Goal: Task Accomplishment & Management: Manage account settings

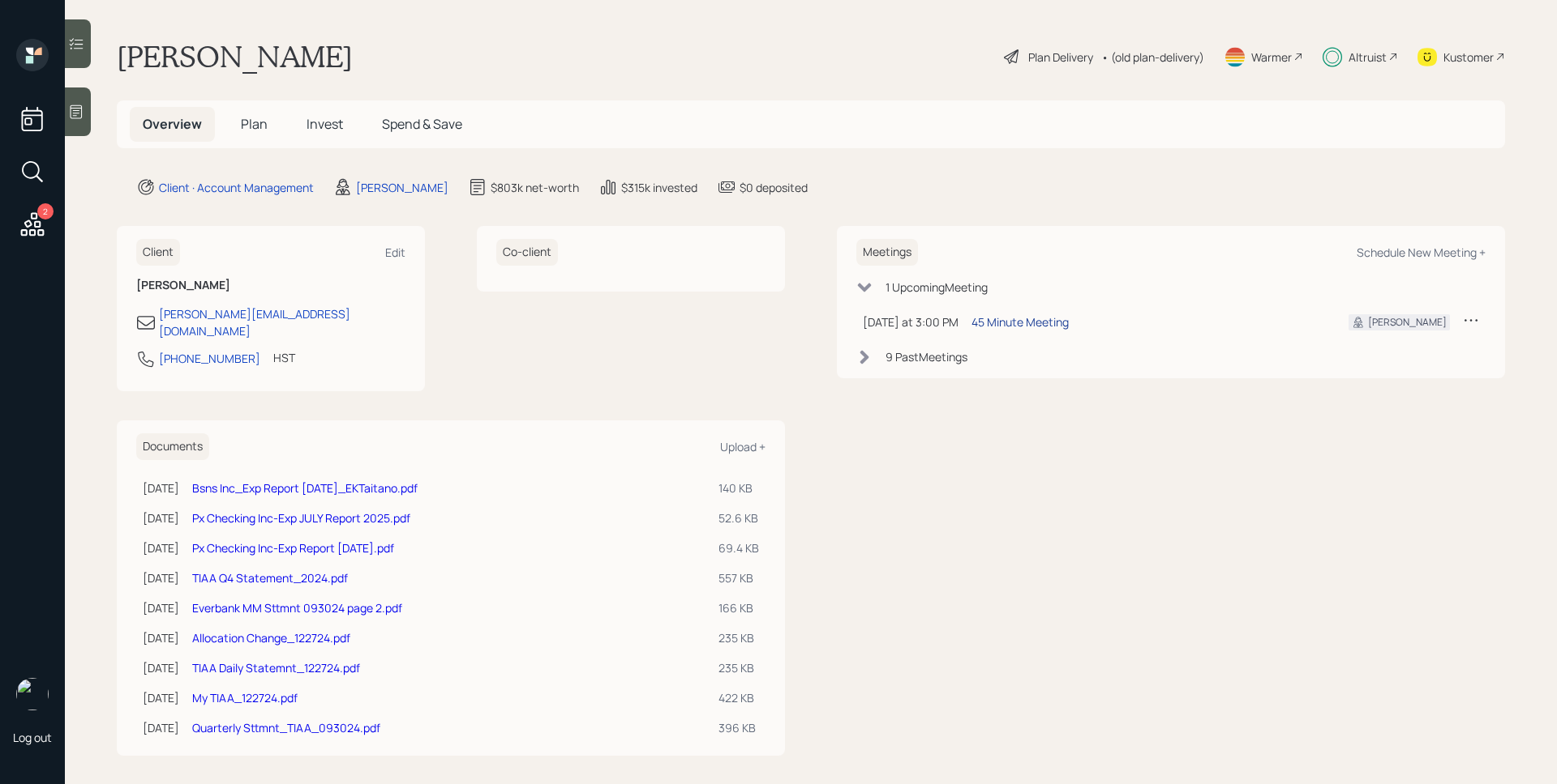
click at [1008, 329] on div "45 Minute Meeting" at bounding box center [1021, 322] width 97 height 17
click at [265, 122] on span "Plan" at bounding box center [254, 123] width 27 height 17
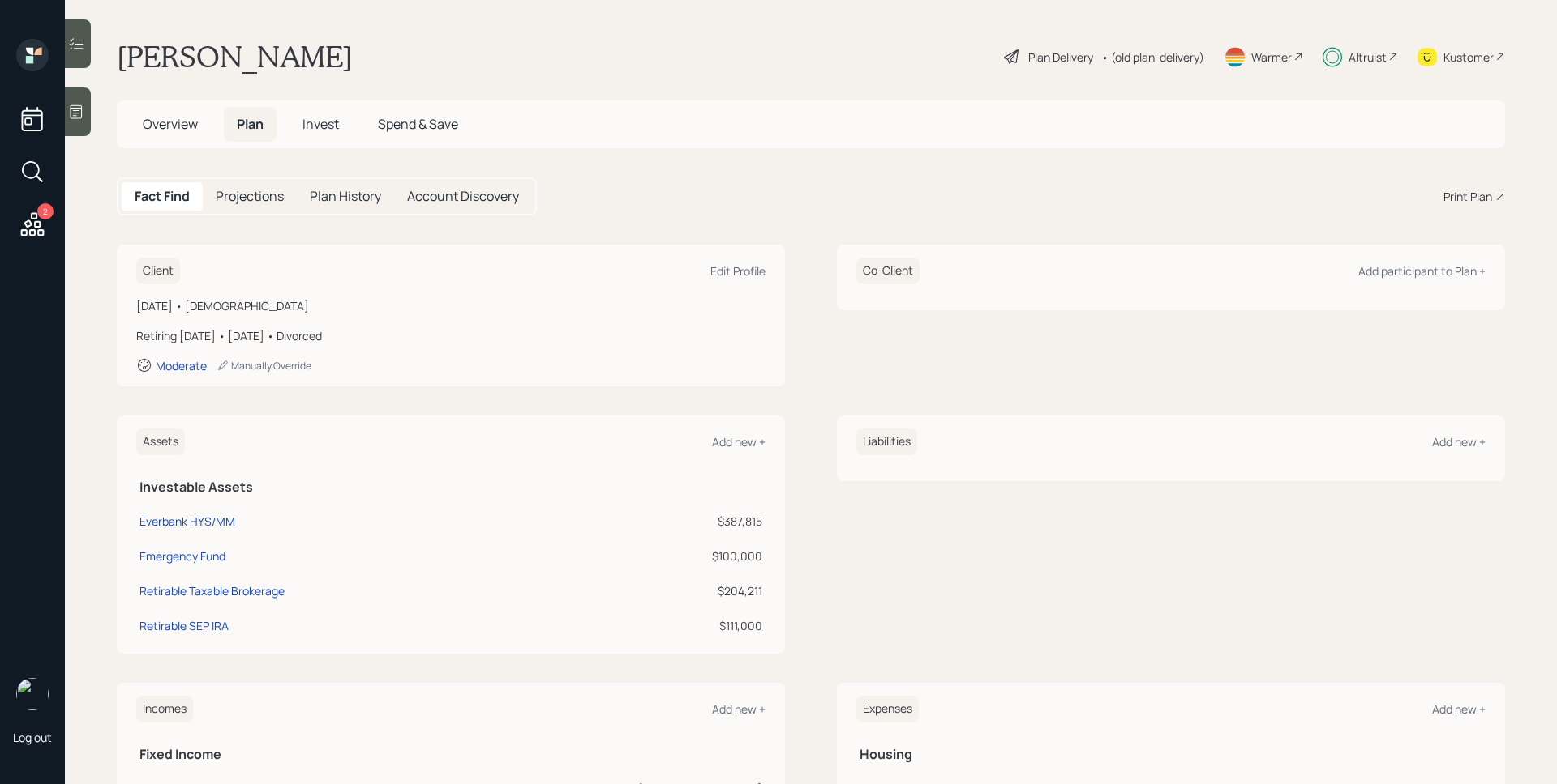
click at [174, 131] on span "Overview" at bounding box center [170, 123] width 55 height 17
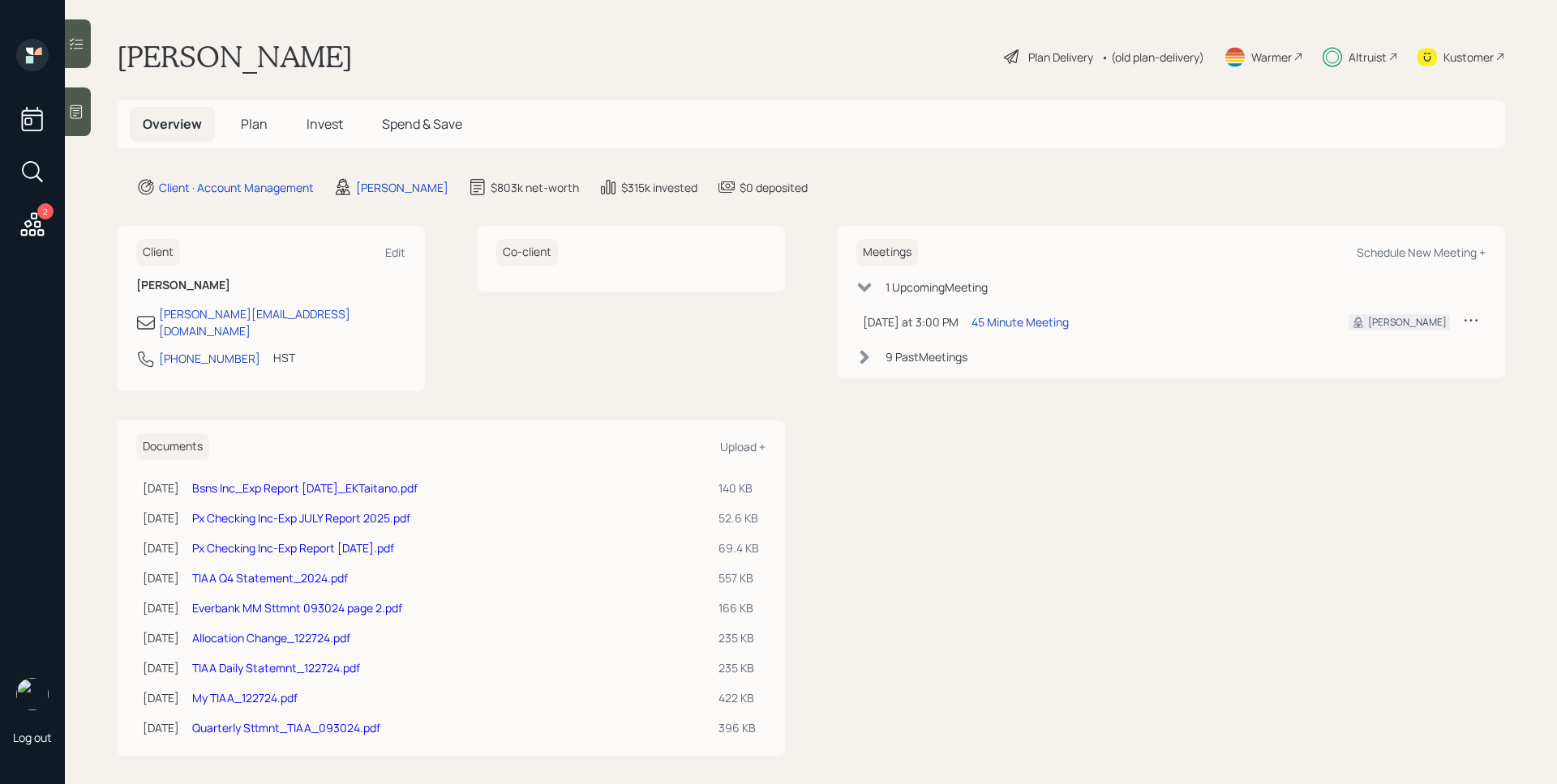
click at [1036, 56] on div "Plan Delivery" at bounding box center [1060, 57] width 65 height 17
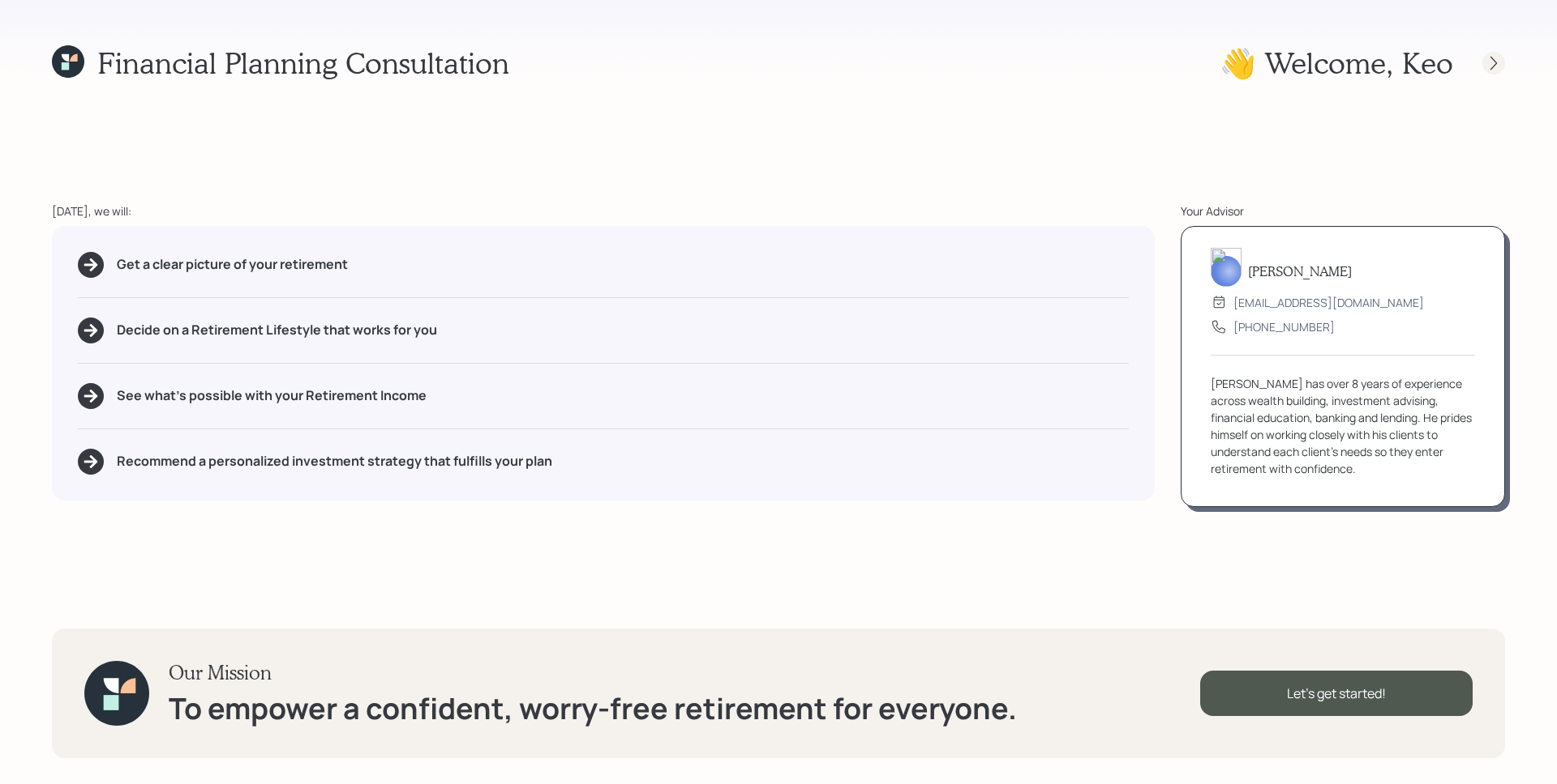
click at [1490, 62] on icon at bounding box center [1494, 63] width 17 height 17
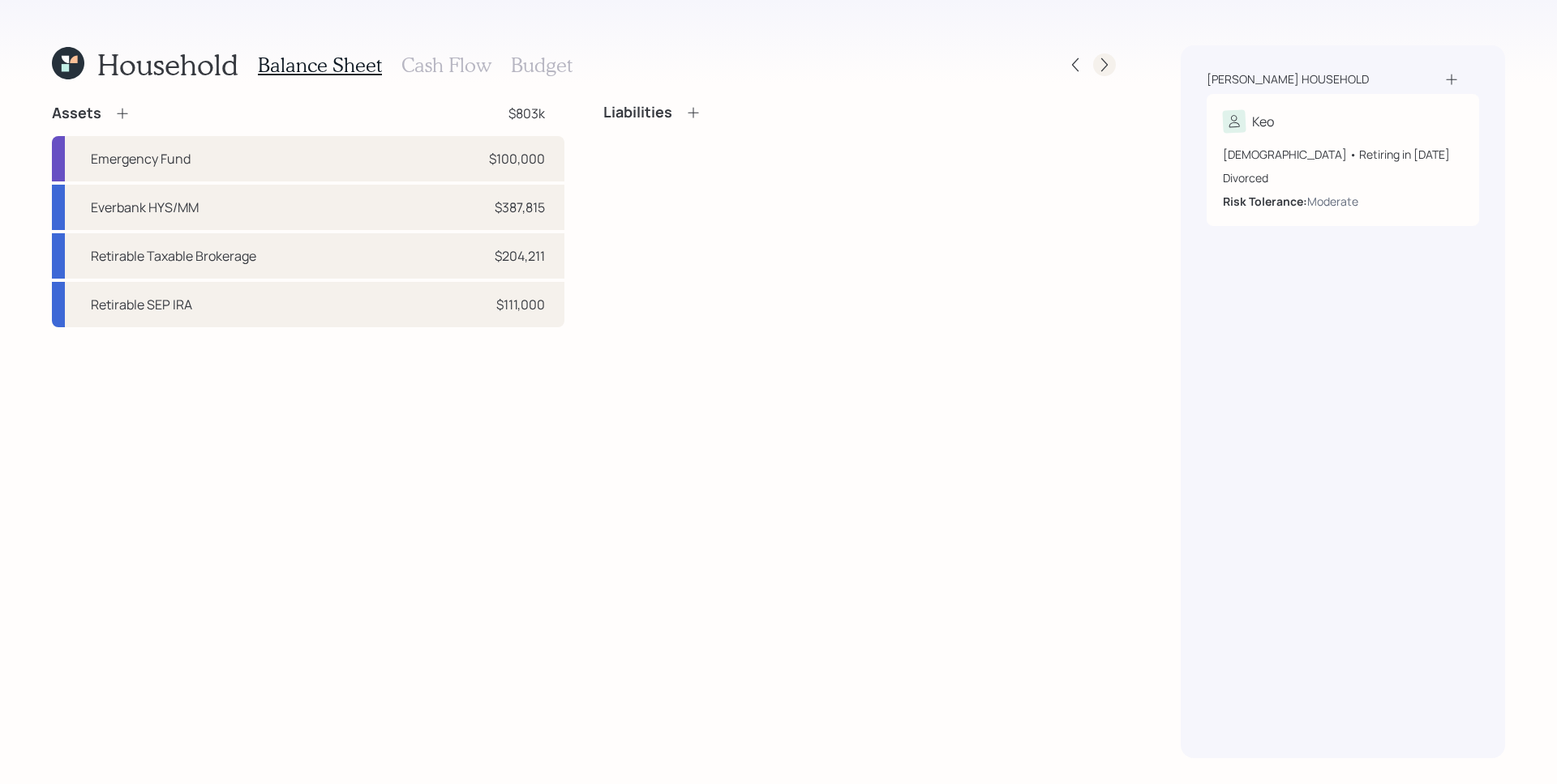
click at [1111, 57] on icon at bounding box center [1104, 65] width 17 height 17
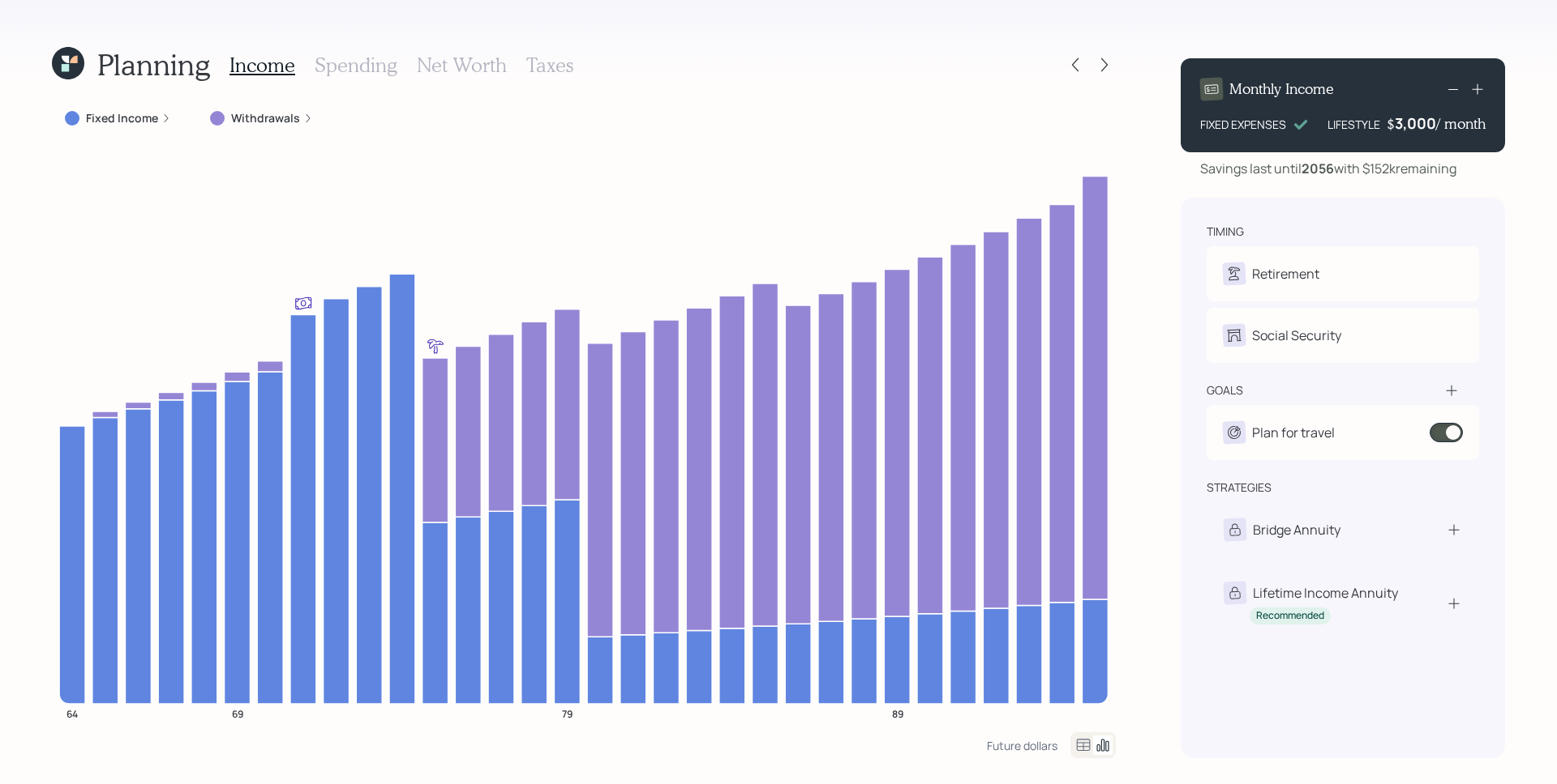
click at [361, 66] on h3 "Spending" at bounding box center [355, 65] width 83 height 24
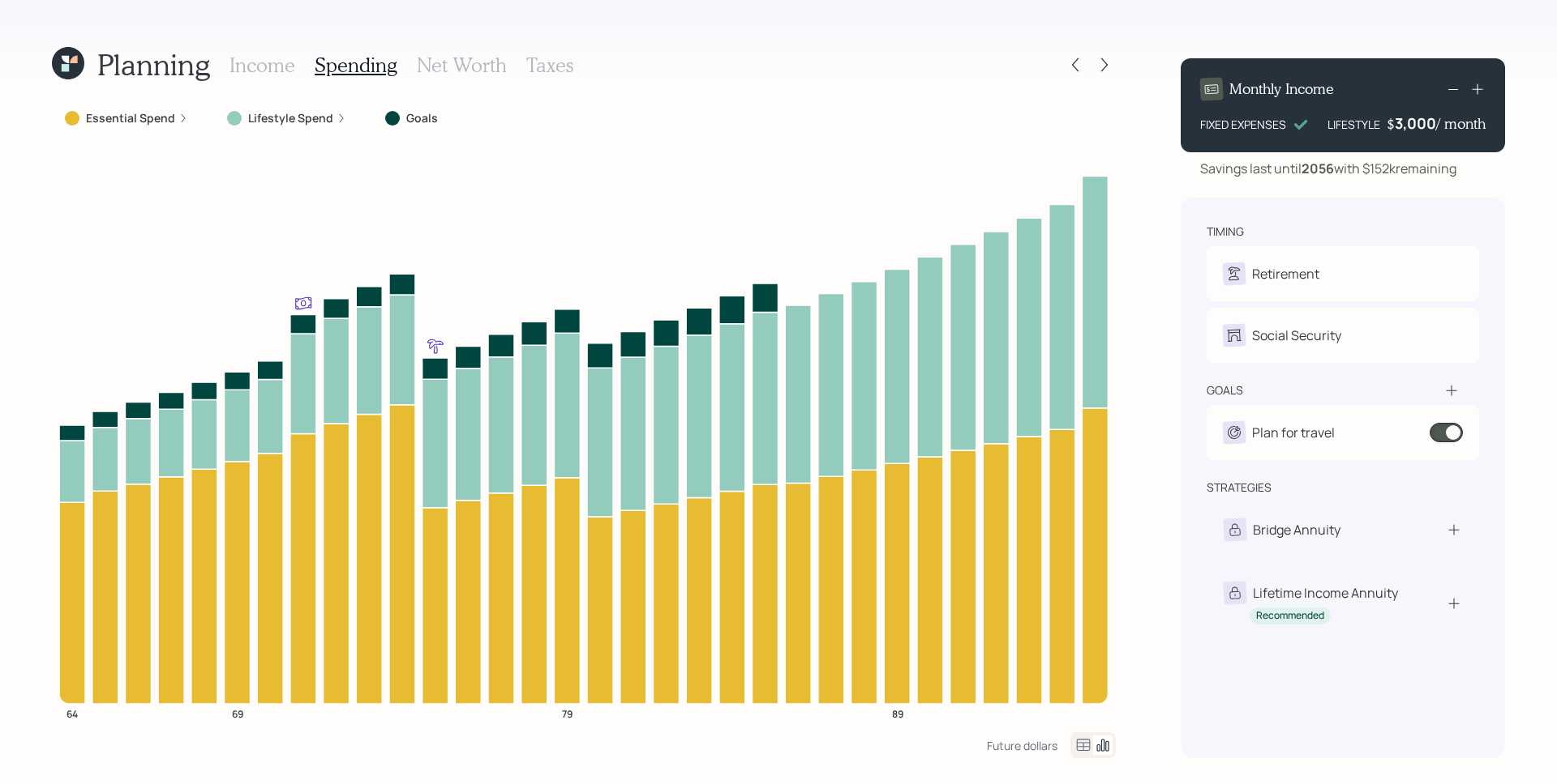
click at [336, 117] on icon at bounding box center [341, 118] width 10 height 10
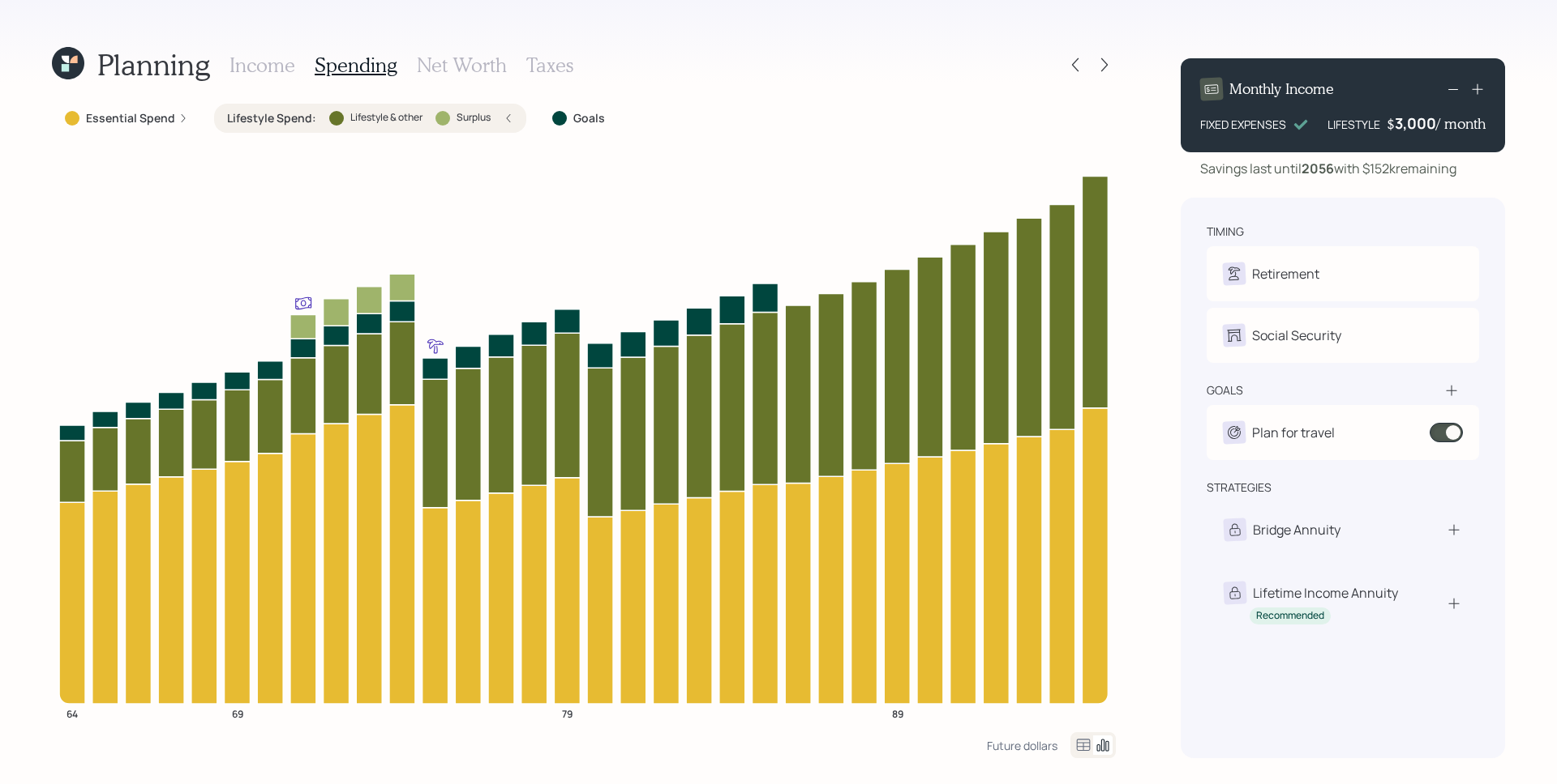
click at [170, 118] on label "Essential Spend" at bounding box center [130, 118] width 89 height 17
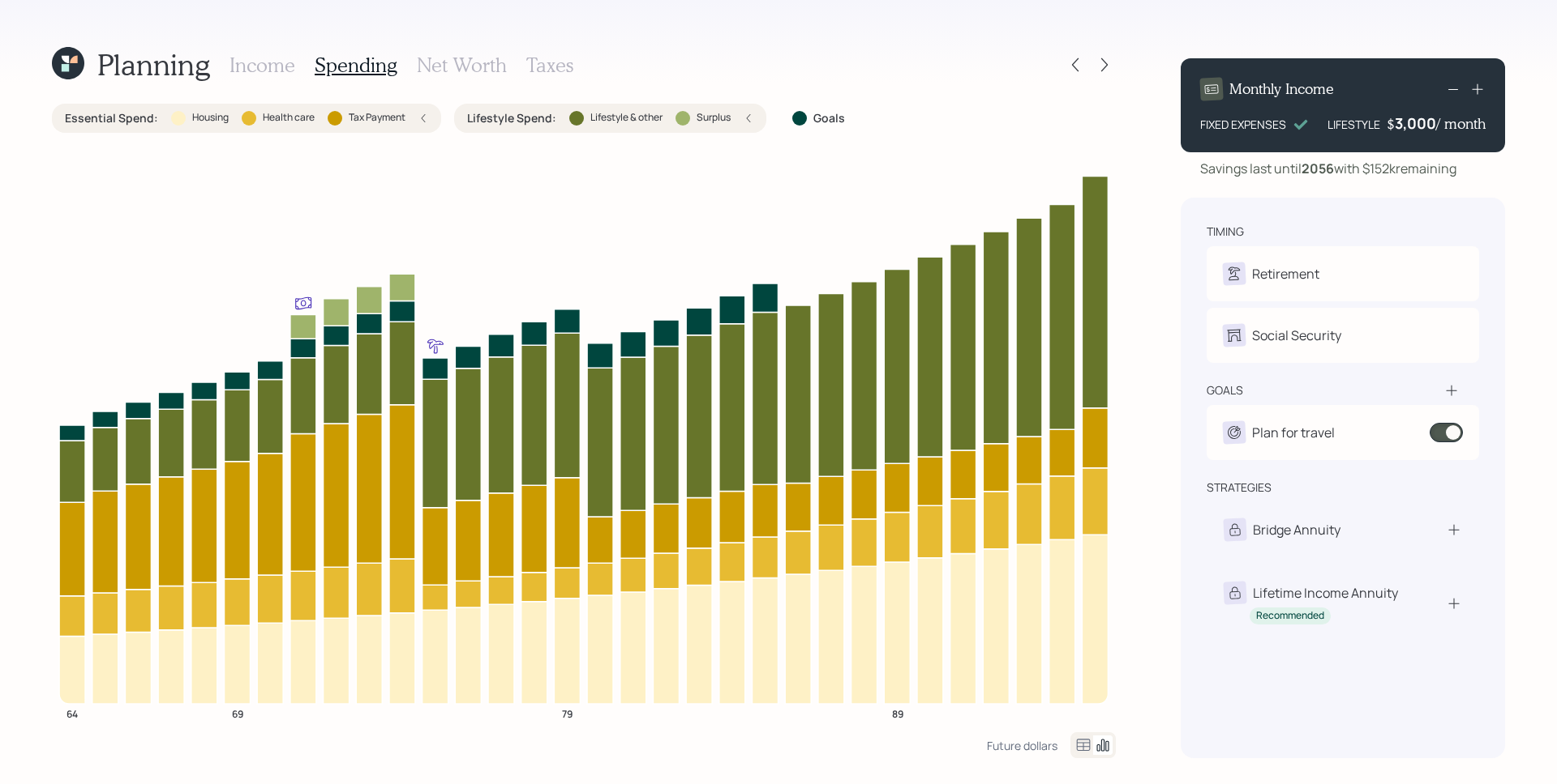
click at [1134, 273] on div "Planning Income Spending Net Worth Taxes Essential Spend : Housing Health care …" at bounding box center [778, 392] width 1557 height 784
click at [1075, 64] on icon at bounding box center [1076, 65] width 17 height 17
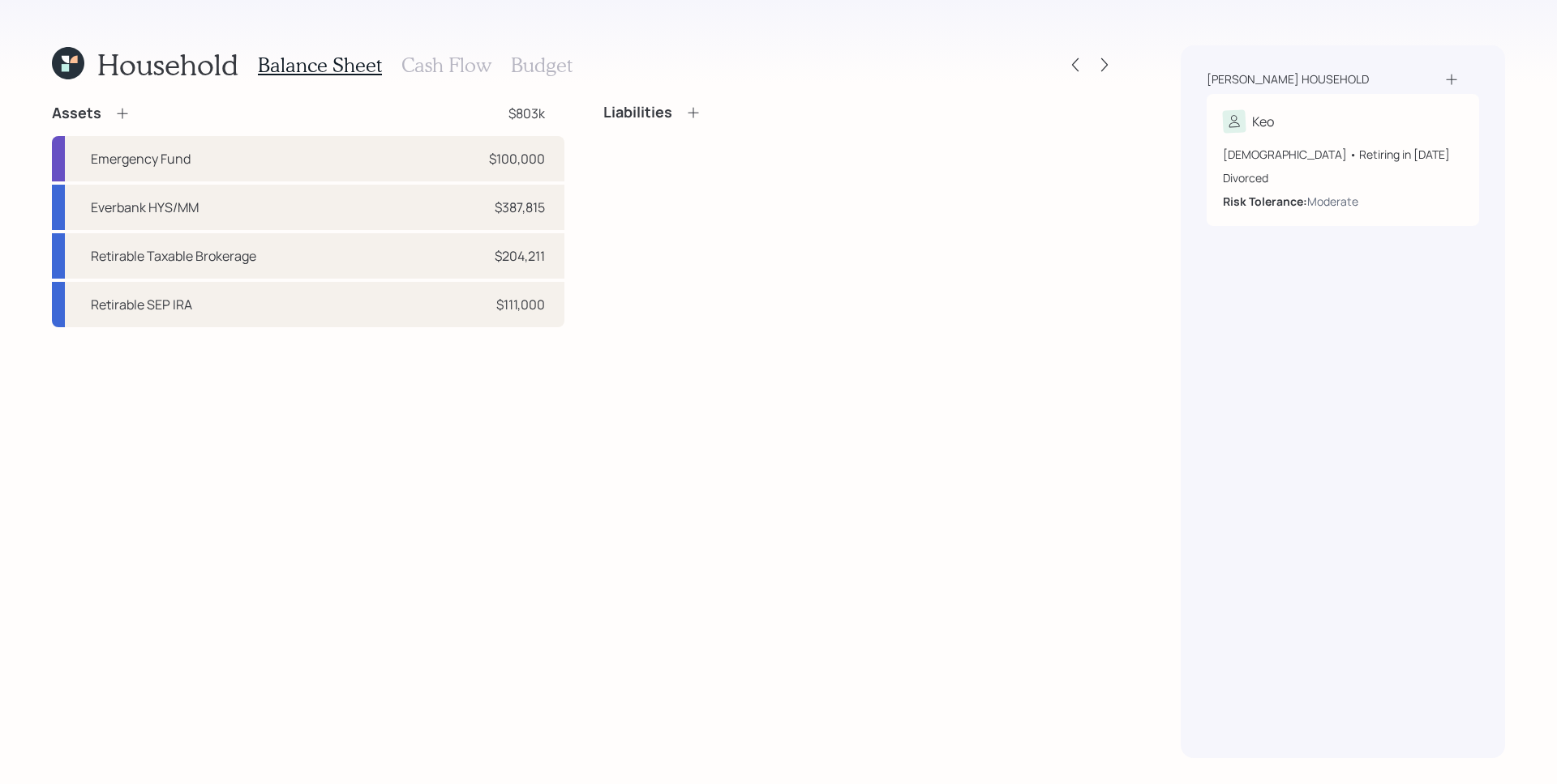
click at [1075, 64] on icon at bounding box center [1076, 65] width 17 height 17
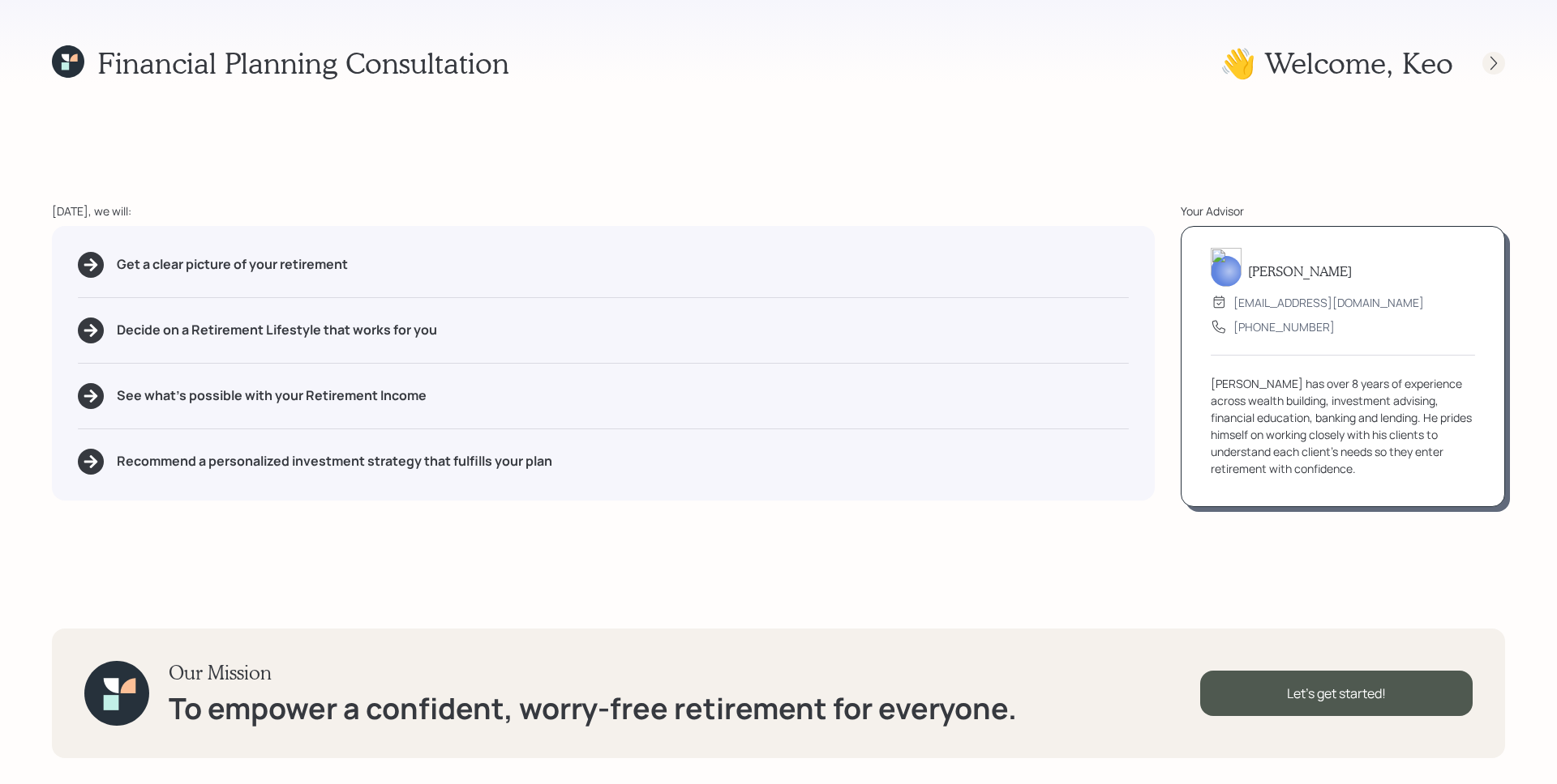
click at [1498, 62] on icon at bounding box center [1494, 63] width 17 height 17
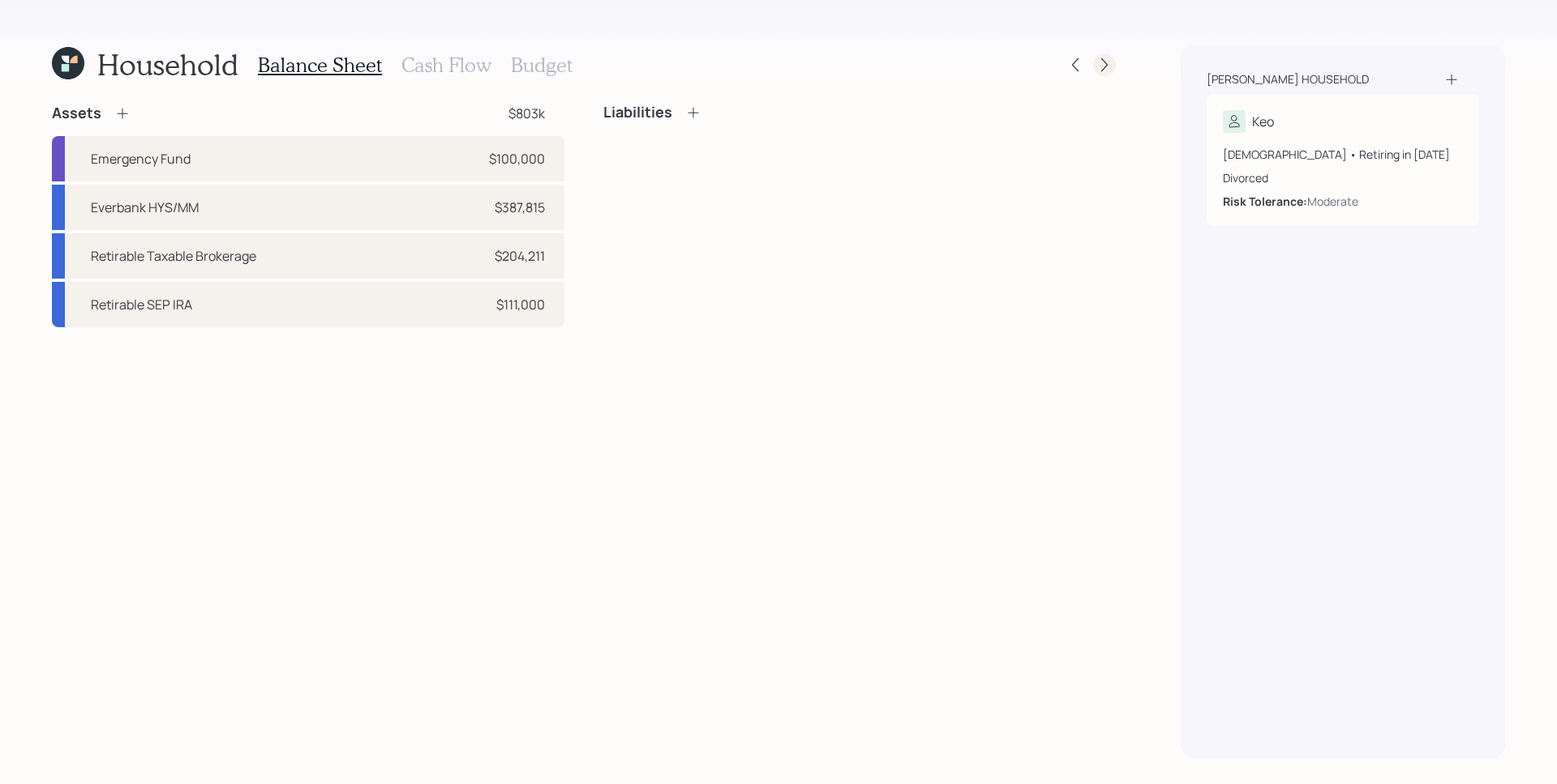
click at [1105, 66] on icon at bounding box center [1104, 65] width 6 height 14
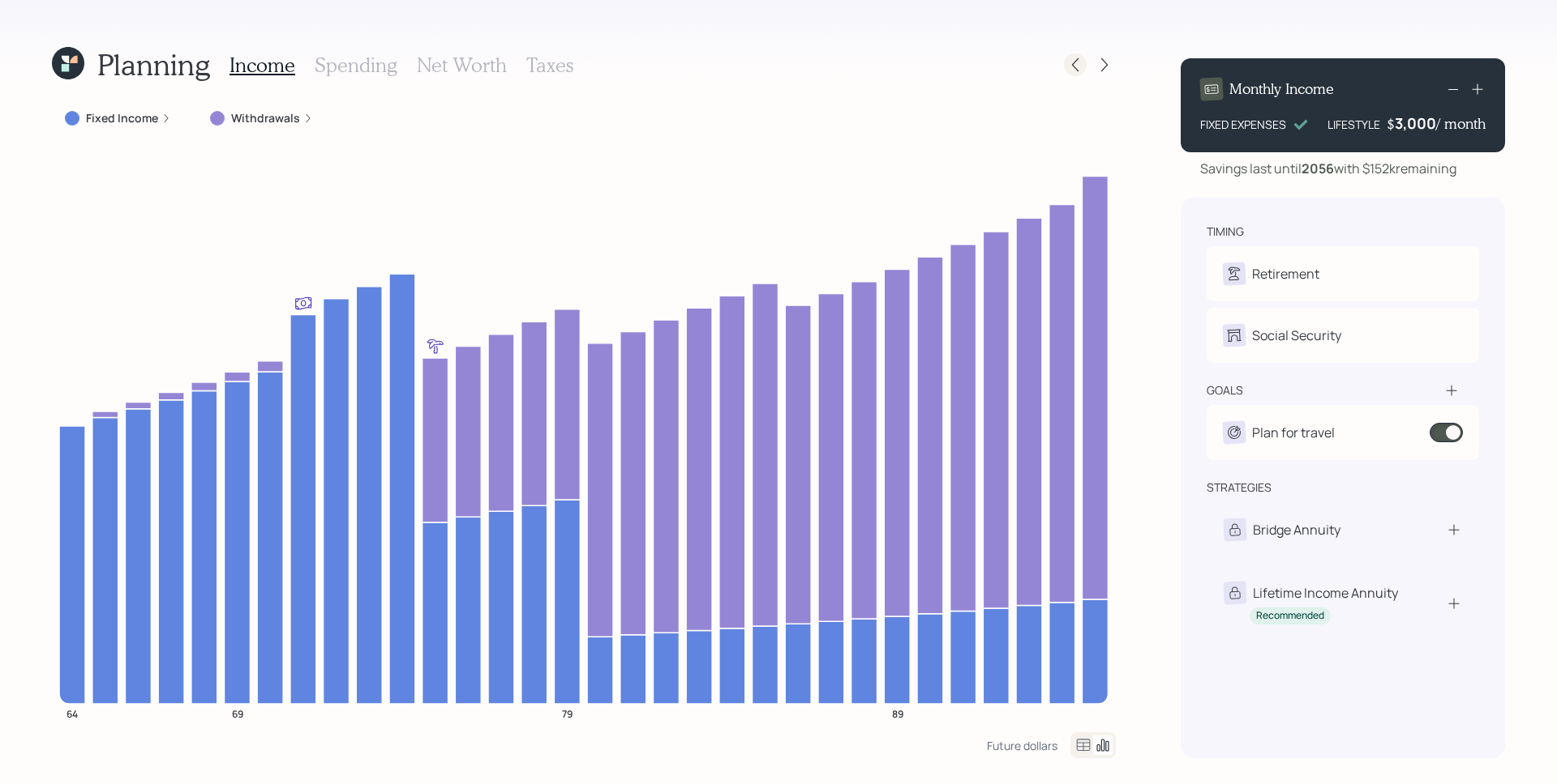
click at [1077, 67] on icon at bounding box center [1076, 65] width 17 height 17
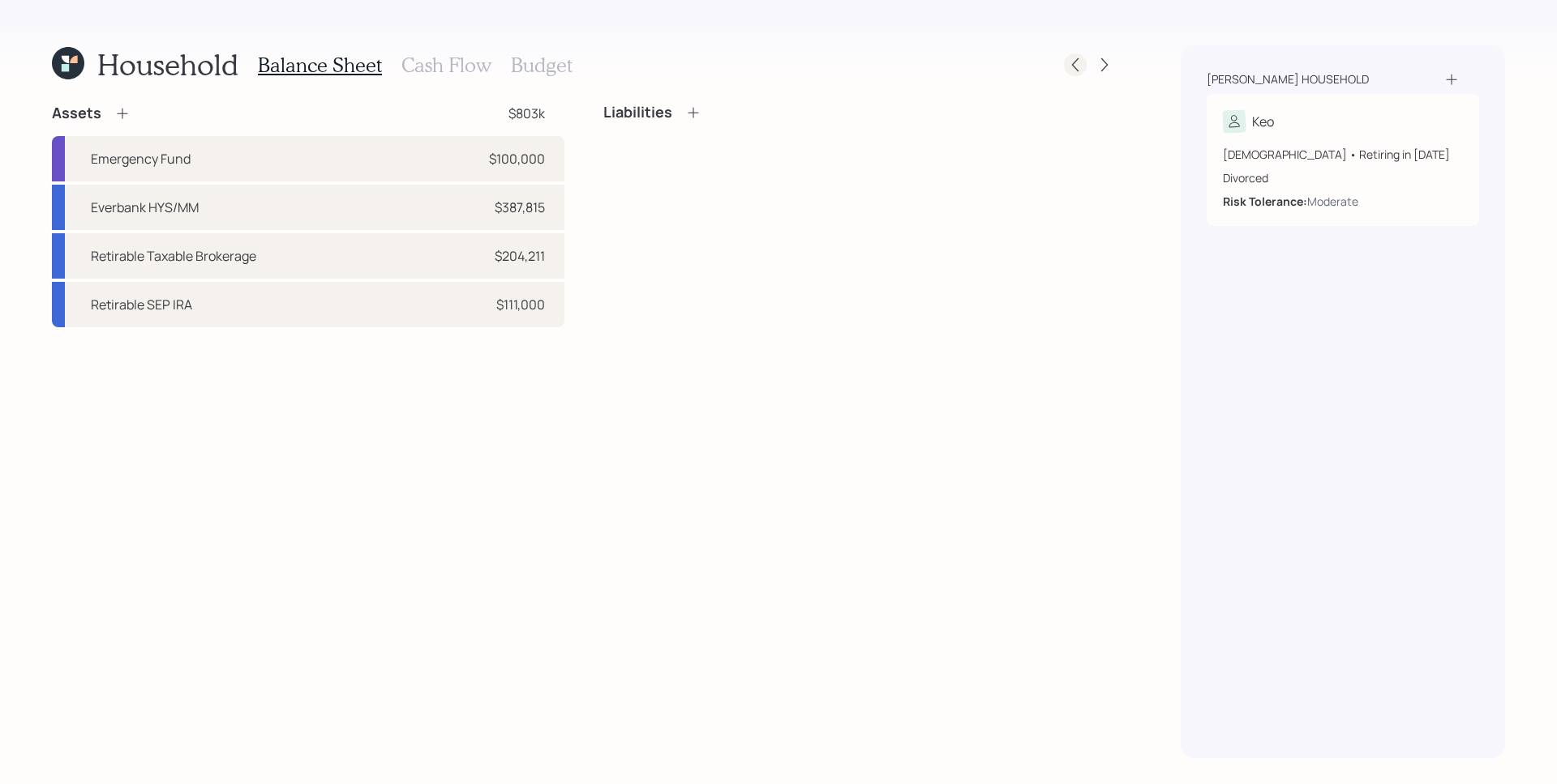
click at [1080, 63] on icon at bounding box center [1076, 65] width 17 height 17
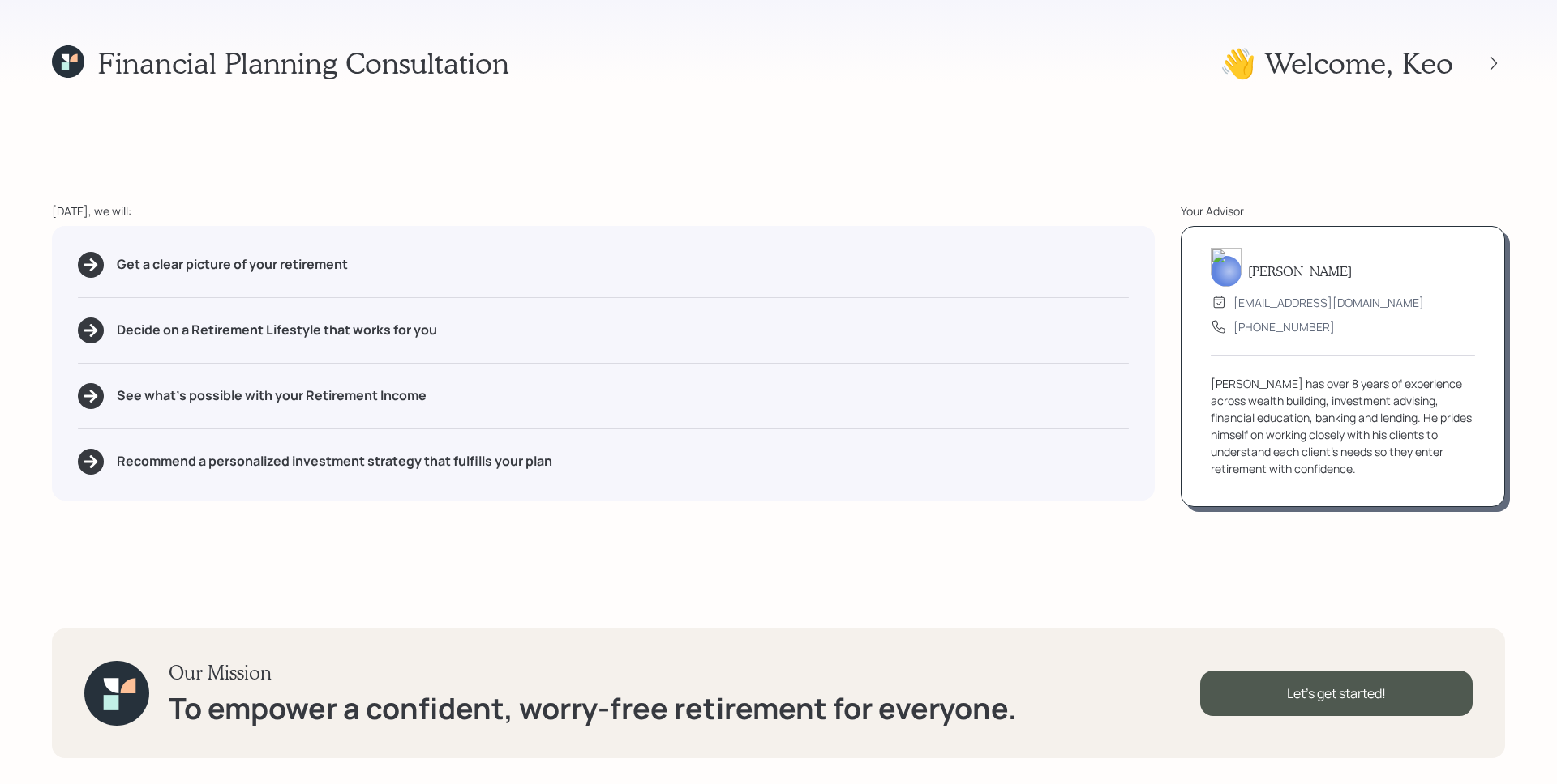
click at [66, 55] on icon at bounding box center [65, 58] width 7 height 7
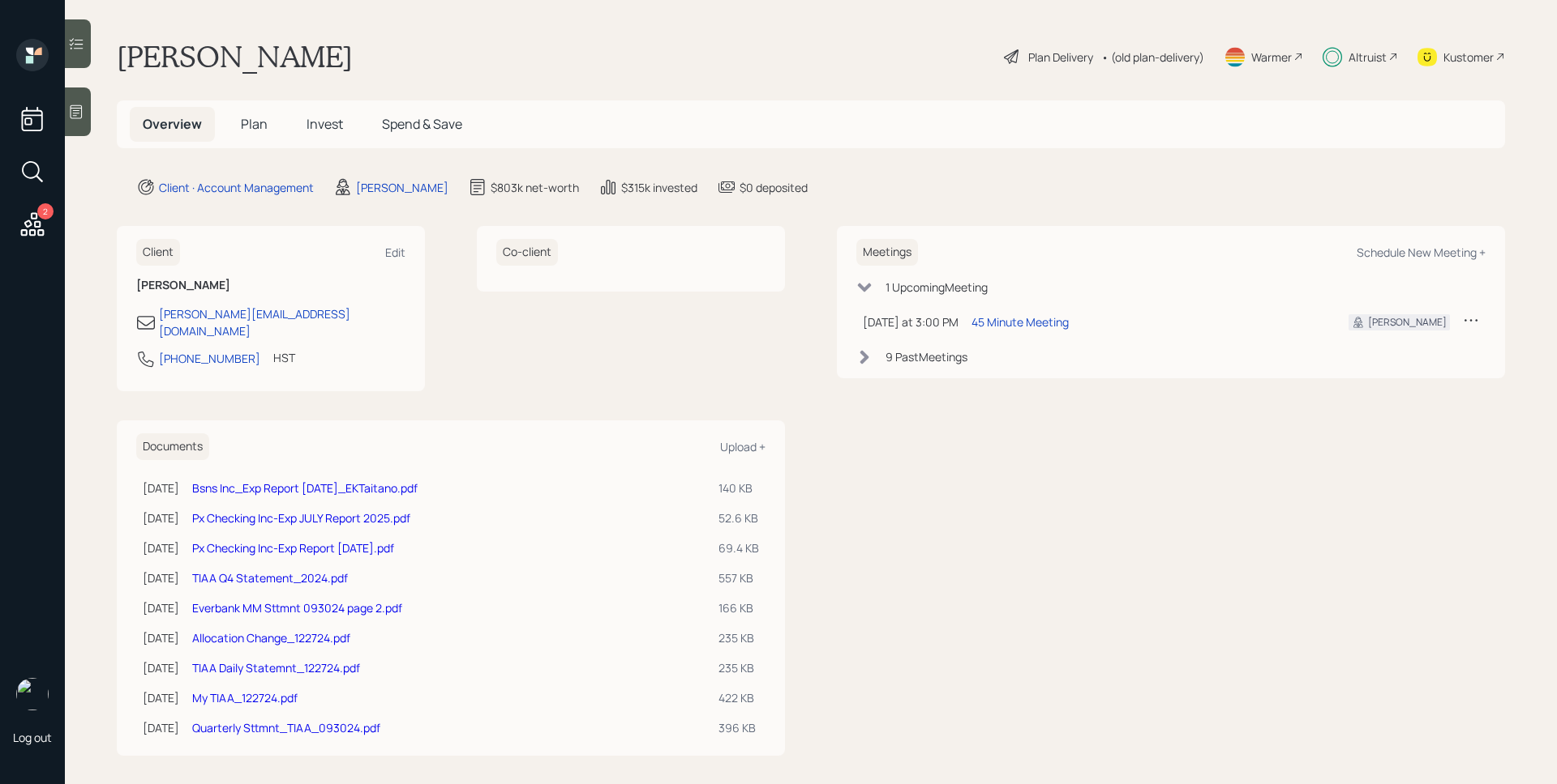
click at [1051, 56] on div "Plan Delivery" at bounding box center [1060, 57] width 65 height 17
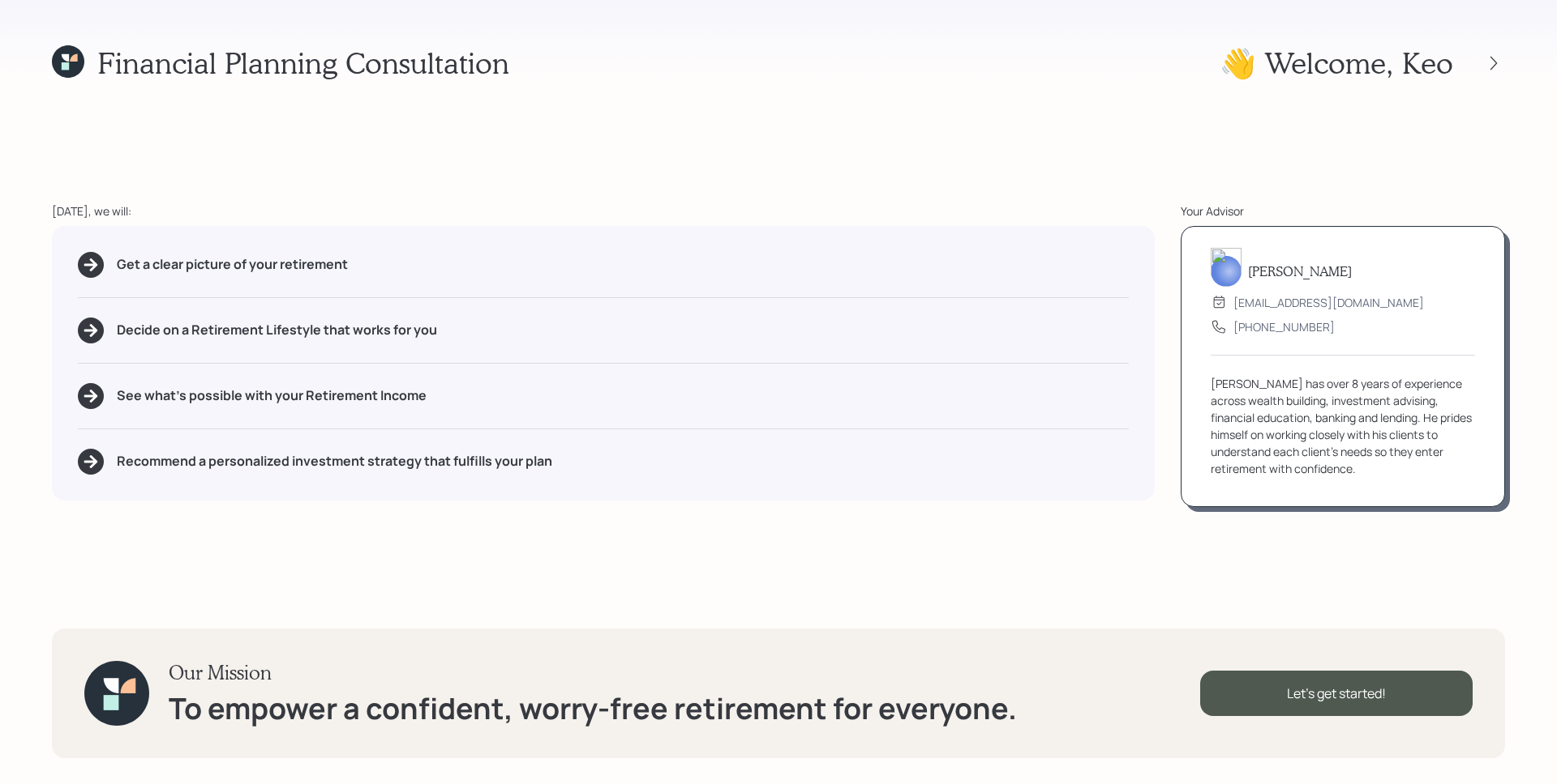
click at [71, 51] on icon at bounding box center [67, 61] width 32 height 32
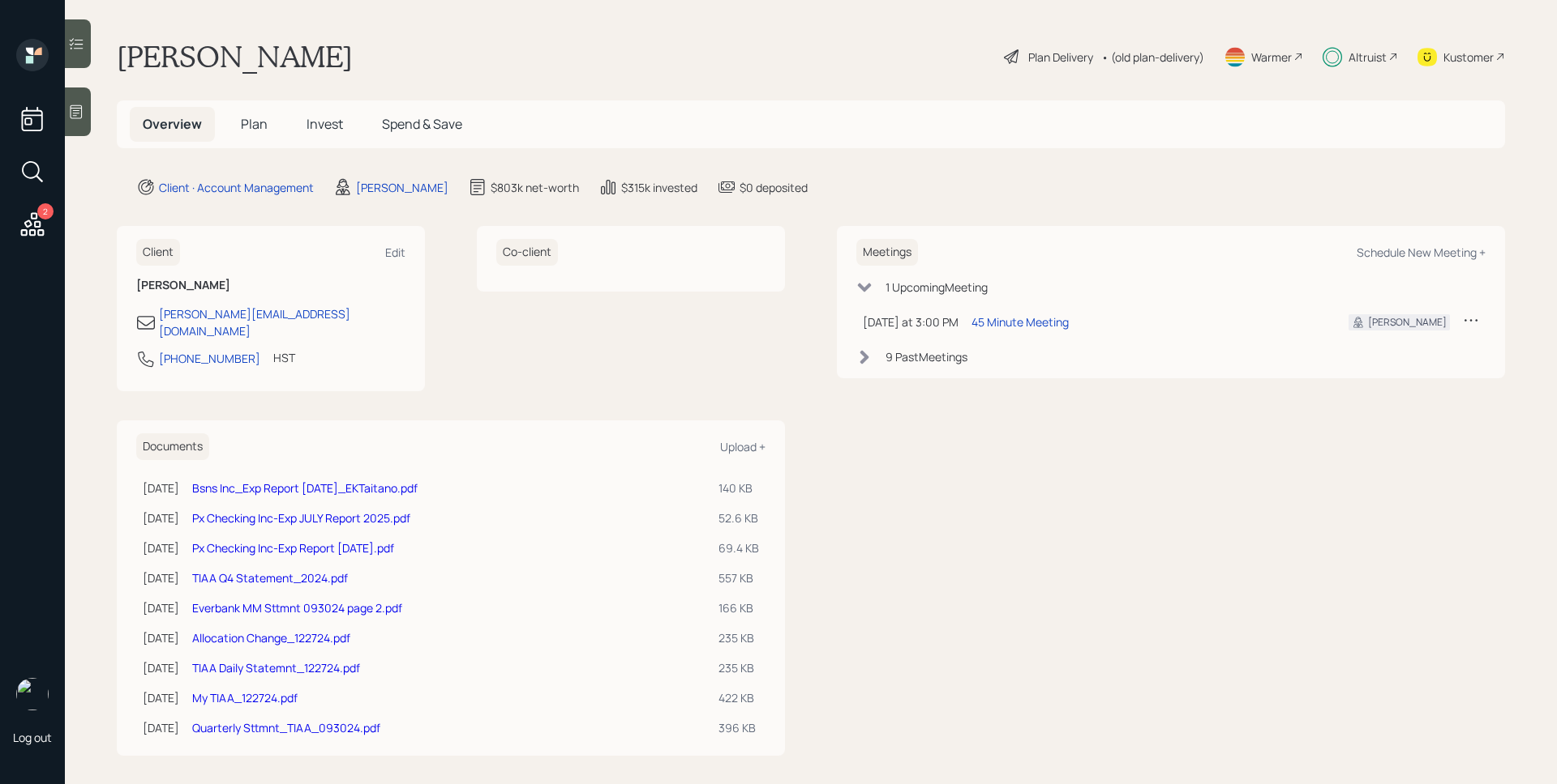
click at [1040, 63] on div "Plan Delivery" at bounding box center [1060, 57] width 65 height 17
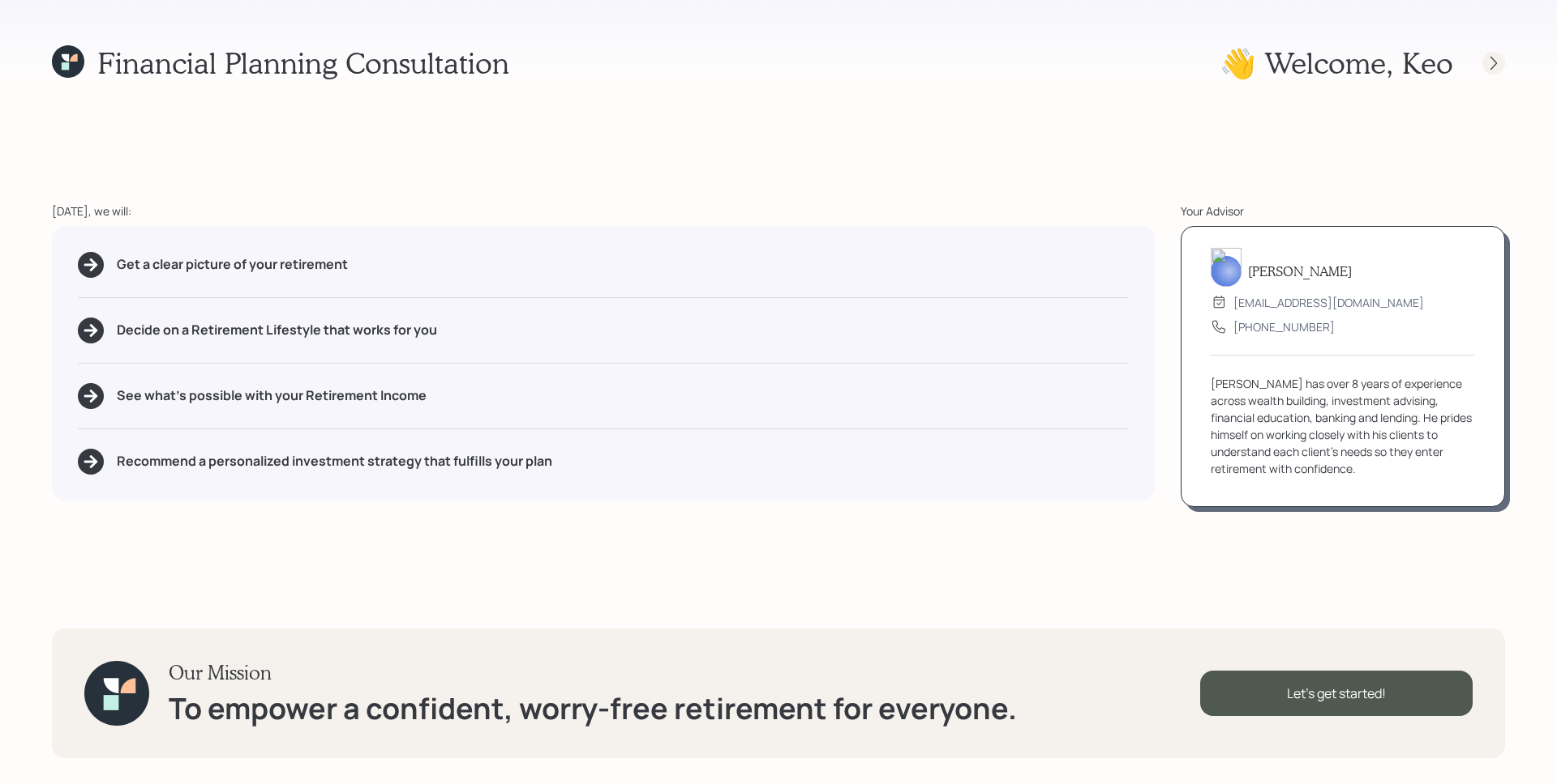
click at [1496, 65] on icon at bounding box center [1494, 63] width 17 height 17
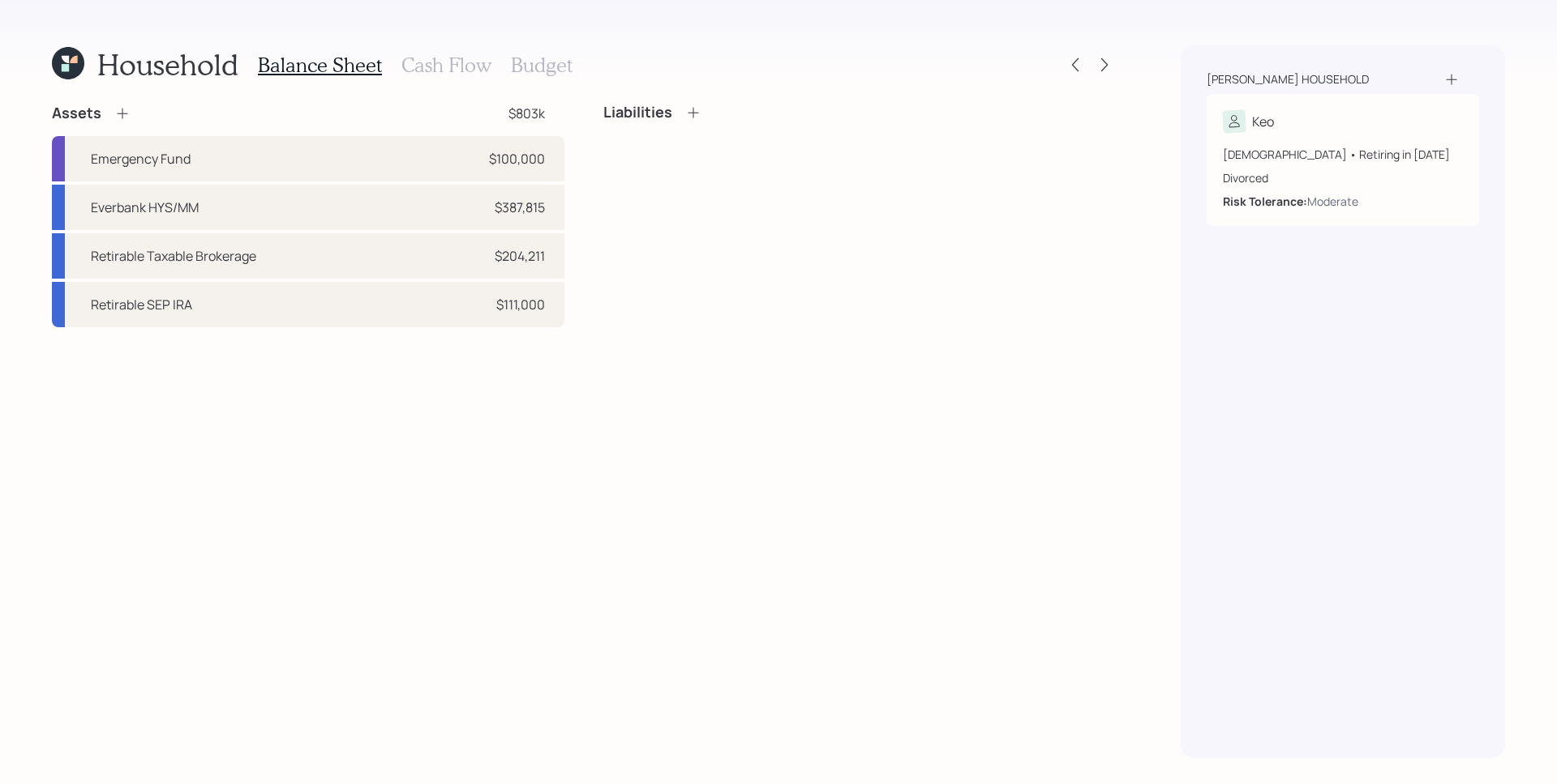
click at [446, 65] on h3 "Cash Flow" at bounding box center [446, 65] width 90 height 24
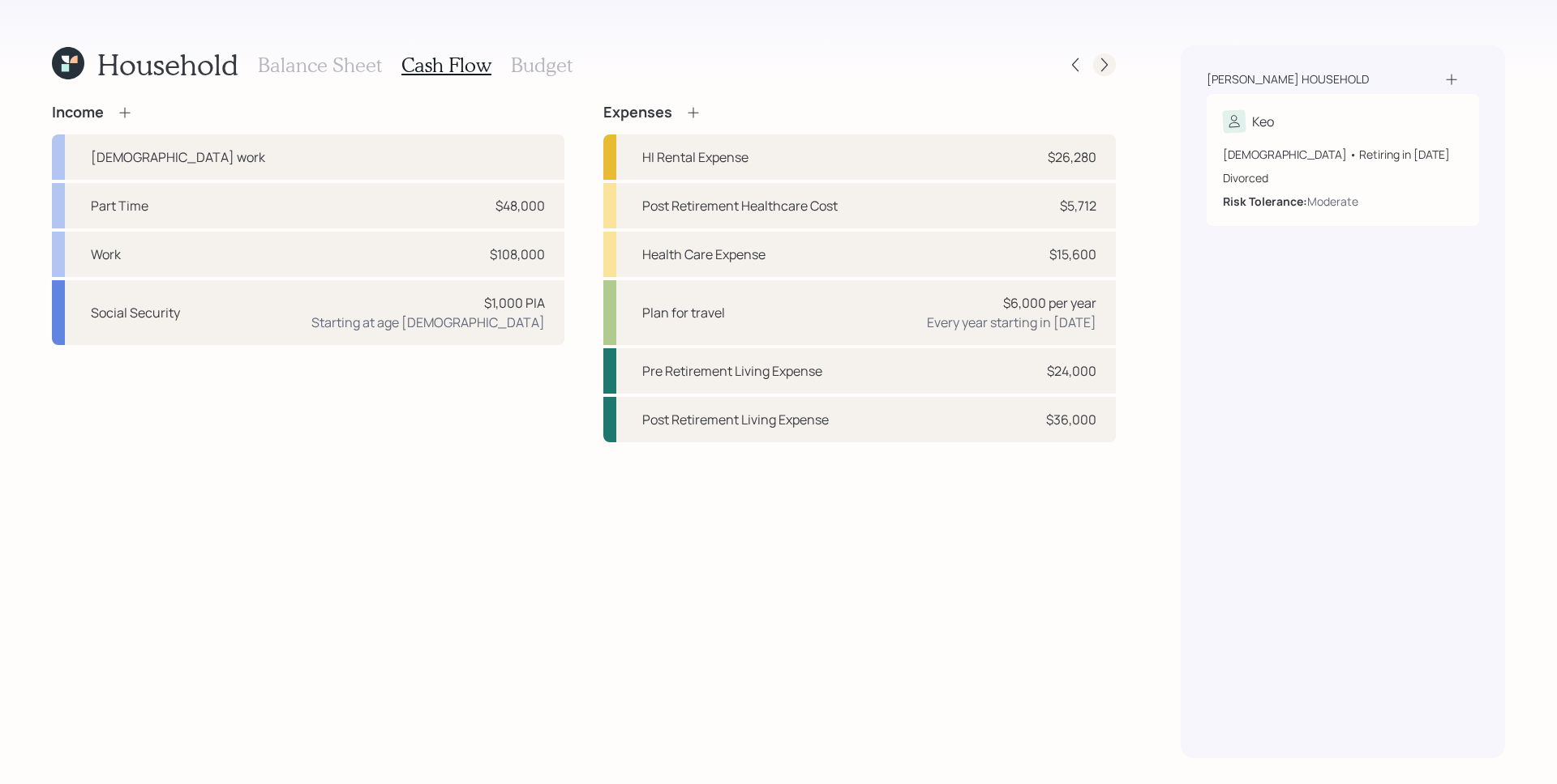
click at [1105, 66] on icon at bounding box center [1104, 65] width 6 height 14
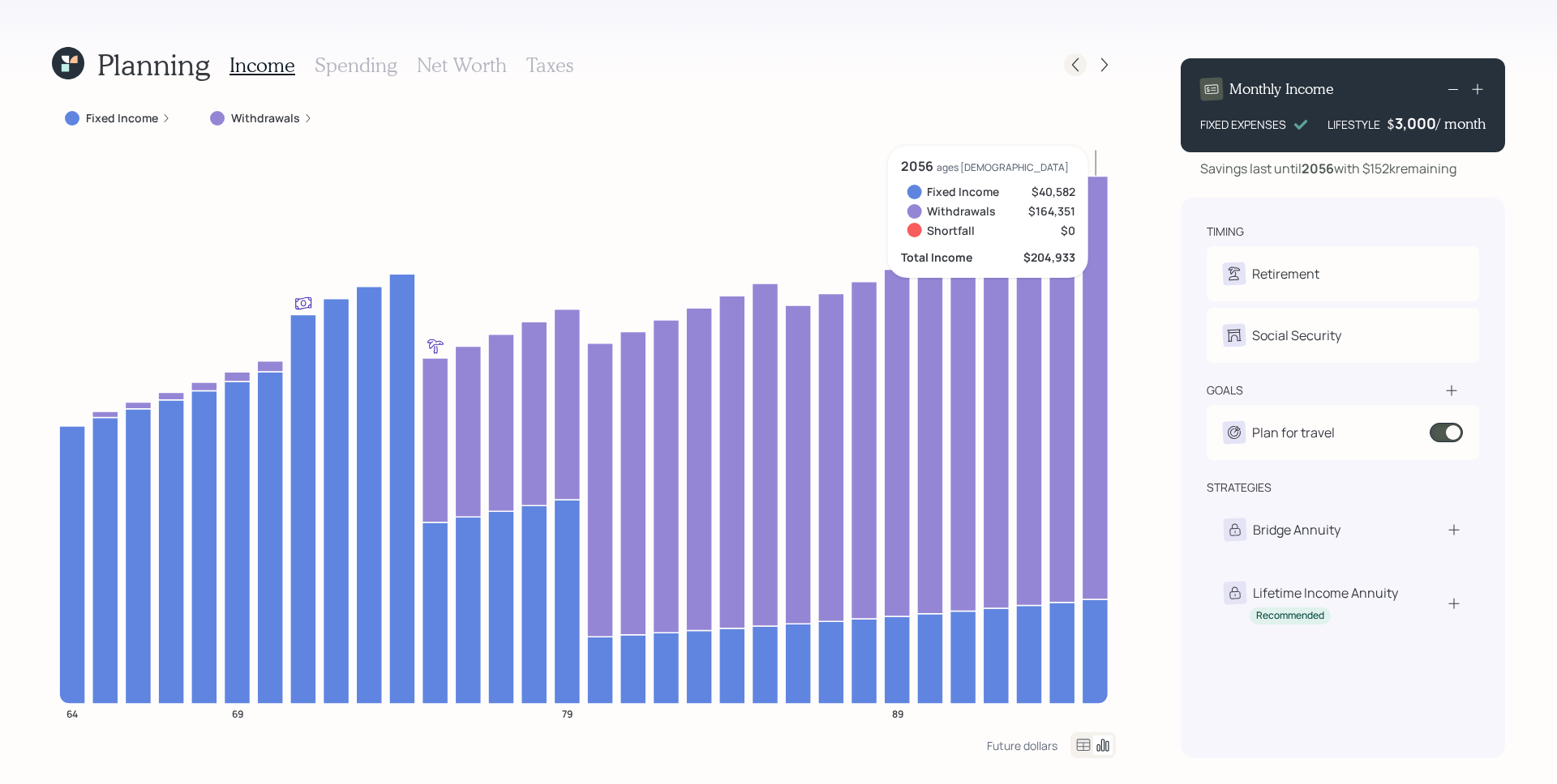
click at [1074, 63] on icon at bounding box center [1075, 65] width 6 height 14
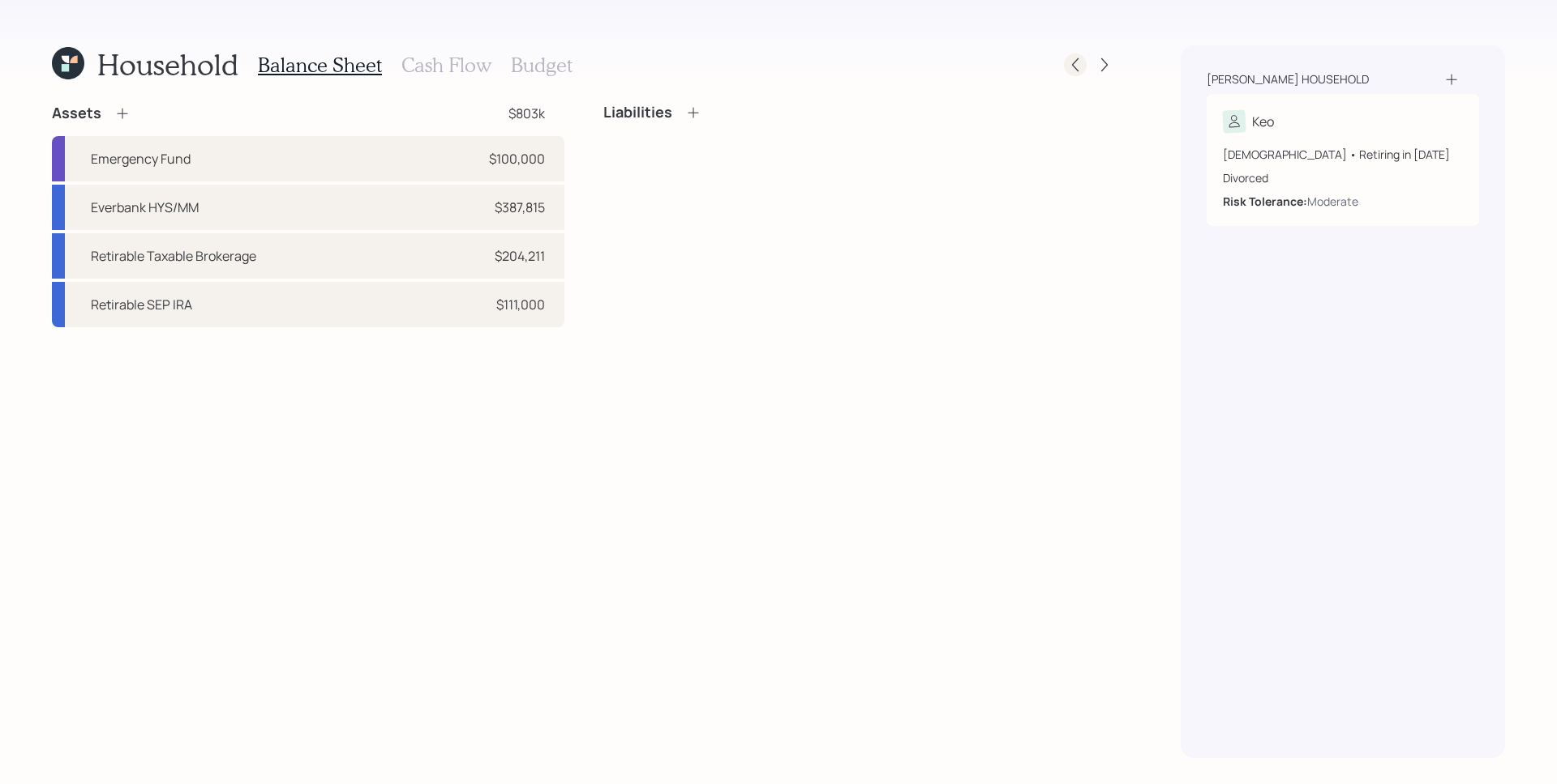
click at [1073, 65] on icon at bounding box center [1075, 65] width 6 height 14
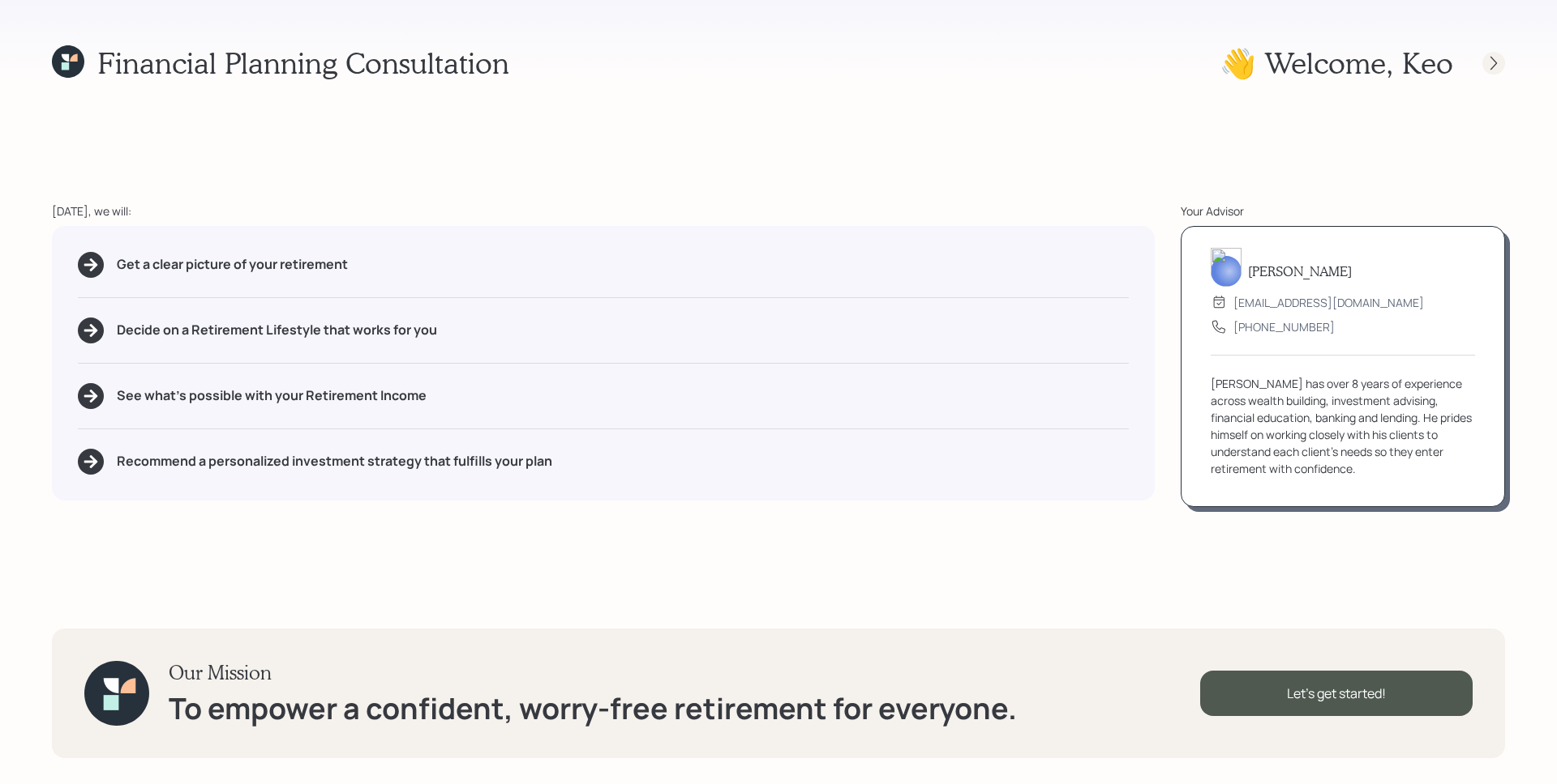
click at [1504, 62] on div at bounding box center [1494, 62] width 23 height 23
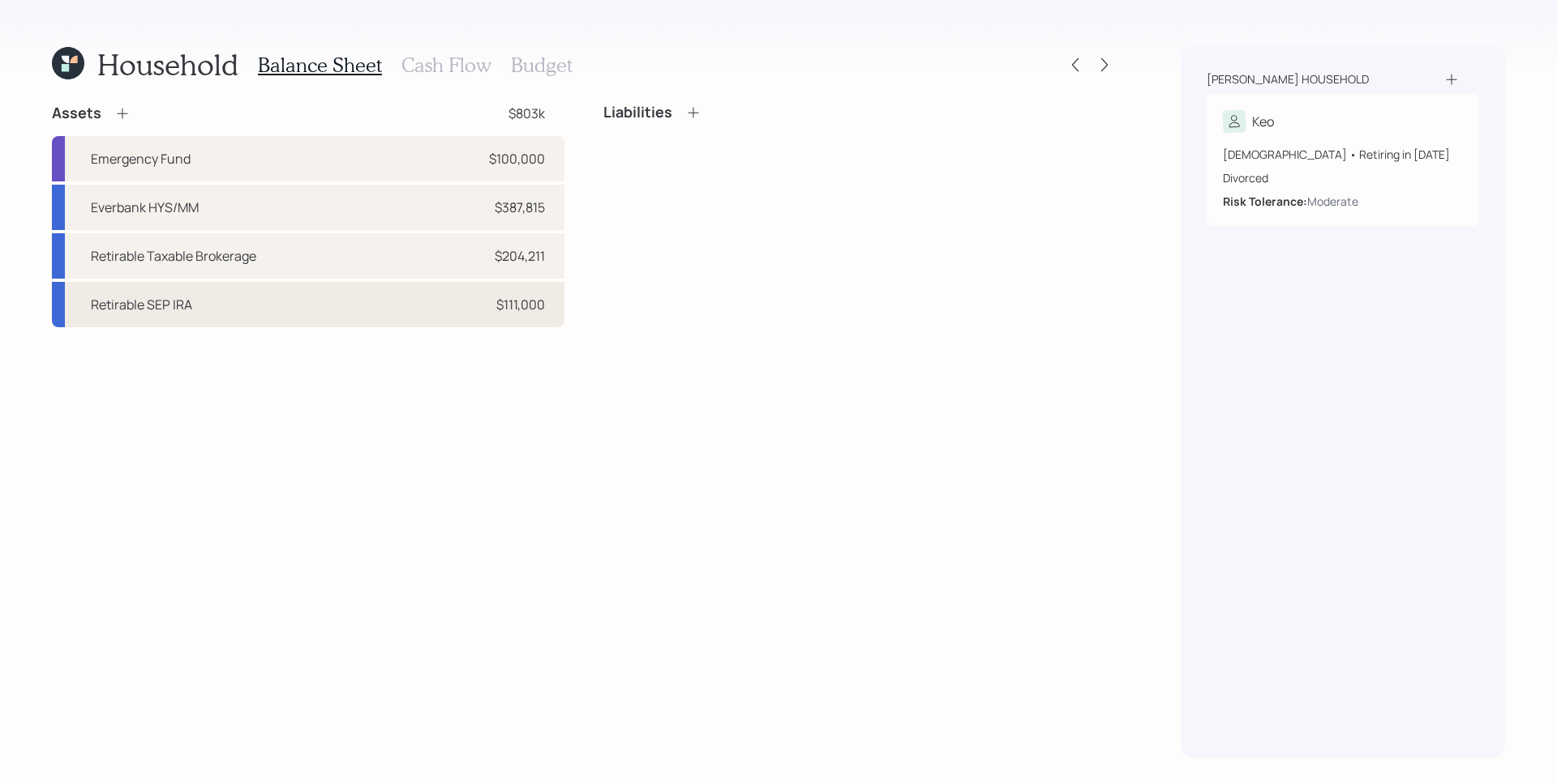
click at [274, 308] on div "Retirable SEP IRA $111,000" at bounding box center [308, 304] width 513 height 45
select select "balanced"
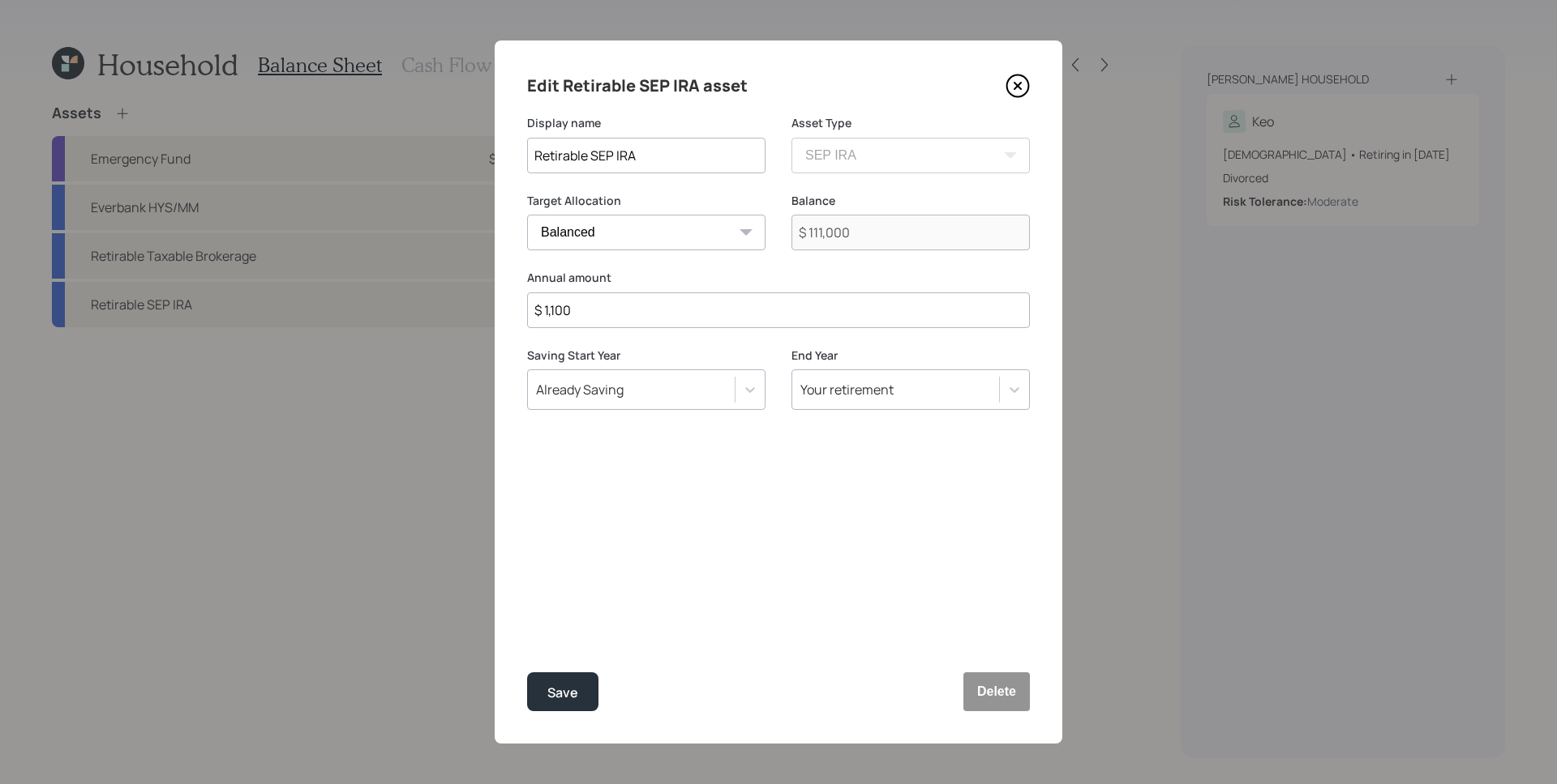
click at [614, 278] on label "Annual amount" at bounding box center [778, 278] width 502 height 17
drag, startPoint x: 626, startPoint y: 313, endPoint x: 502, endPoint y: 304, distance: 124.3
click at [502, 304] on div "Edit Retirable SEP IRA asset Display name Retirable SEP IRA Asset Type SEP [PER…" at bounding box center [778, 392] width 568 height 703
click at [633, 314] on input "$ 1,100" at bounding box center [778, 310] width 502 height 36
type input "$ 11,000"
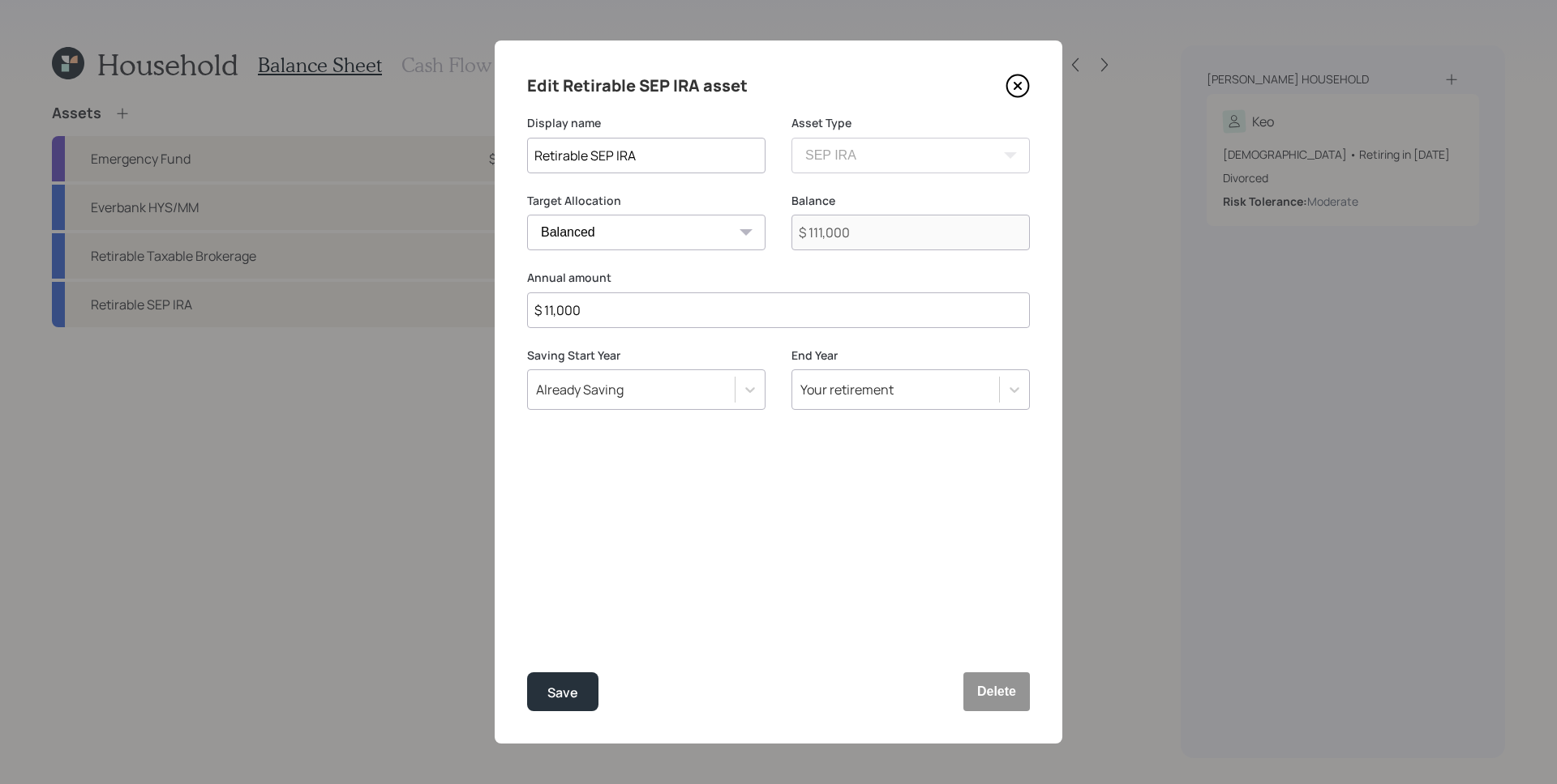
drag, startPoint x: 616, startPoint y: 531, endPoint x: 605, endPoint y: 527, distance: 11.7
click at [606, 528] on div "Edit Retirable SEP IRA asset Display name Retirable SEP IRA Asset Type SEP [PER…" at bounding box center [778, 392] width 568 height 703
click at [564, 678] on button "Save" at bounding box center [563, 692] width 72 height 39
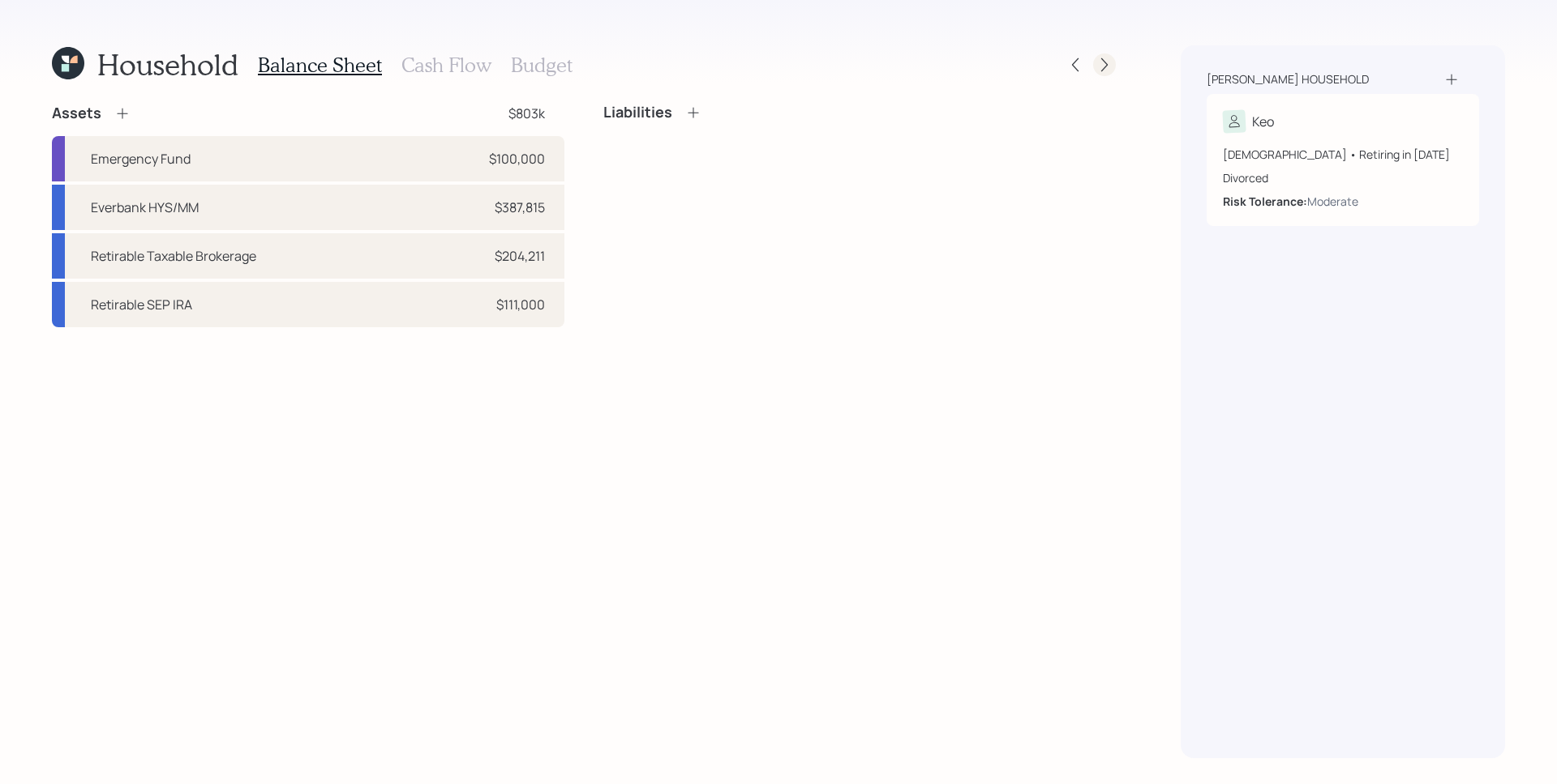
click at [1109, 63] on icon at bounding box center [1104, 65] width 17 height 17
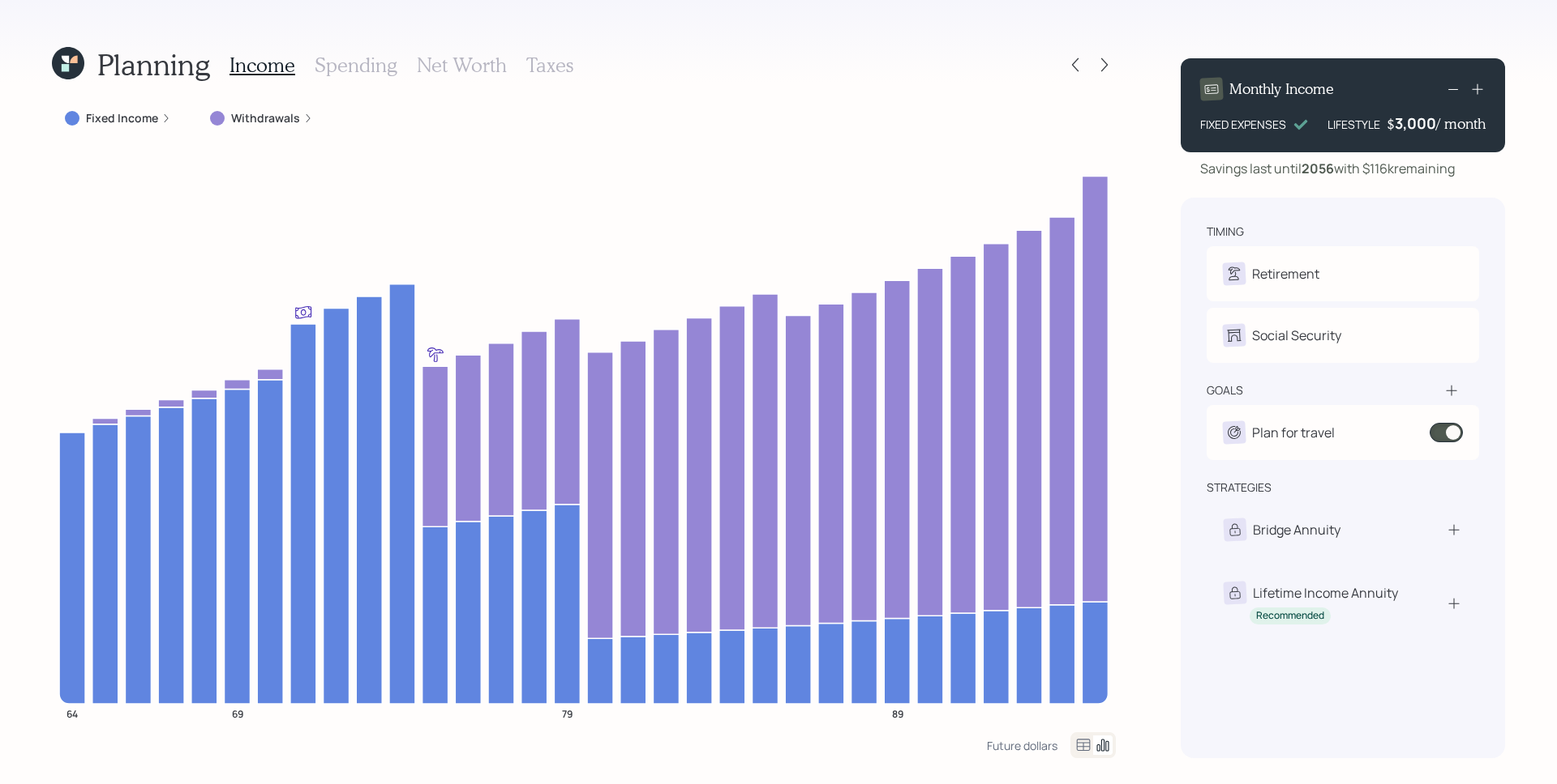
click at [303, 117] on icon at bounding box center [308, 118] width 10 height 10
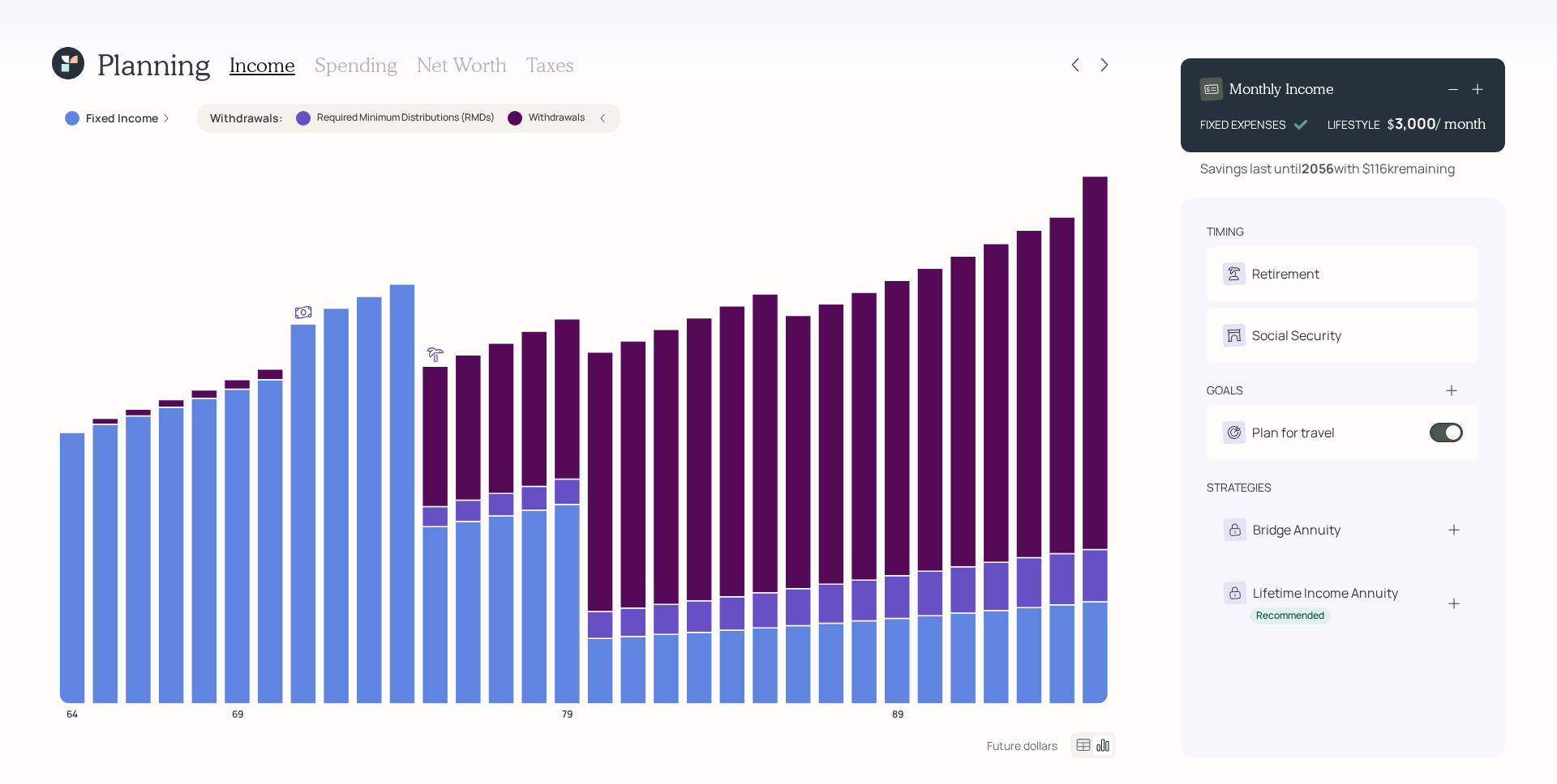
click at [1129, 218] on div "Planning Income Spending Net Worth Taxes Fixed Income Withdrawals : Required Mi…" at bounding box center [778, 392] width 1557 height 784
click at [609, 111] on div "Withdrawals : Required Minimum Distributions (RMDs) Withdrawals" at bounding box center [409, 118] width 423 height 29
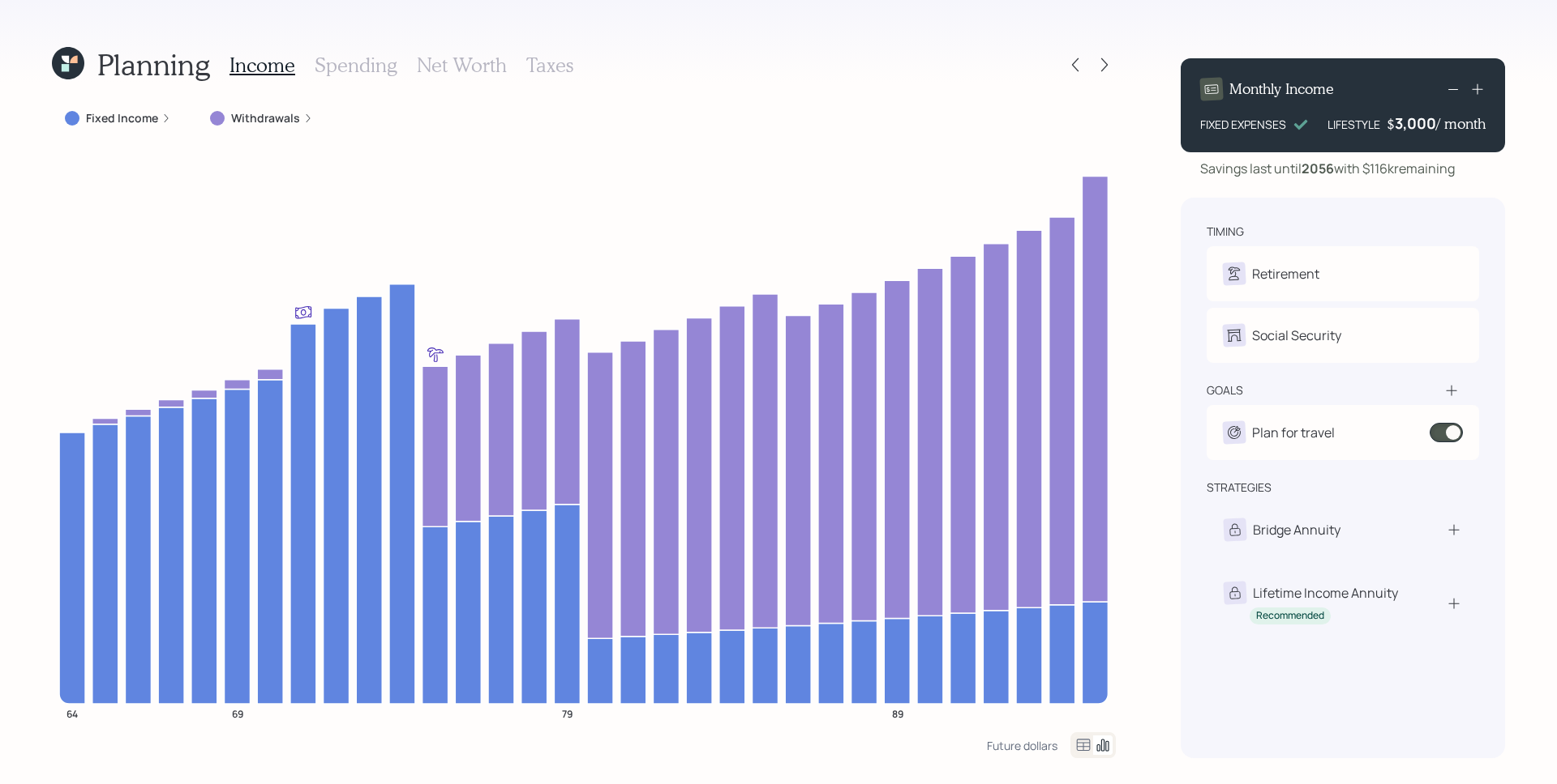
click at [66, 51] on icon at bounding box center [67, 62] width 32 height 32
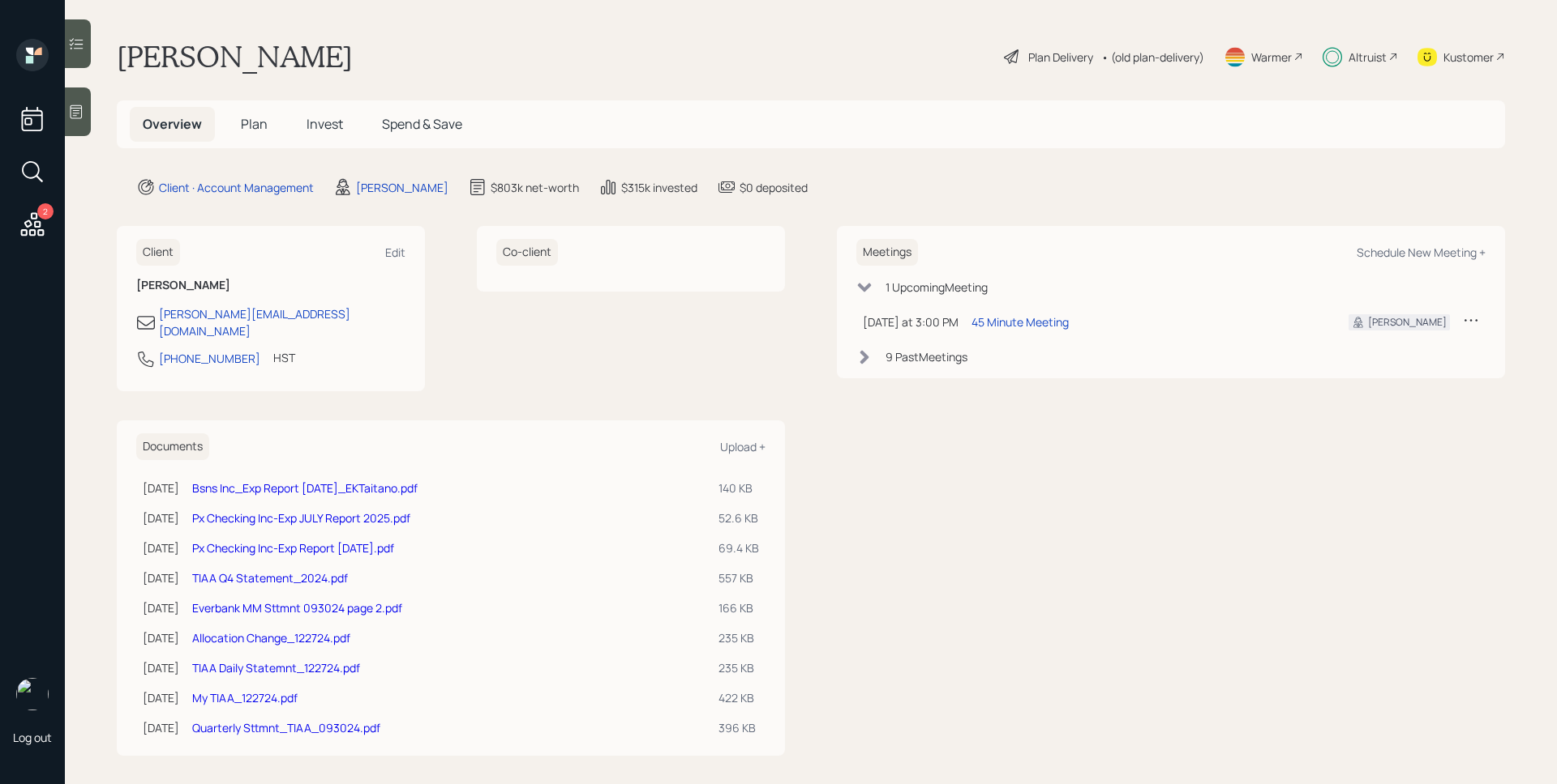
click at [1366, 55] on div "Altruist" at bounding box center [1367, 57] width 38 height 17
click at [1028, 60] on div "Plan Delivery" at bounding box center [1060, 57] width 65 height 17
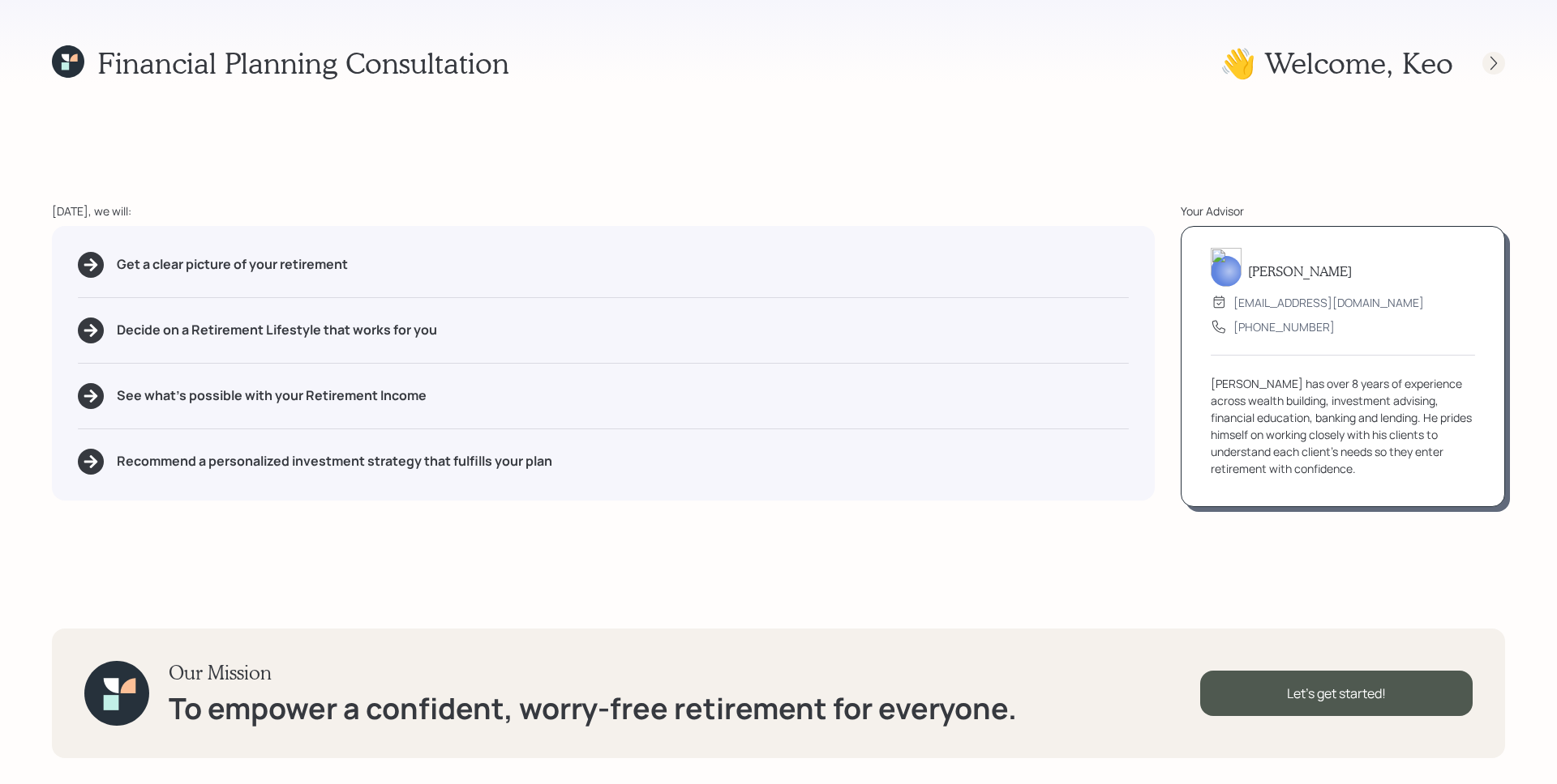
click at [1494, 62] on icon at bounding box center [1494, 63] width 17 height 17
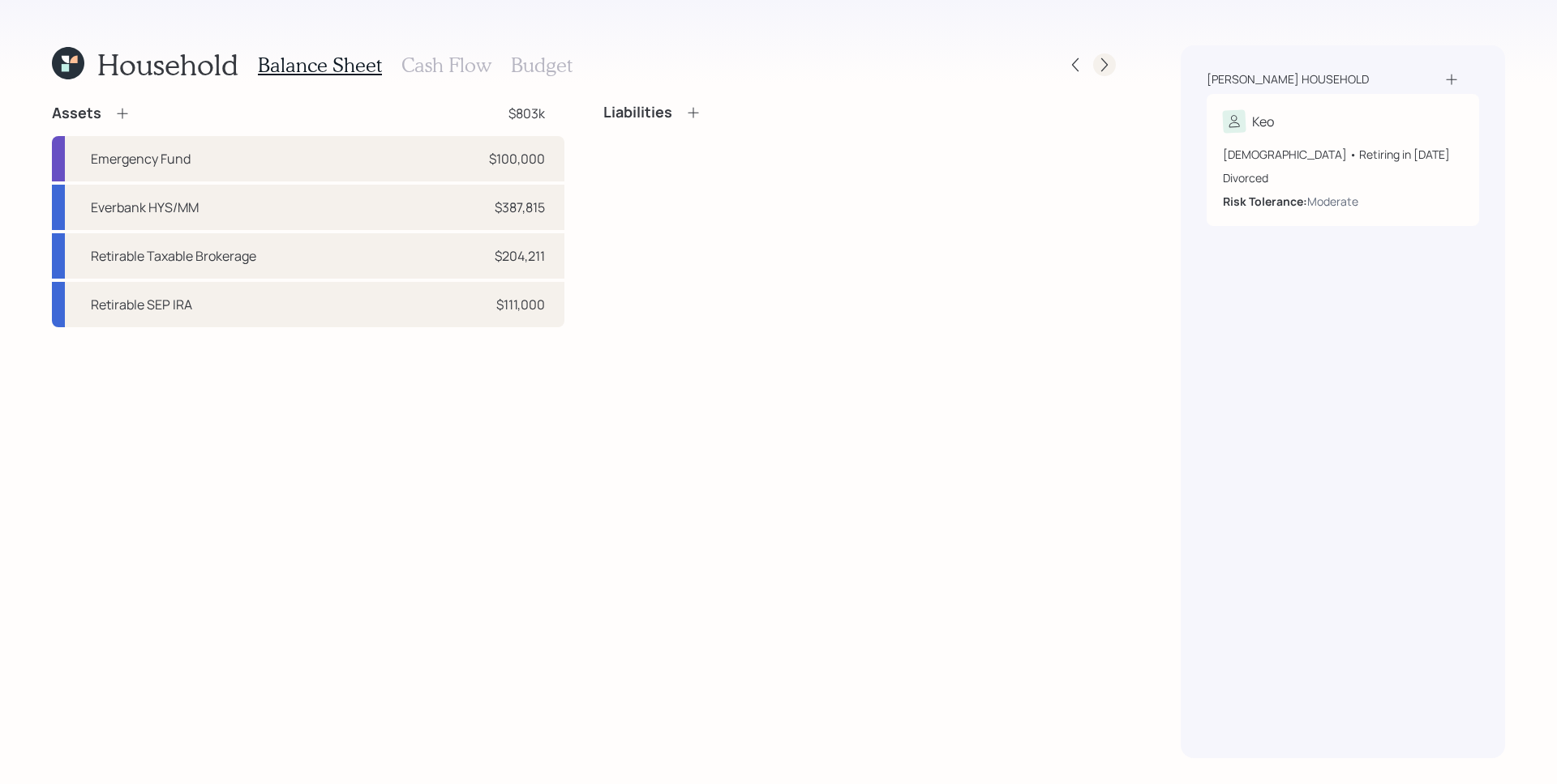
click at [1111, 66] on icon at bounding box center [1104, 65] width 17 height 17
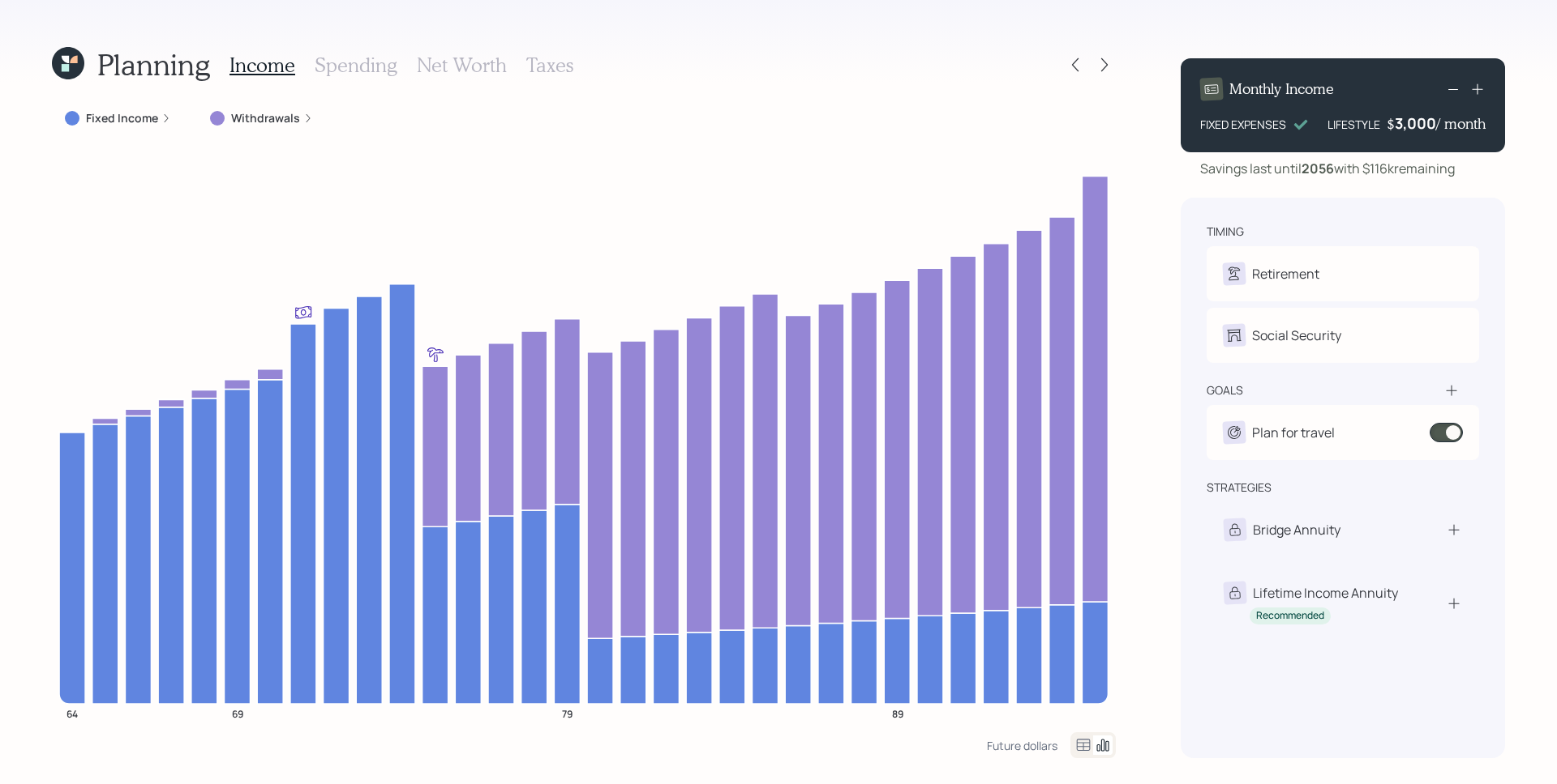
click at [1111, 66] on icon at bounding box center [1104, 65] width 17 height 17
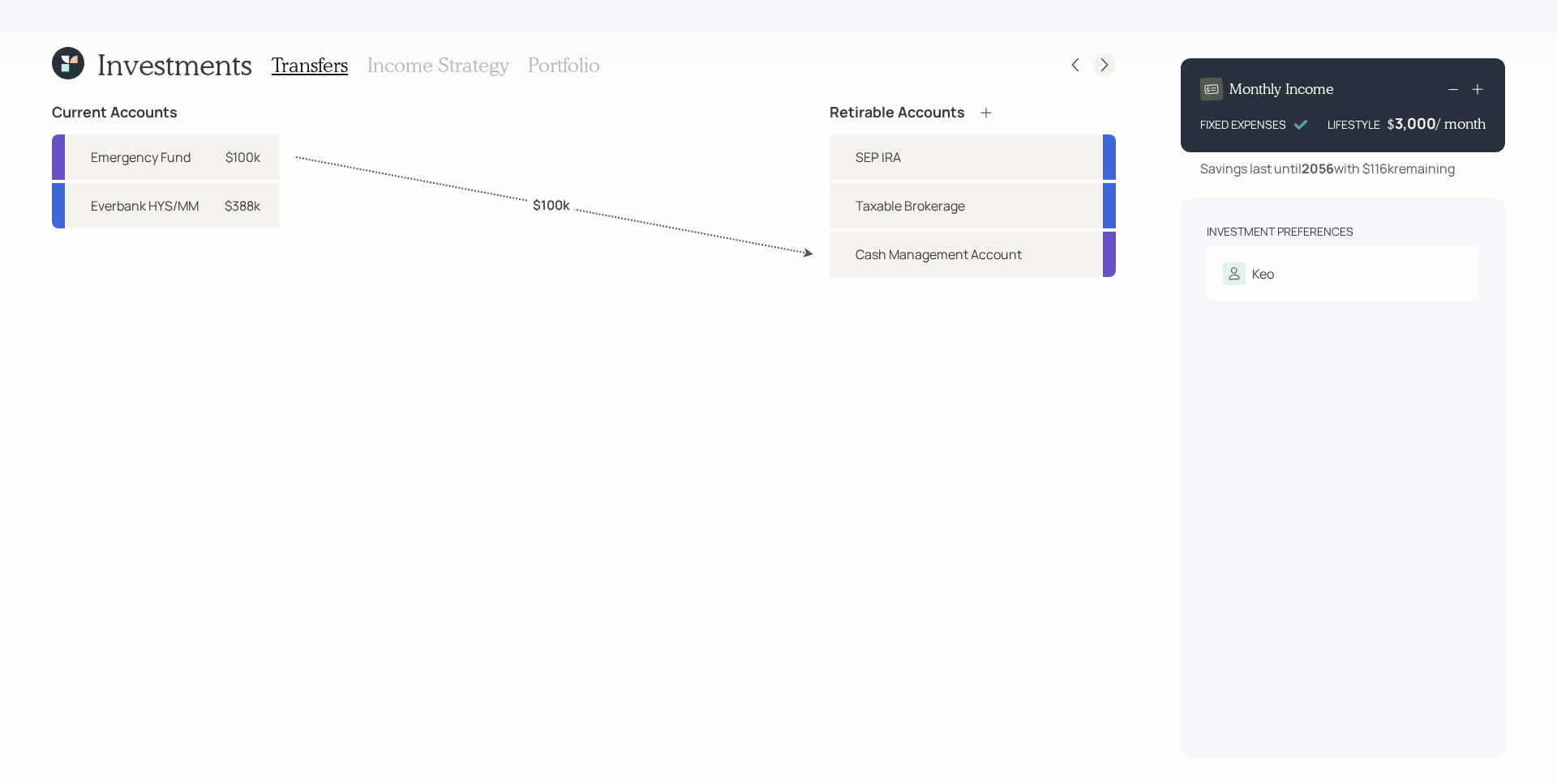
click at [1111, 66] on icon at bounding box center [1104, 65] width 17 height 17
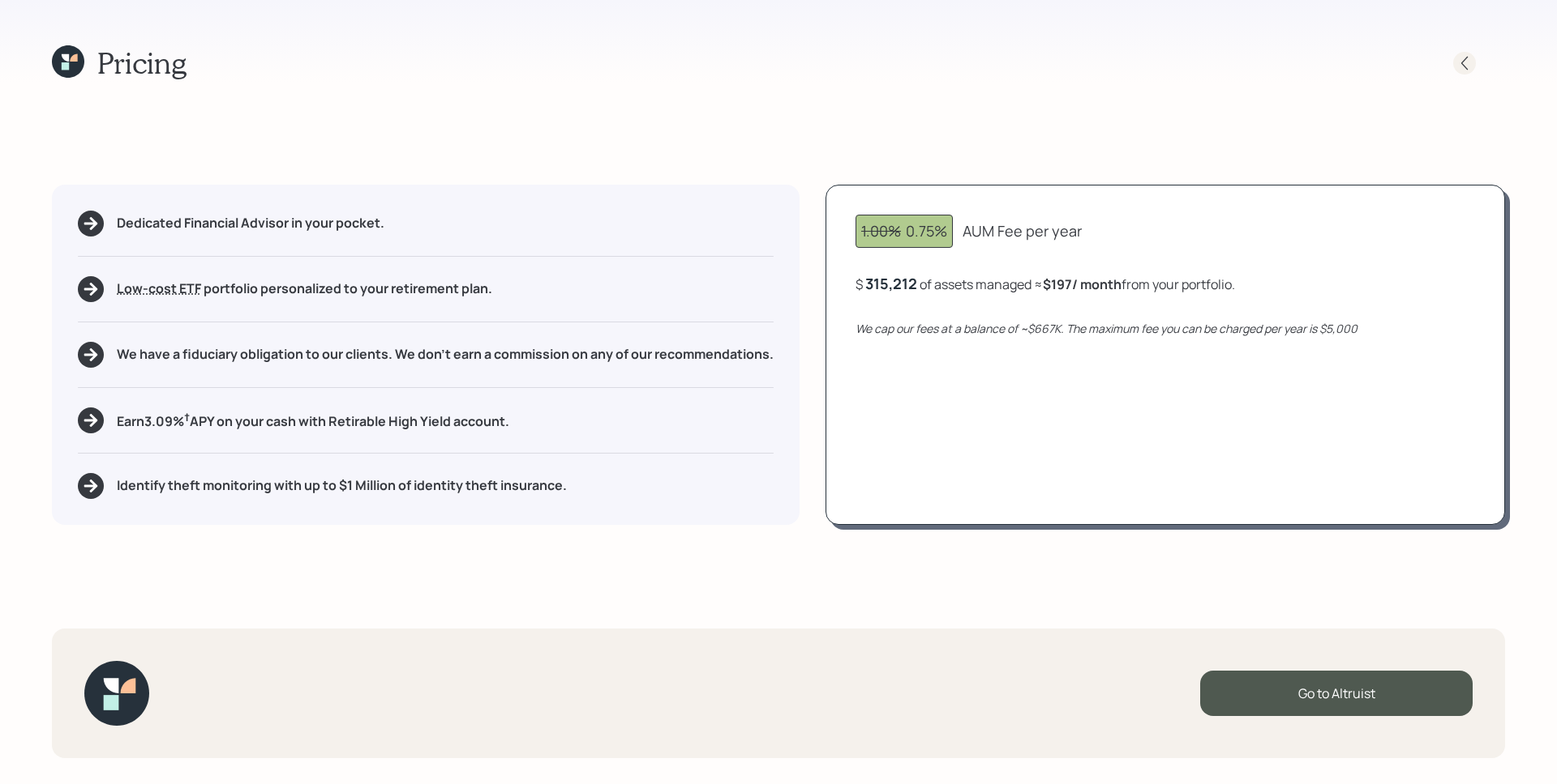
click at [1458, 61] on icon at bounding box center [1464, 63] width 17 height 17
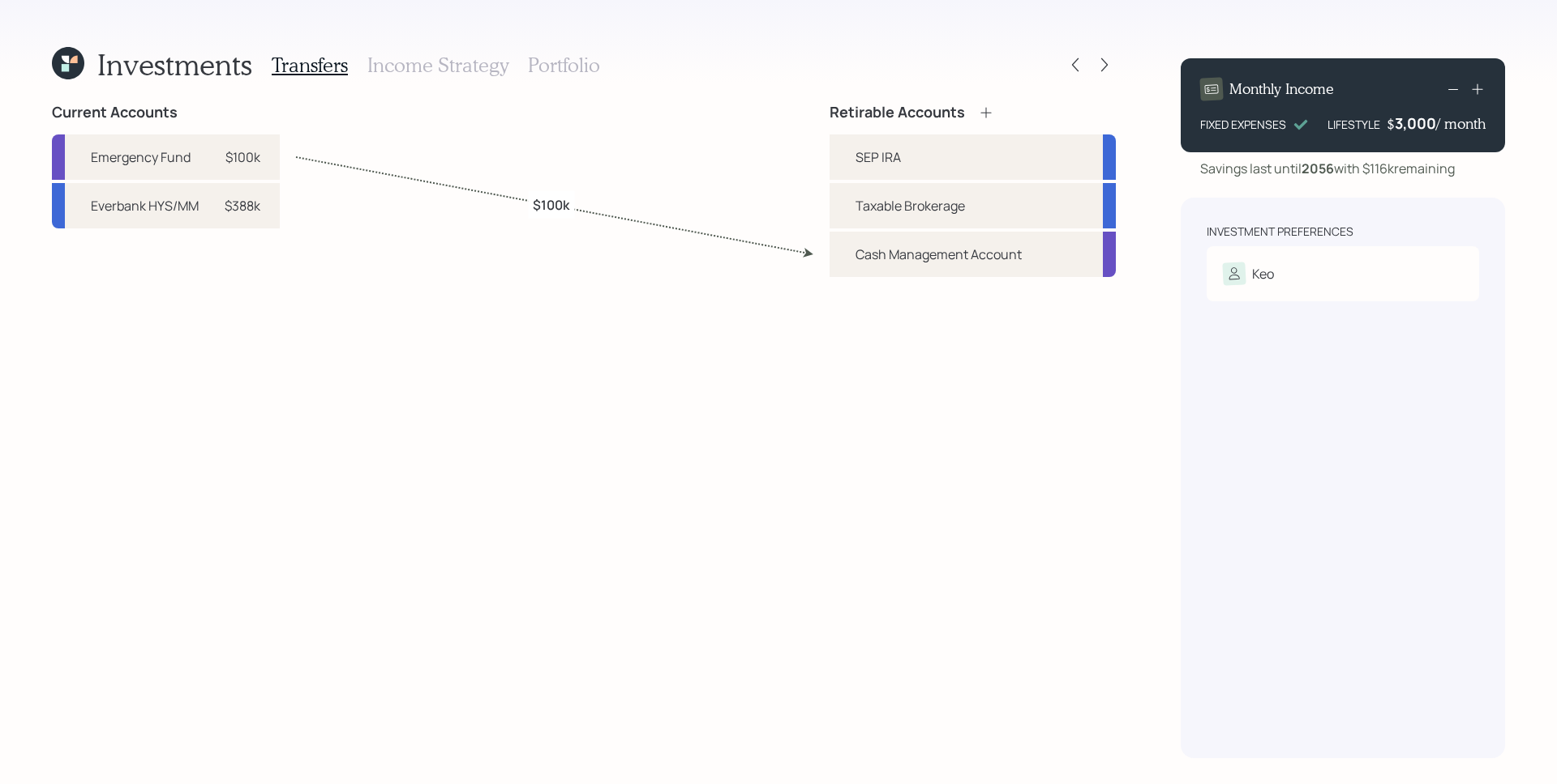
click at [592, 60] on h3 "Portfolio" at bounding box center [564, 65] width 73 height 24
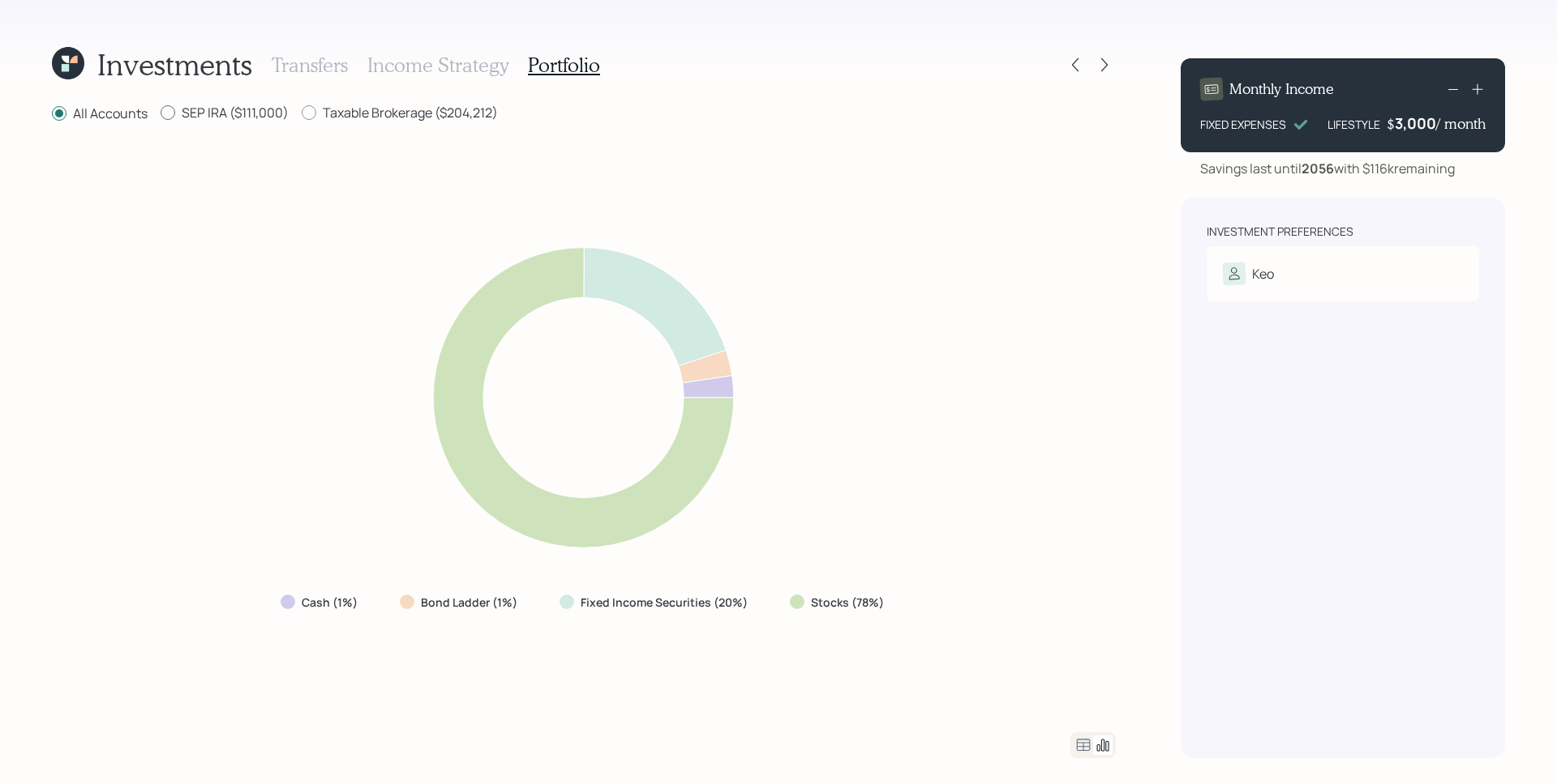
click at [197, 112] on label "SEP IRA ($111,000)" at bounding box center [224, 112] width 128 height 17
click at [161, 113] on input "SEP IRA ($111,000)" at bounding box center [160, 113] width 1 height 1
radio input "true"
radio input "false"
click at [377, 110] on label "Taxable Brokerage ($204,212)" at bounding box center [400, 112] width 197 height 17
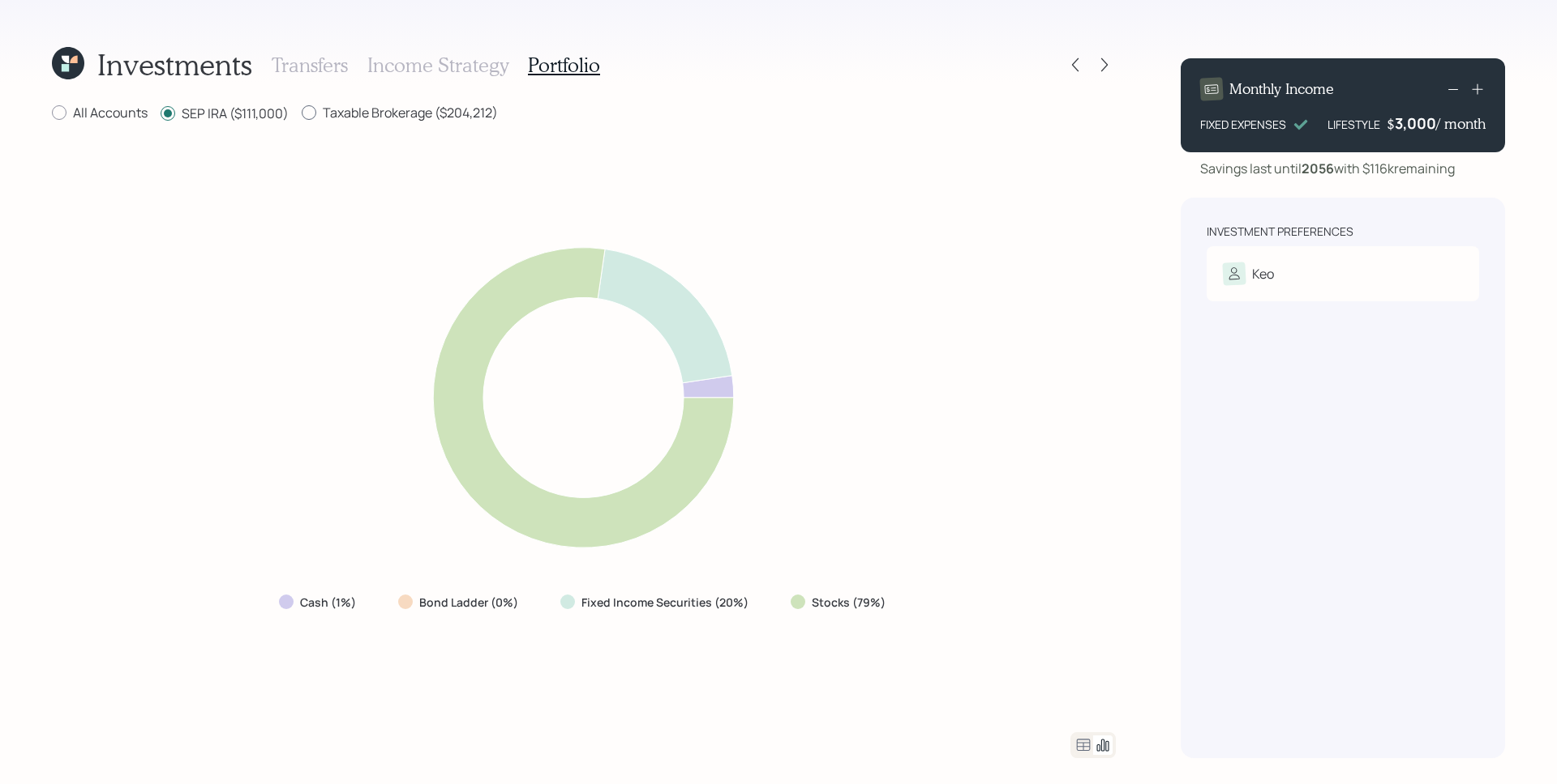
click at [301, 113] on input "Taxable Brokerage ($204,212)" at bounding box center [300, 113] width 1 height 1
radio input "true"
click at [190, 116] on label "SEP IRA ($111,000)" at bounding box center [224, 112] width 128 height 17
click at [161, 114] on input "SEP IRA ($111,000)" at bounding box center [160, 113] width 1 height 1
radio input "true"
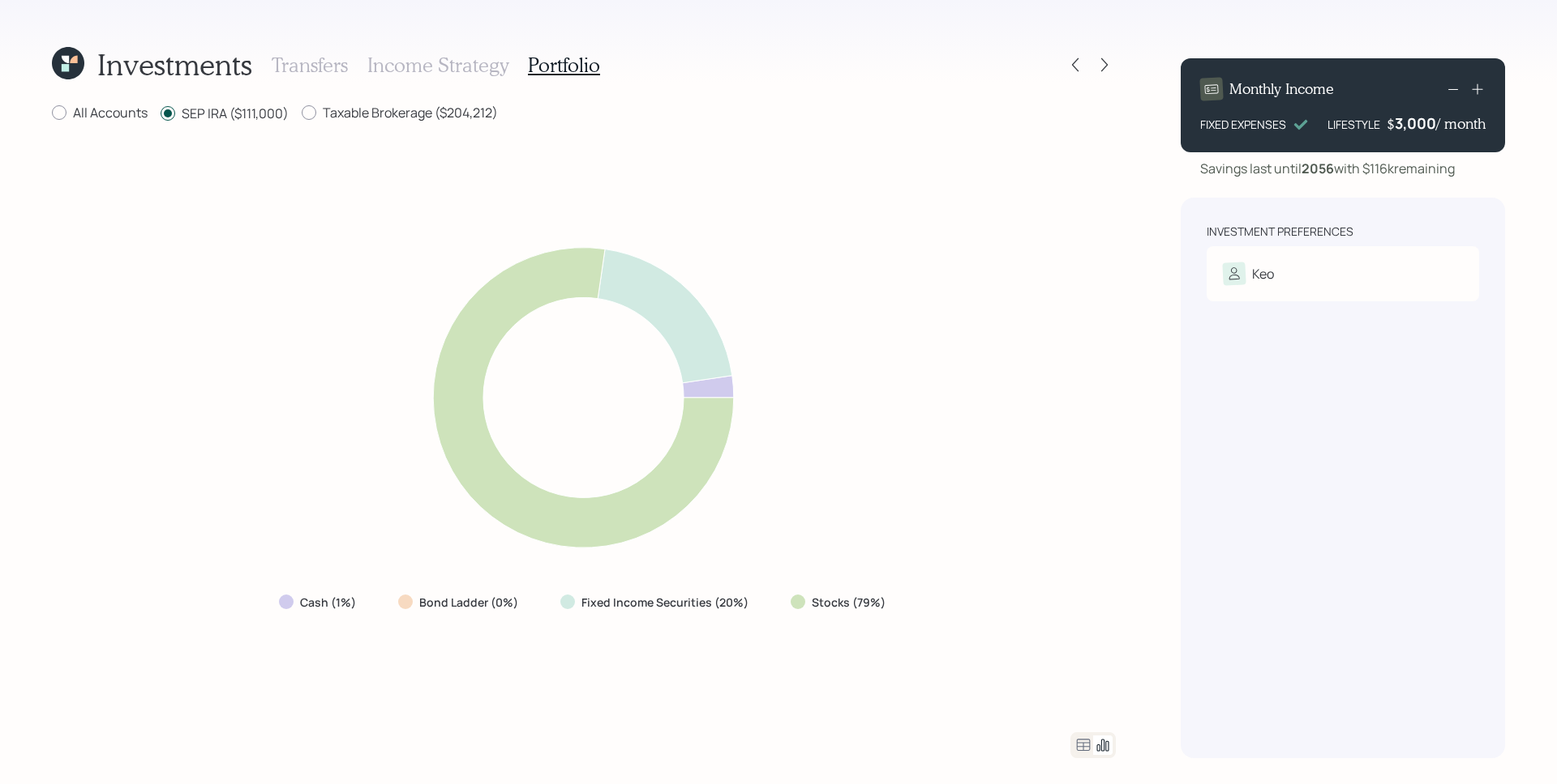
drag, startPoint x: 350, startPoint y: 116, endPoint x: 235, endPoint y: 117, distance: 115.0
click at [350, 116] on label "Taxable Brokerage ($204,212)" at bounding box center [400, 112] width 197 height 17
click at [301, 114] on input "Taxable Brokerage ($204,212)" at bounding box center [300, 113] width 1 height 1
radio input "true"
click at [225, 118] on label "SEP IRA ($111,000)" at bounding box center [224, 112] width 128 height 17
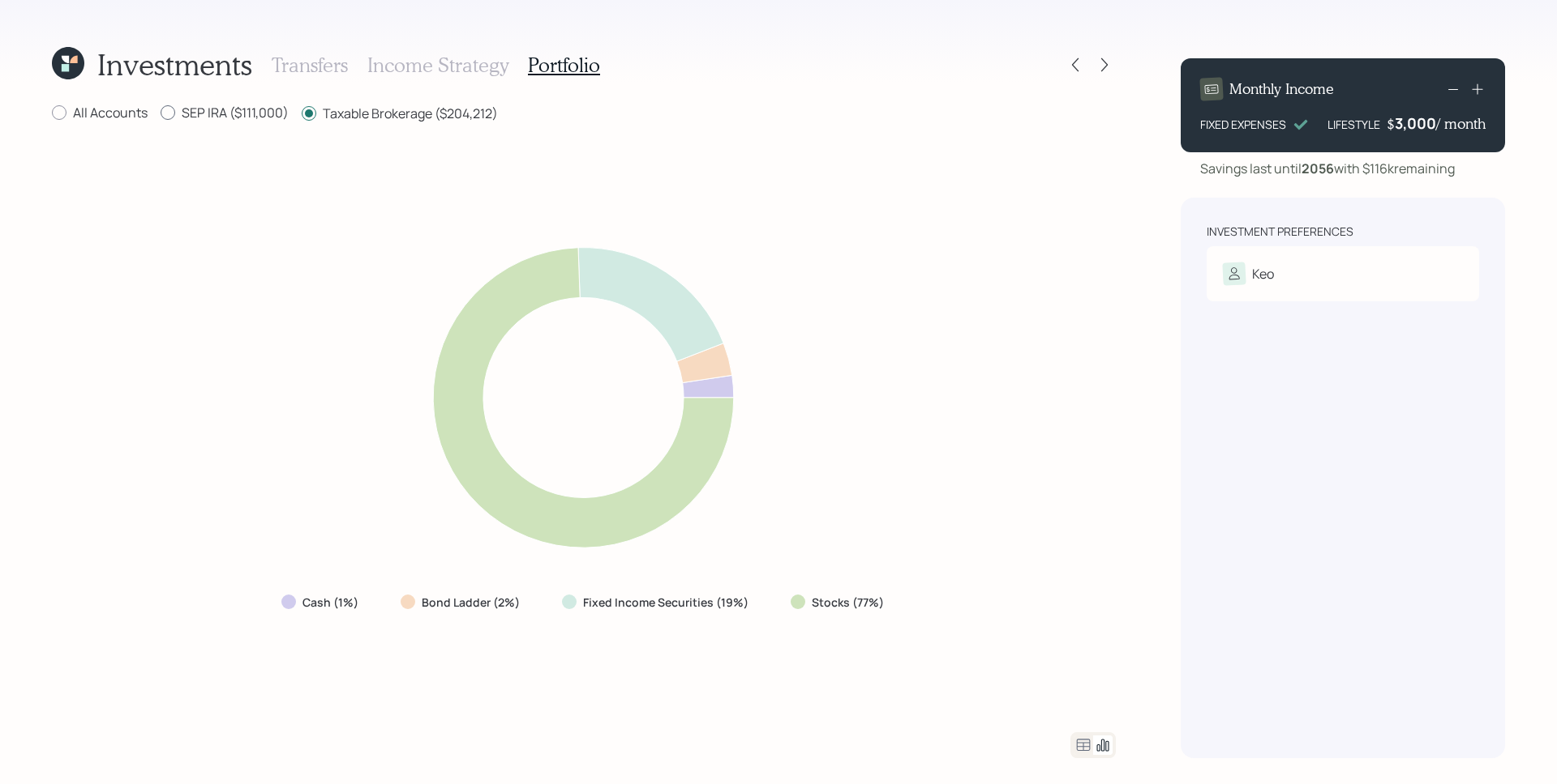
click at [161, 114] on input "SEP IRA ($111,000)" at bounding box center [160, 113] width 1 height 1
radio input "true"
click at [359, 121] on label "Taxable Brokerage ($204,212)" at bounding box center [400, 112] width 197 height 17
click at [301, 114] on input "Taxable Brokerage ($204,212)" at bounding box center [300, 113] width 1 height 1
radio input "true"
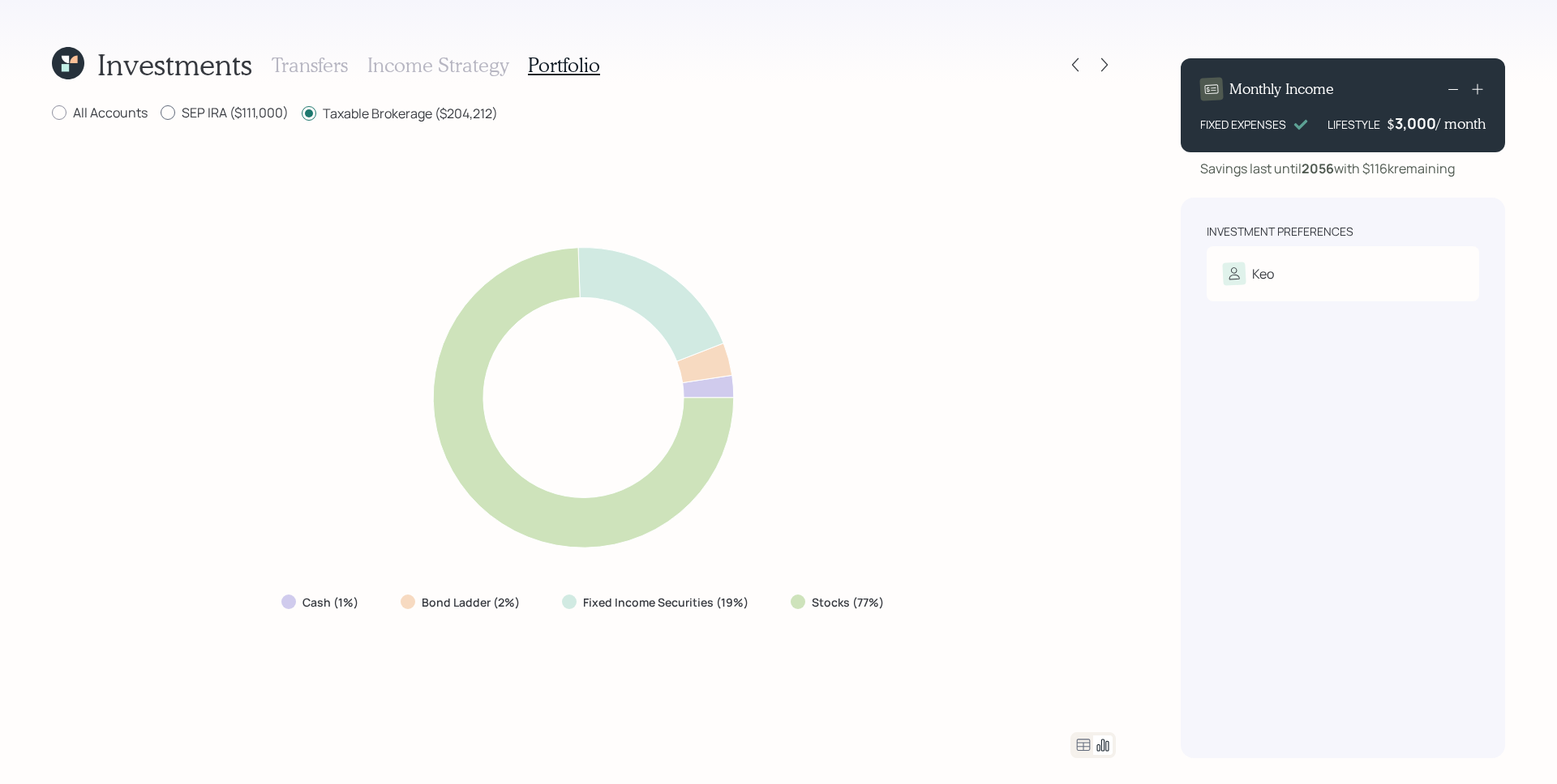
click at [244, 118] on label "SEP IRA ($111,000)" at bounding box center [224, 112] width 128 height 17
click at [161, 114] on input "SEP IRA ($111,000)" at bounding box center [160, 113] width 1 height 1
radio input "true"
drag, startPoint x: 375, startPoint y: 117, endPoint x: 249, endPoint y: 119, distance: 126.0
click at [374, 117] on label "Taxable Brokerage ($204,212)" at bounding box center [400, 112] width 197 height 17
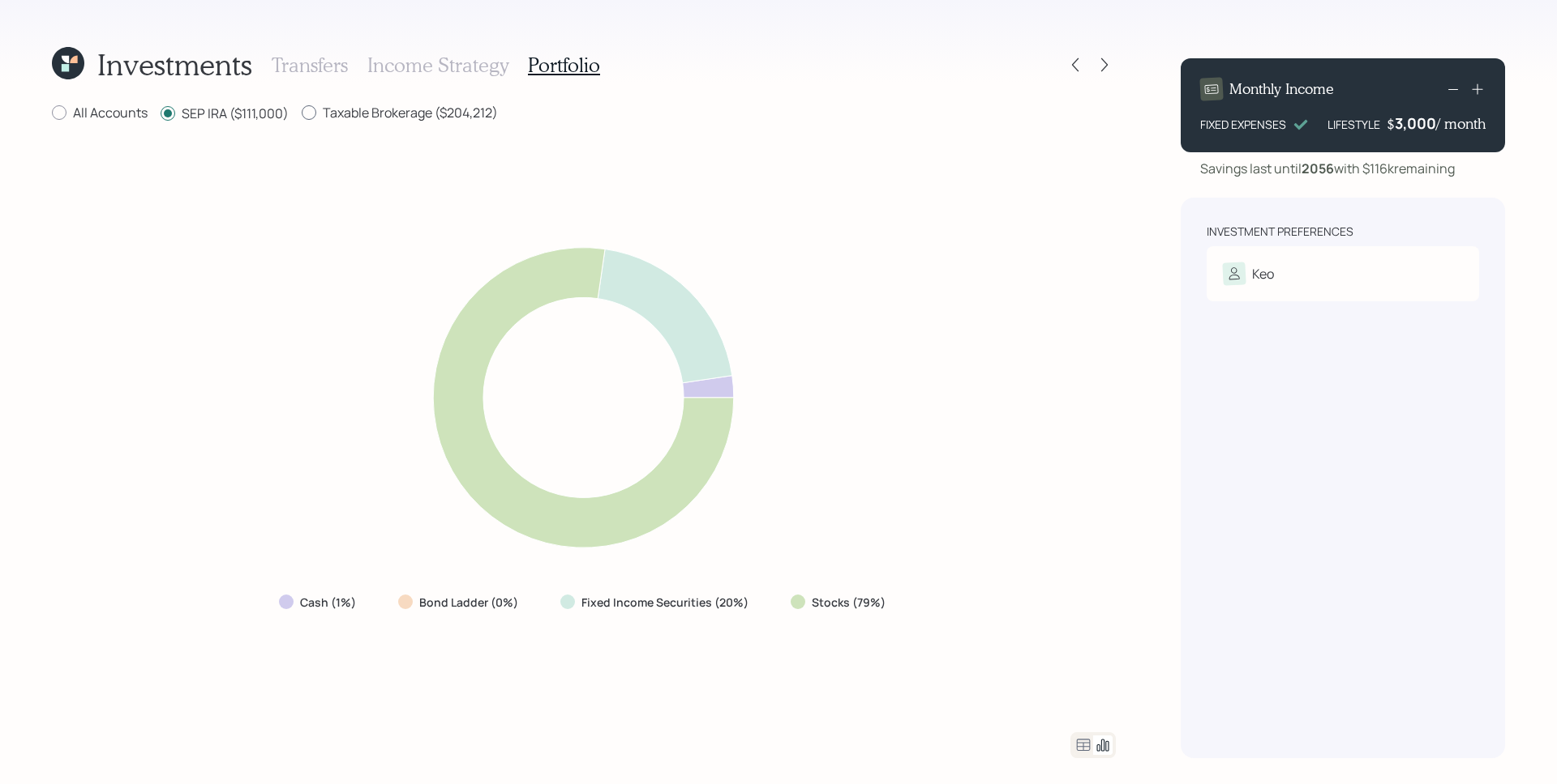
click at [301, 114] on input "Taxable Brokerage ($204,212)" at bounding box center [300, 113] width 1 height 1
radio input "true"
click at [248, 120] on label "SEP IRA ($111,000)" at bounding box center [224, 112] width 128 height 17
click at [161, 114] on input "SEP IRA ($111,000)" at bounding box center [160, 113] width 1 height 1
radio input "true"
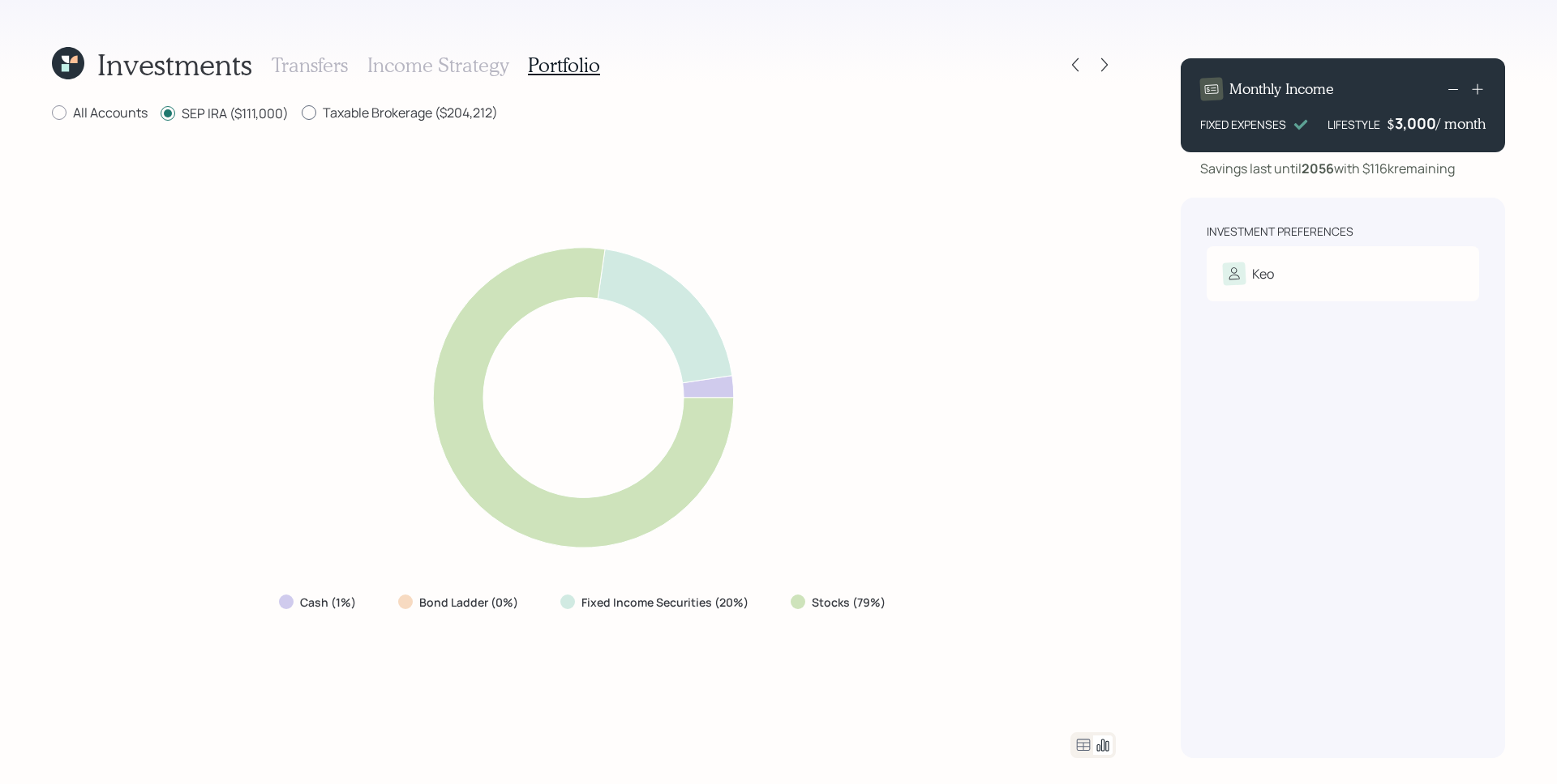
click at [389, 116] on label "Taxable Brokerage ($204,212)" at bounding box center [400, 112] width 197 height 17
click at [301, 114] on input "Taxable Brokerage ($204,212)" at bounding box center [300, 113] width 1 height 1
radio input "true"
click at [1077, 736] on icon at bounding box center [1083, 745] width 19 height 19
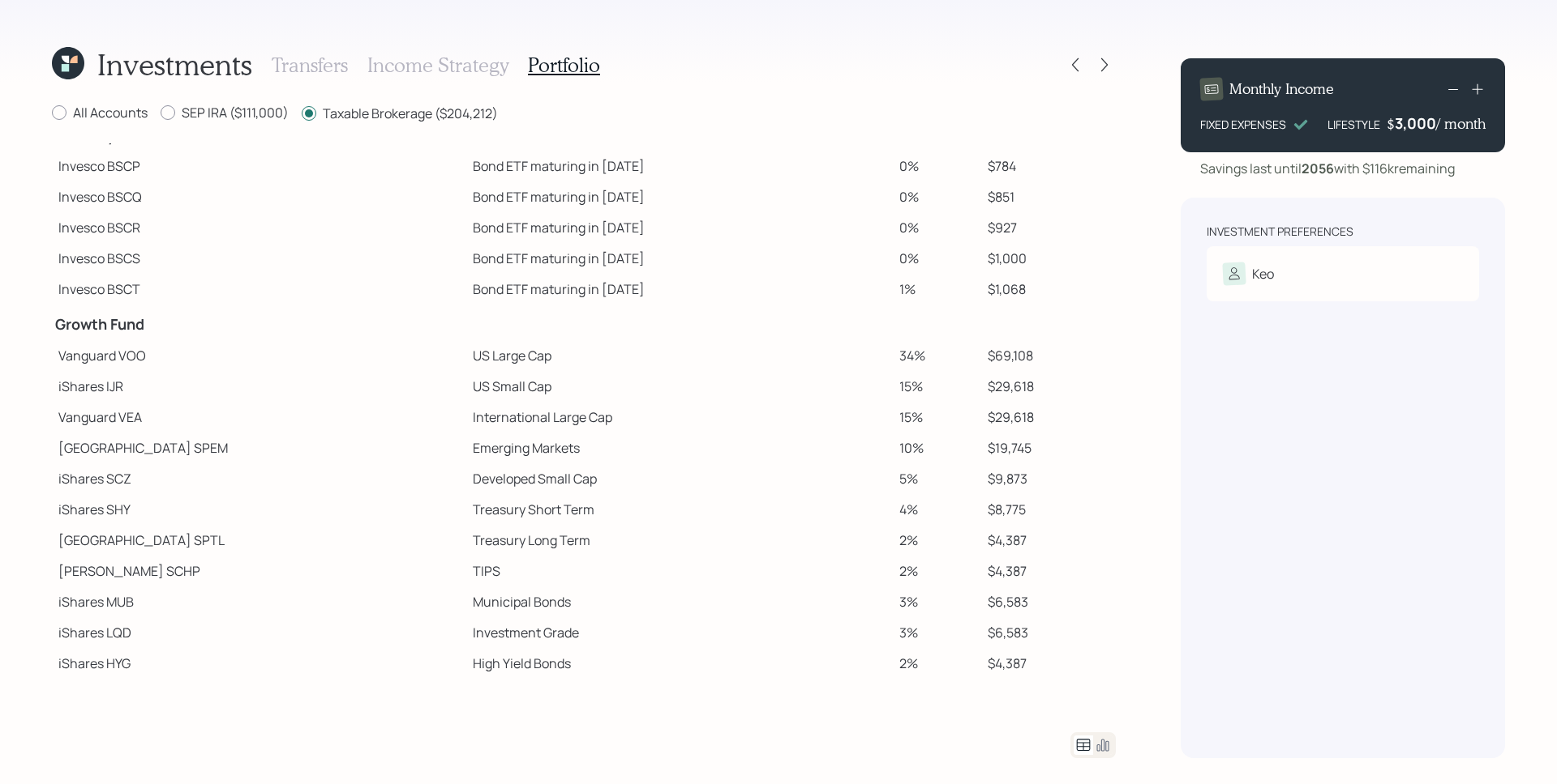
scroll to position [148, 0]
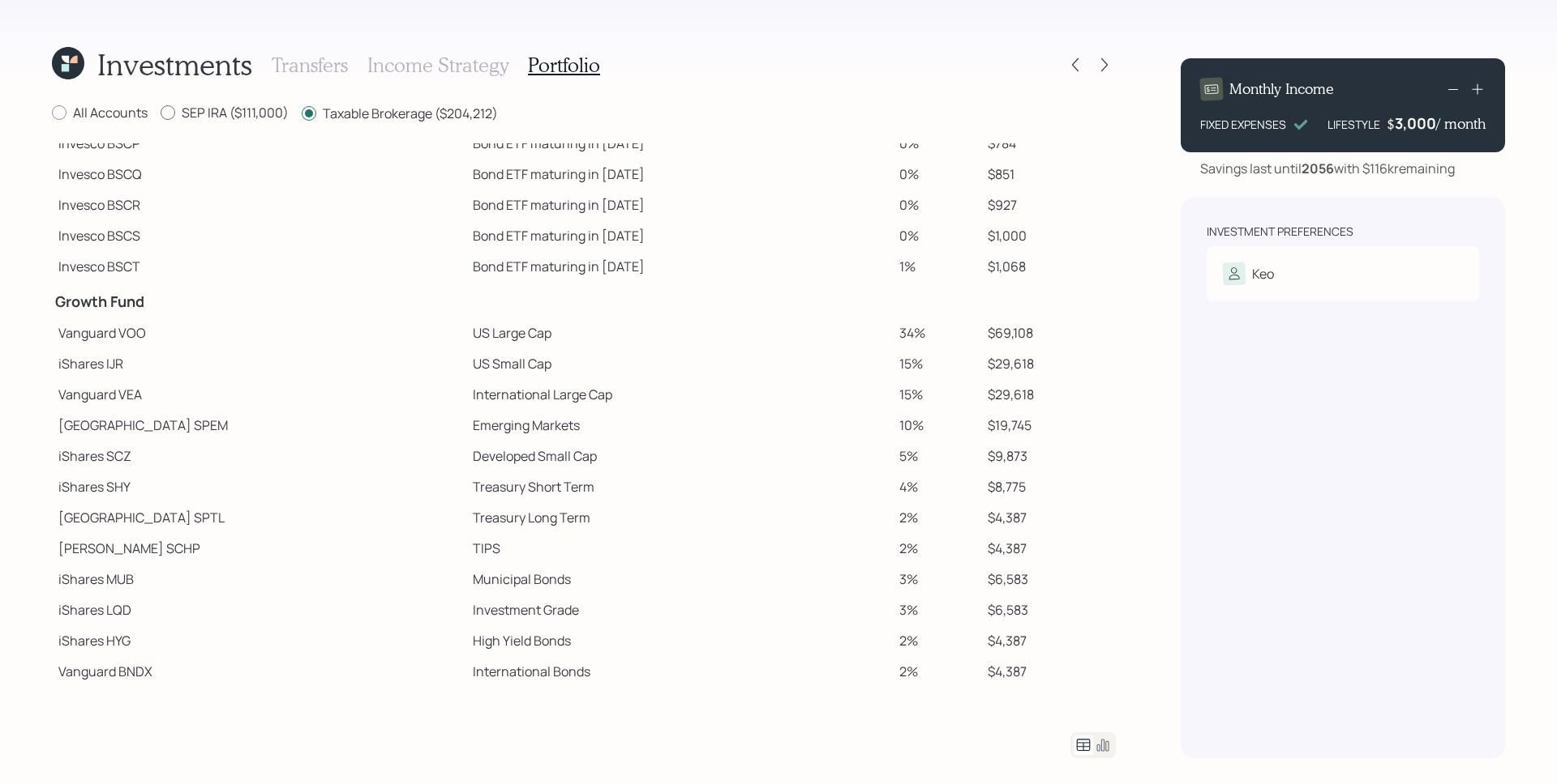
click at [213, 115] on label "SEP IRA ($111,000)" at bounding box center [224, 112] width 128 height 17
click at [161, 114] on input "SEP IRA ($111,000)" at bounding box center [160, 113] width 1 height 1
radio input "true"
click at [437, 111] on label "Taxable Brokerage ($204,212)" at bounding box center [400, 112] width 197 height 17
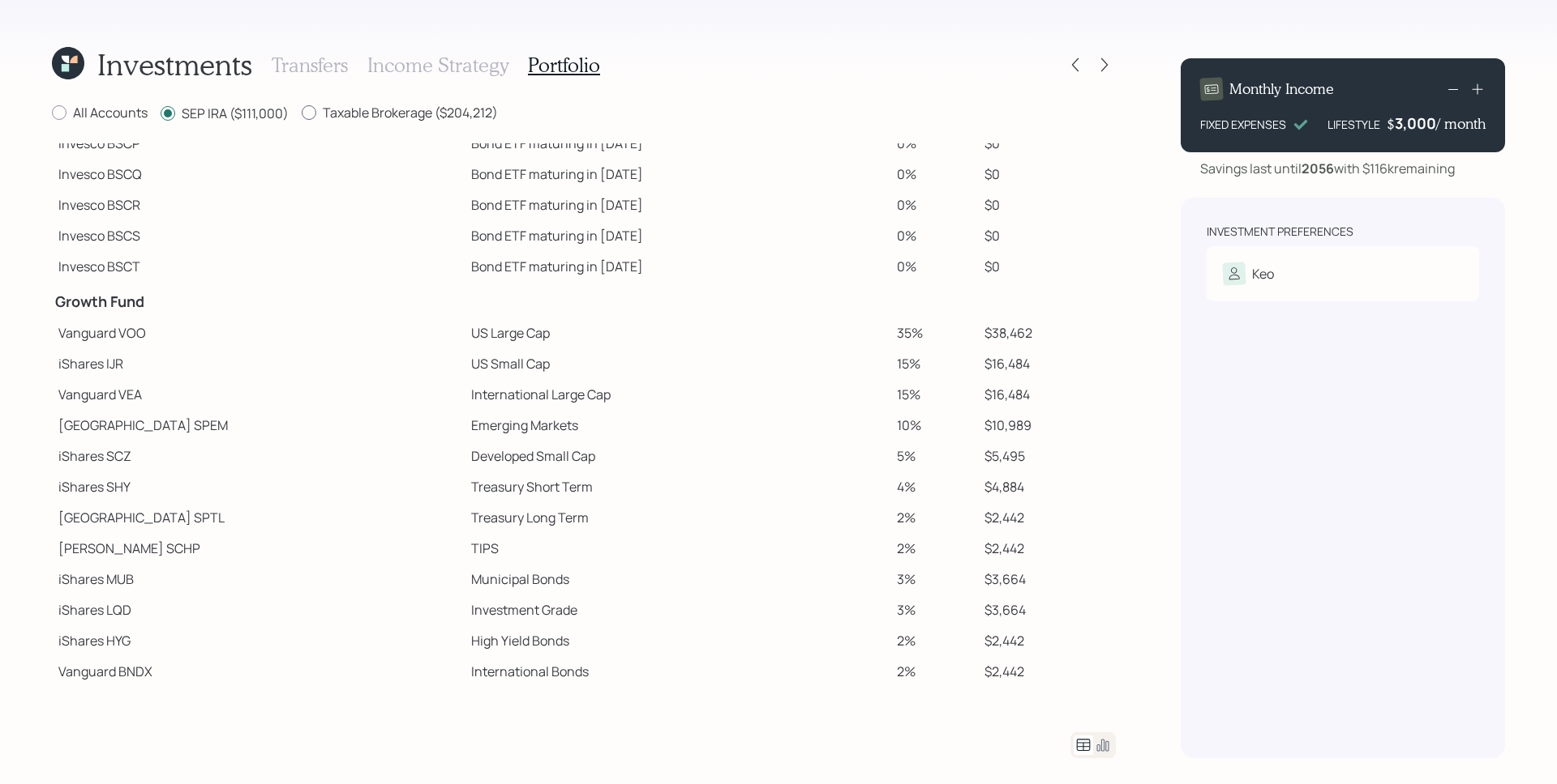
click at [301, 113] on input "Taxable Brokerage ($204,212)" at bounding box center [300, 113] width 1 height 1
radio input "true"
click at [249, 108] on label "SEP IRA ($111,000)" at bounding box center [224, 112] width 128 height 17
click at [161, 113] on input "SEP IRA ($111,000)" at bounding box center [160, 113] width 1 height 1
radio input "true"
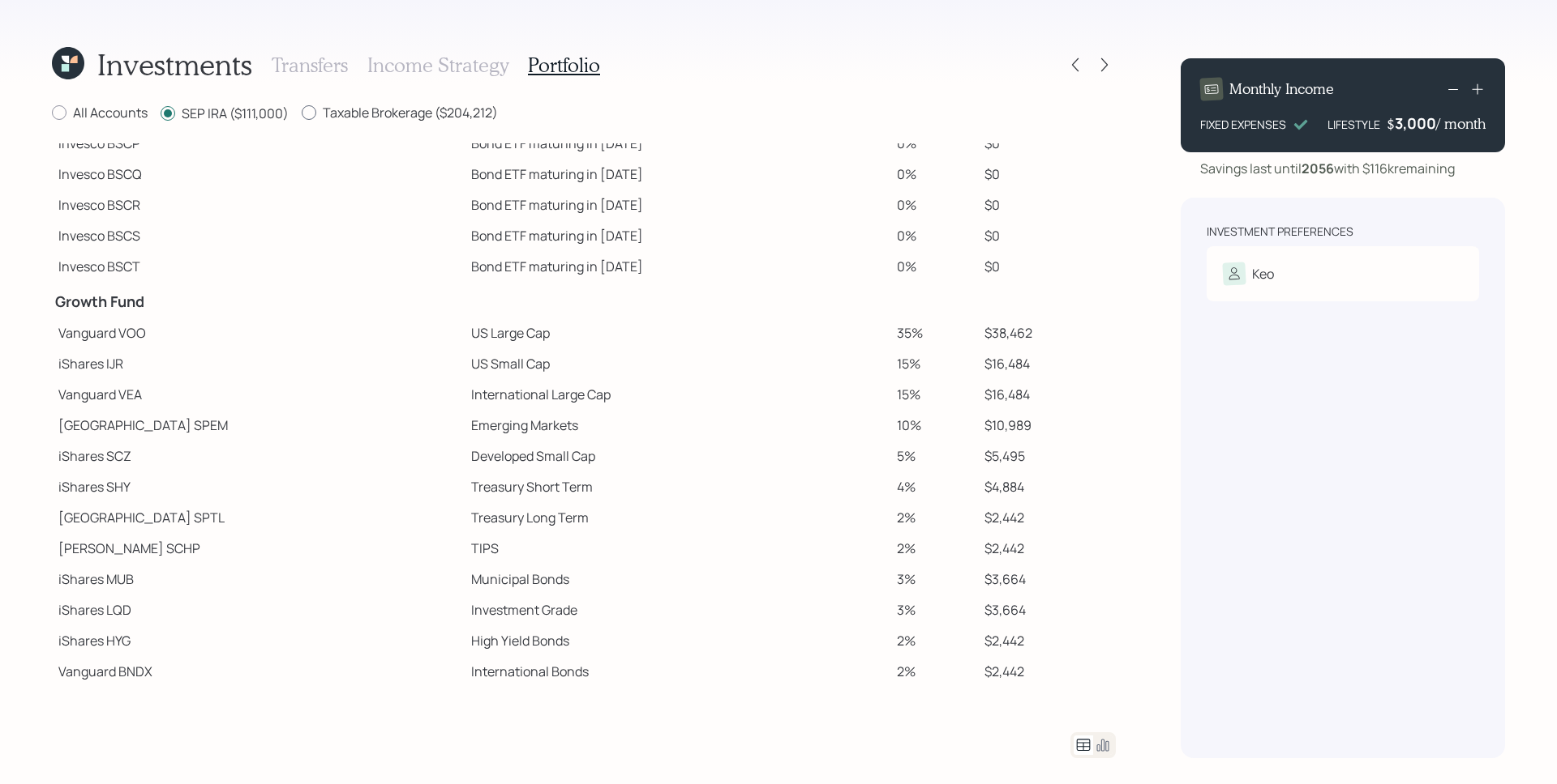
click at [368, 107] on label "Taxable Brokerage ($204,212)" at bounding box center [400, 112] width 197 height 17
click at [301, 113] on input "Taxable Brokerage ($204,212)" at bounding box center [300, 113] width 1 height 1
radio input "true"
click at [254, 109] on label "SEP IRA ($111,000)" at bounding box center [224, 112] width 128 height 17
click at [161, 113] on input "SEP IRA ($111,000)" at bounding box center [160, 113] width 1 height 1
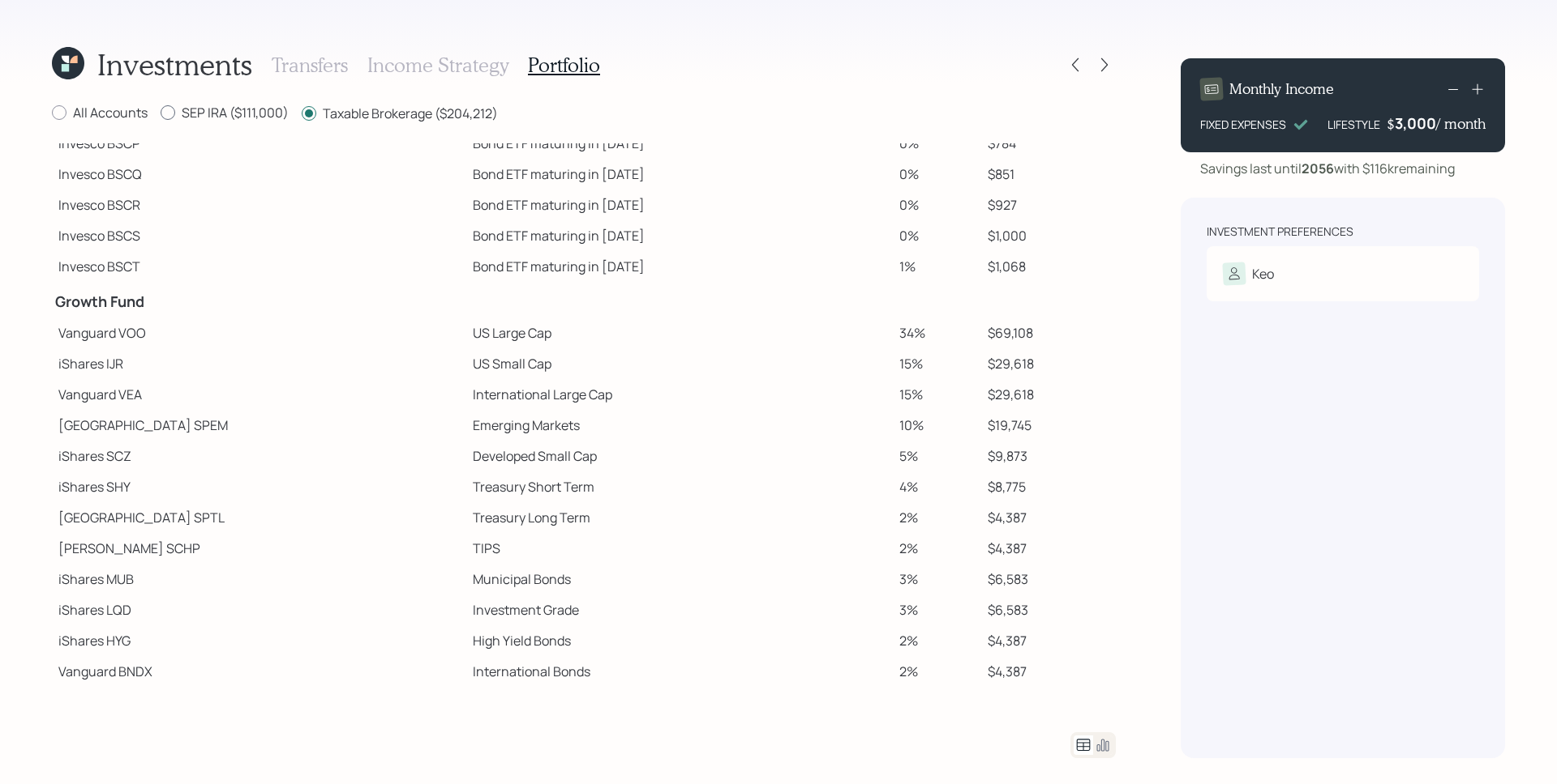
radio input "true"
click at [364, 110] on label "Taxable Brokerage ($204,212)" at bounding box center [400, 112] width 197 height 17
click at [301, 113] on input "Taxable Brokerage ($204,212)" at bounding box center [300, 113] width 1 height 1
radio input "true"
radio input "false"
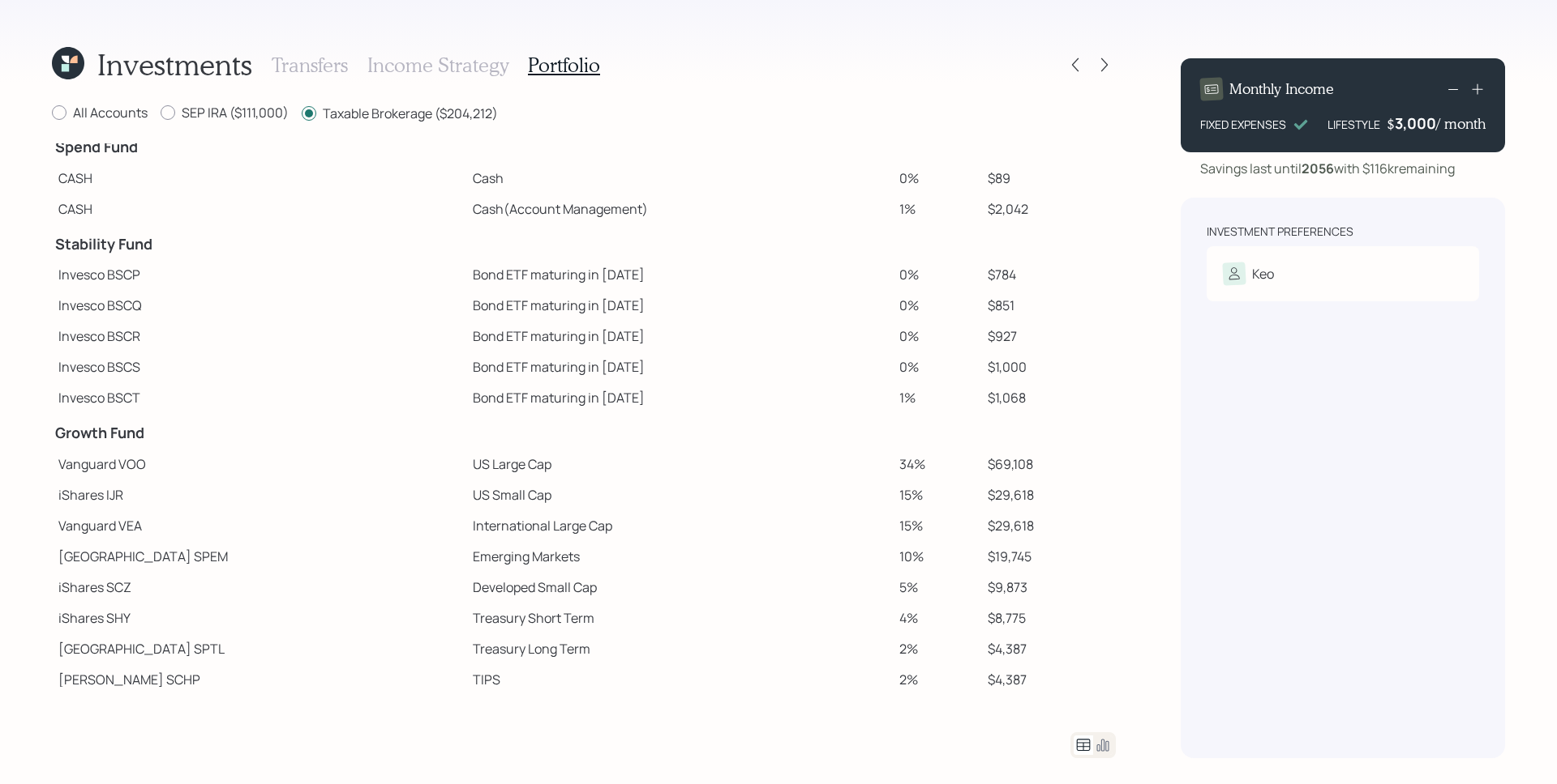
scroll to position [0, 0]
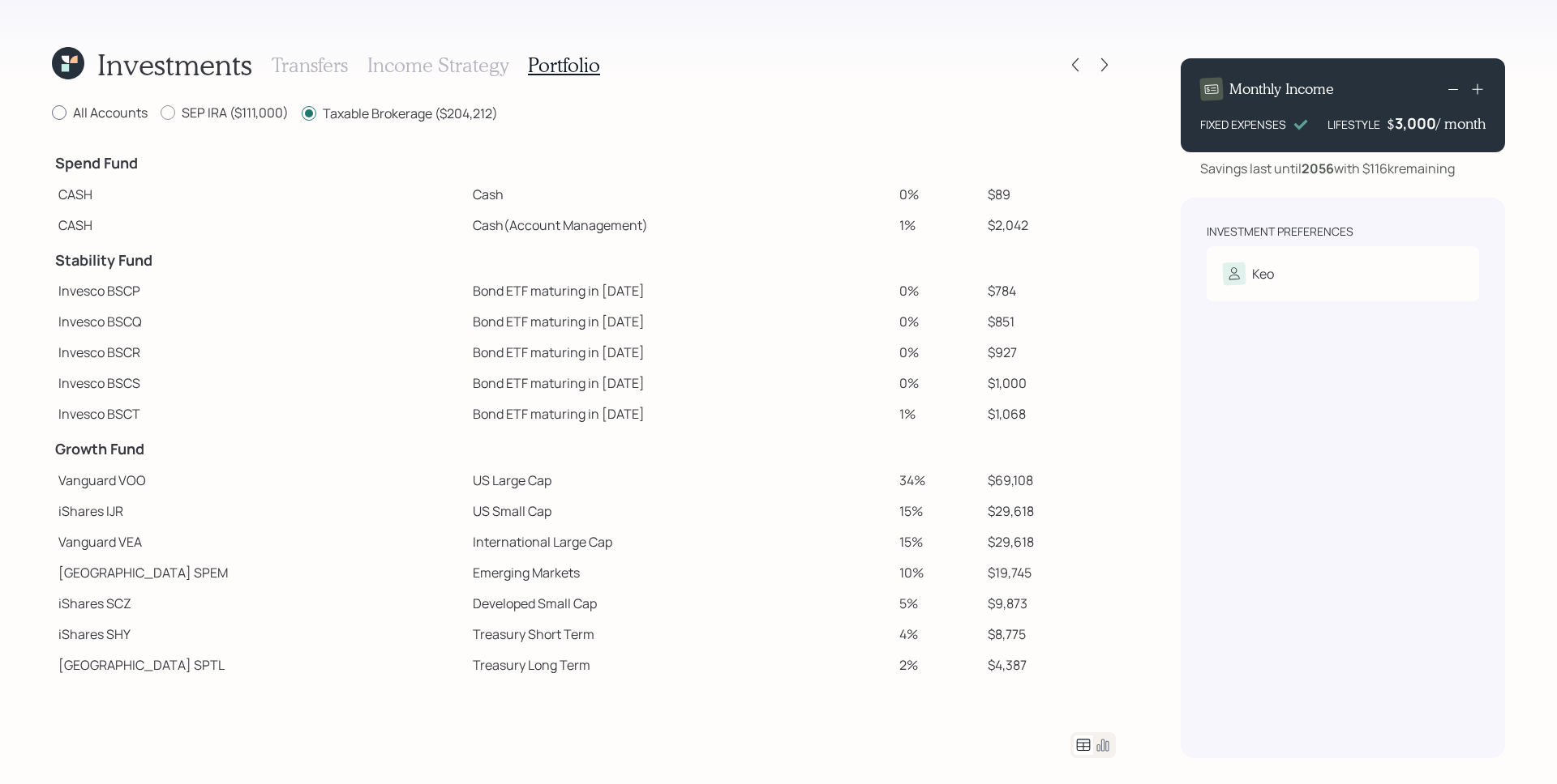
click at [118, 114] on label "All Accounts" at bounding box center [99, 112] width 96 height 17
click at [51, 114] on input "All Accounts" at bounding box center [51, 113] width 1 height 1
radio input "true"
radio input "false"
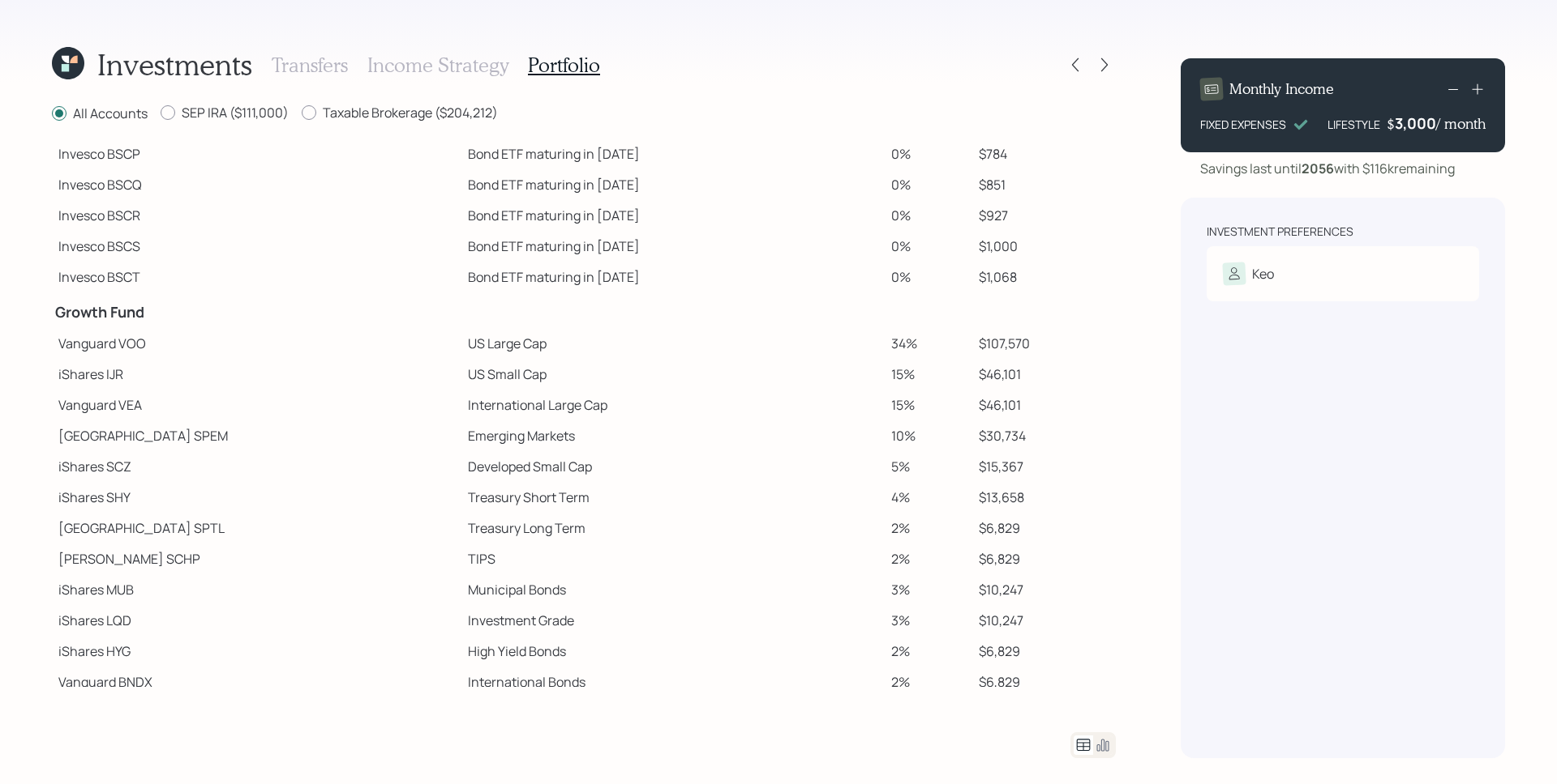
scroll to position [148, 0]
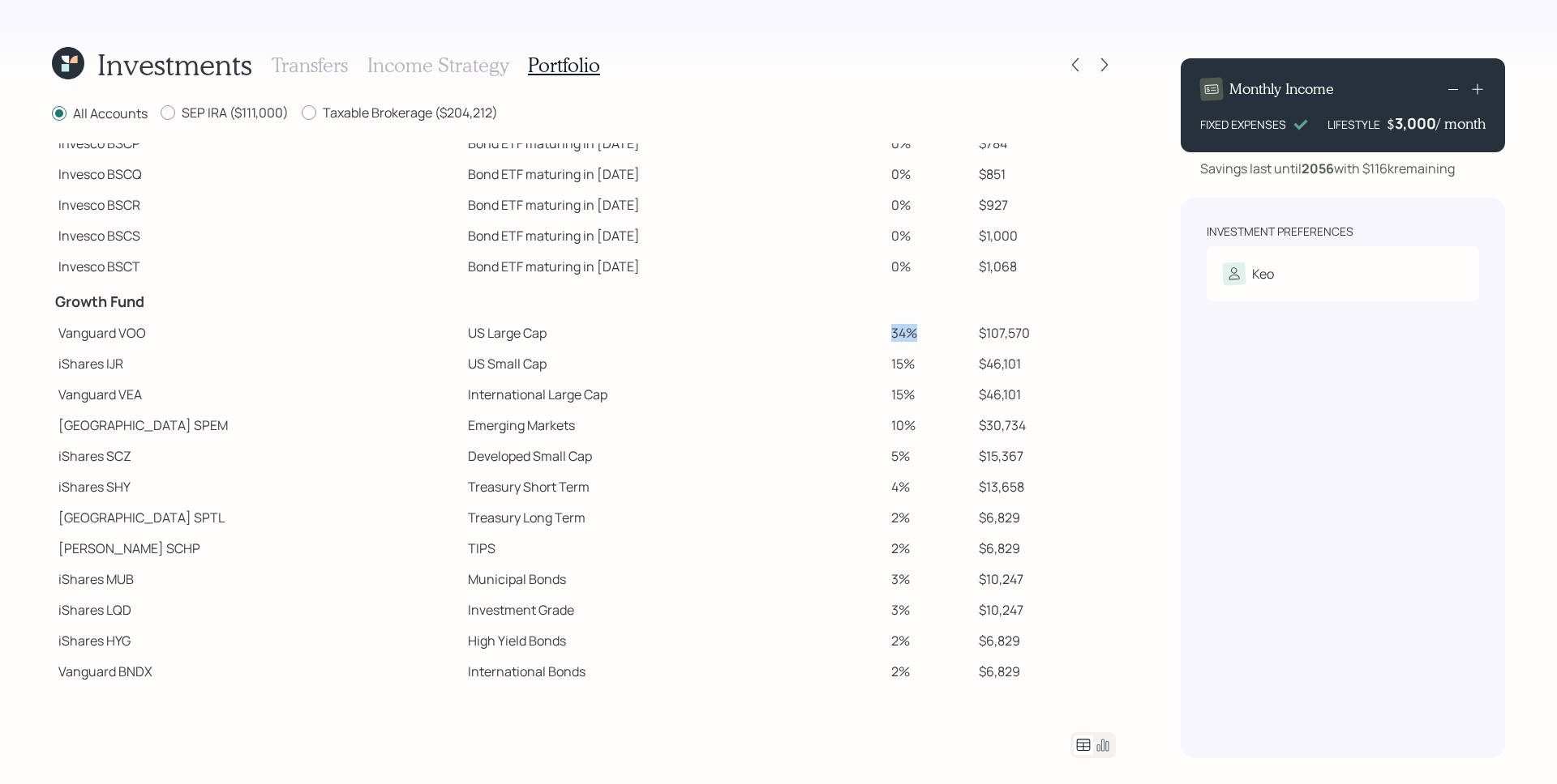
drag, startPoint x: 843, startPoint y: 334, endPoint x: 877, endPoint y: 340, distance: 34.5
click at [885, 340] on td "34%" at bounding box center [928, 333] width 87 height 31
drag, startPoint x: 844, startPoint y: 364, endPoint x: 881, endPoint y: 367, distance: 37.1
click at [885, 367] on td "15%" at bounding box center [928, 364] width 87 height 31
drag, startPoint x: 850, startPoint y: 398, endPoint x: 878, endPoint y: 403, distance: 28.4
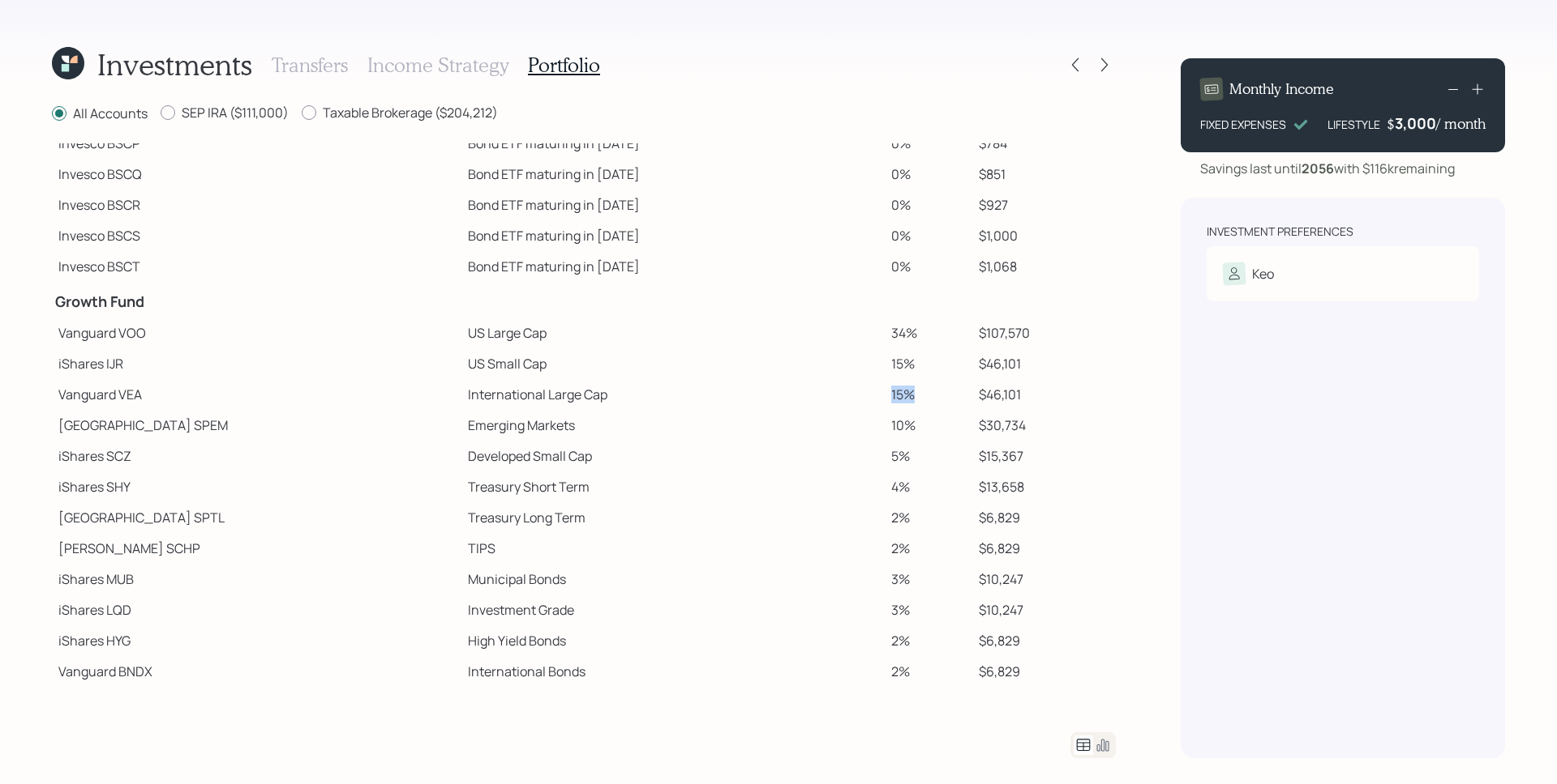
click at [885, 402] on td "15%" at bounding box center [928, 395] width 87 height 31
drag, startPoint x: 847, startPoint y: 425, endPoint x: 881, endPoint y: 431, distance: 34.5
click at [886, 429] on td "10%" at bounding box center [928, 426] width 87 height 31
drag, startPoint x: 856, startPoint y: 455, endPoint x: 878, endPoint y: 461, distance: 22.8
click at [885, 459] on td "5%" at bounding box center [928, 456] width 87 height 31
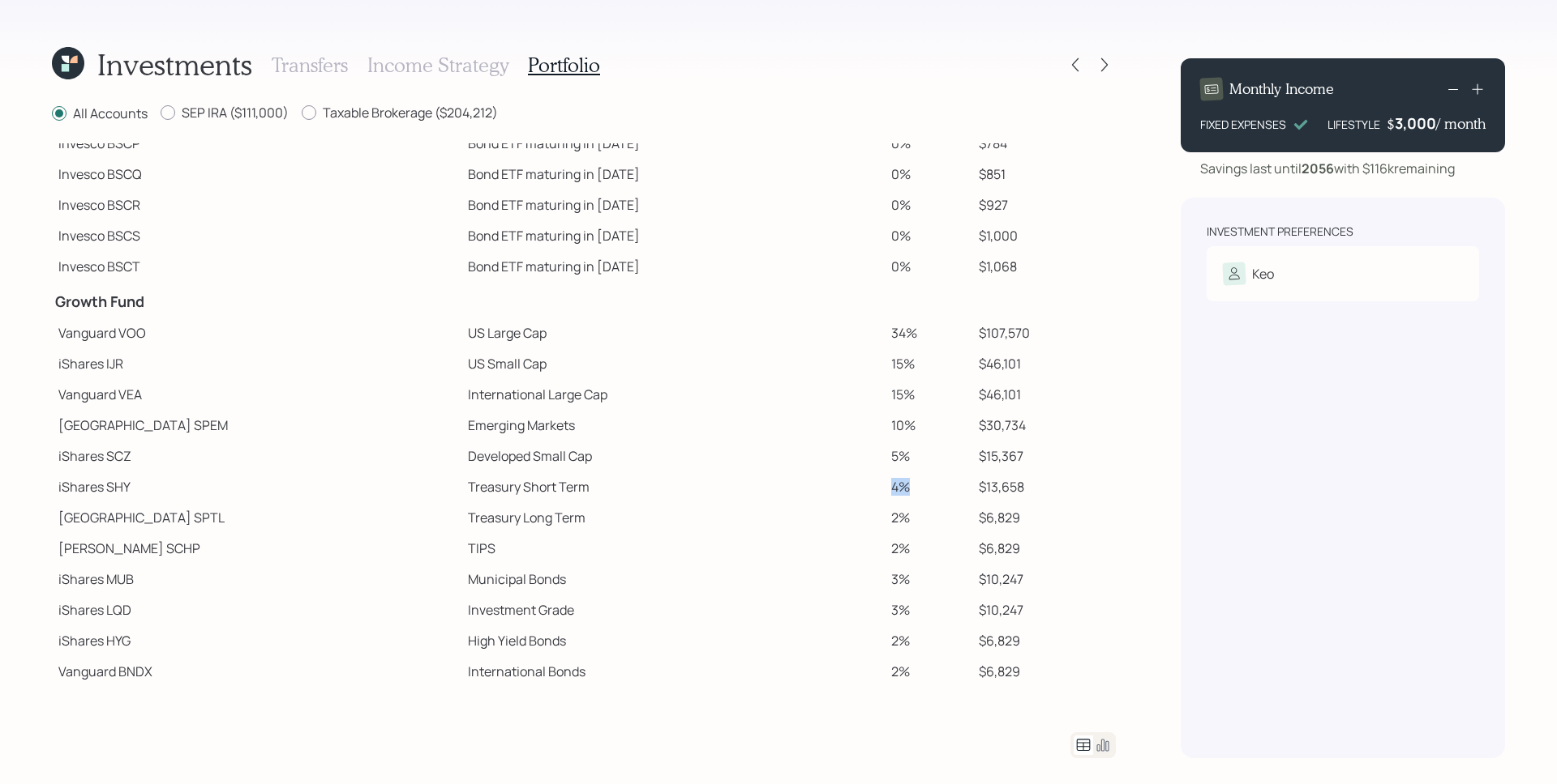
drag, startPoint x: 846, startPoint y: 488, endPoint x: 874, endPoint y: 494, distance: 28.6
click at [885, 494] on td "4%" at bounding box center [928, 487] width 87 height 31
drag, startPoint x: 844, startPoint y: 522, endPoint x: 871, endPoint y: 524, distance: 27.1
click at [885, 524] on td "2%" at bounding box center [928, 518] width 87 height 31
drag, startPoint x: 840, startPoint y: 550, endPoint x: 872, endPoint y: 559, distance: 33.2
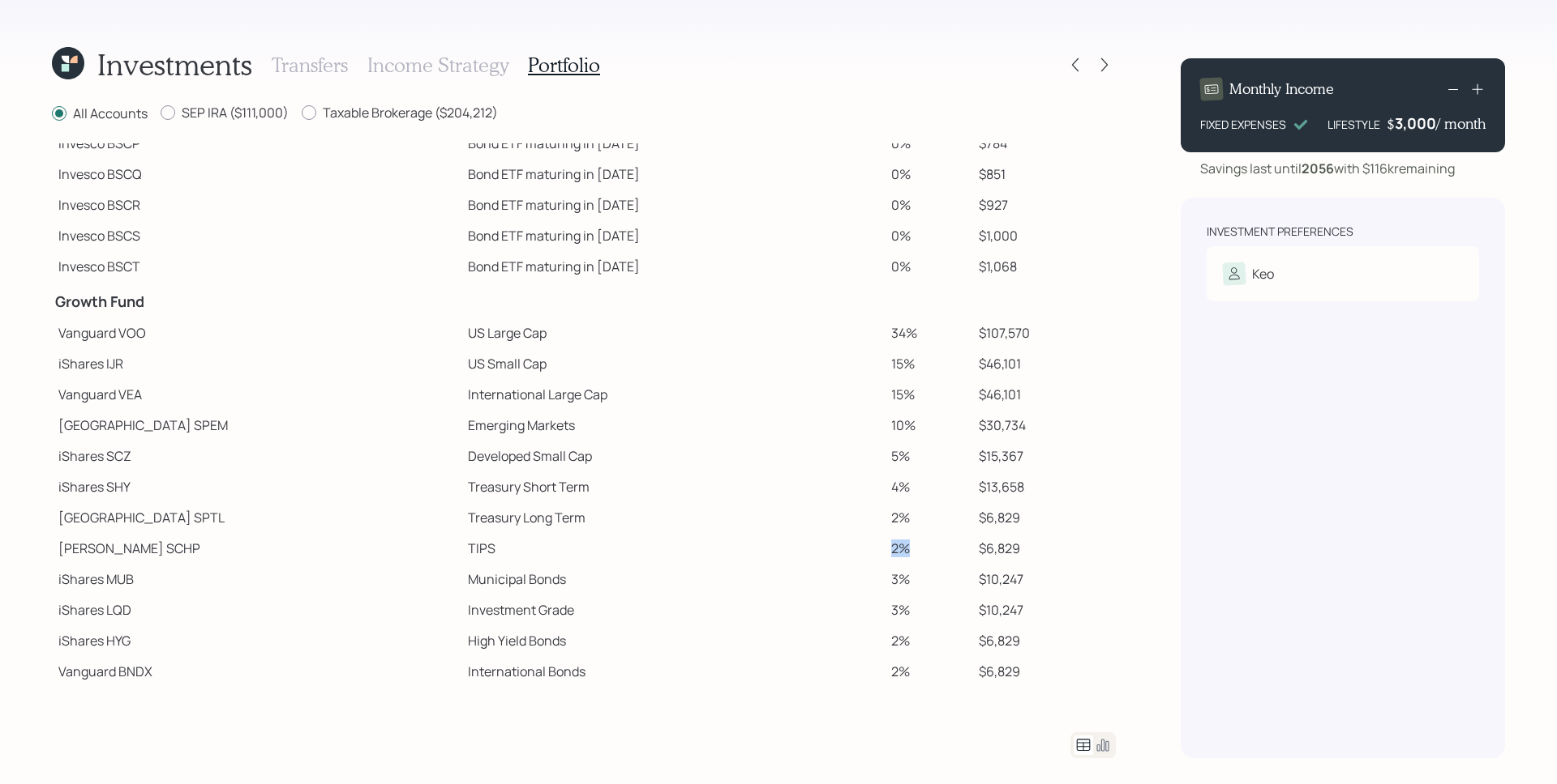
click at [873, 555] on tr "[PERSON_NAME] SCHP TIPS 2% $6,829" at bounding box center [583, 549] width 1064 height 31
drag, startPoint x: 841, startPoint y: 582, endPoint x: 876, endPoint y: 579, distance: 35.1
click at [885, 583] on td "3%" at bounding box center [928, 579] width 87 height 31
click at [903, 524] on td "2%" at bounding box center [928, 518] width 87 height 31
drag, startPoint x: 849, startPoint y: 333, endPoint x: 860, endPoint y: 333, distance: 11.0
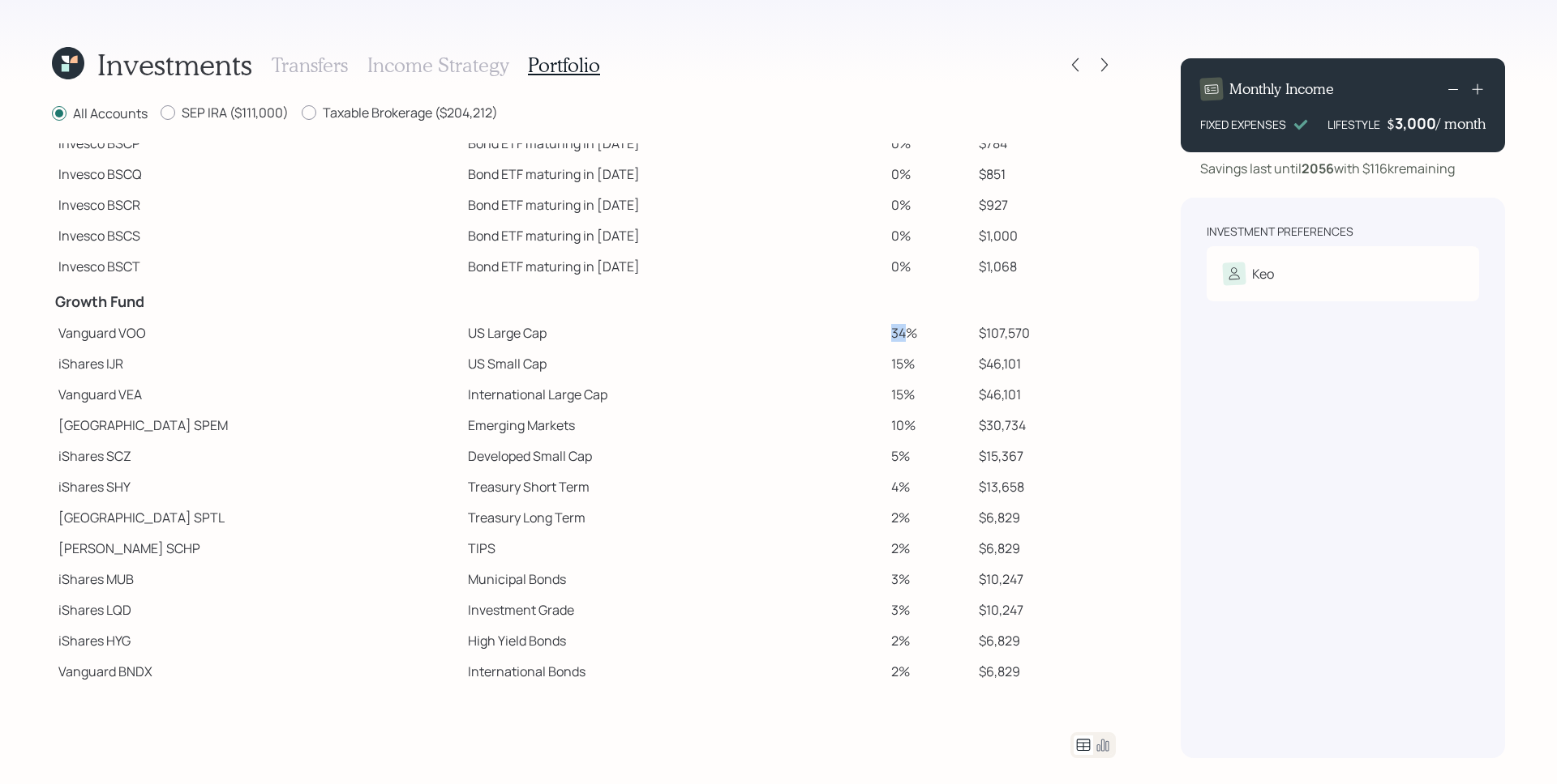
click at [885, 333] on td "34%" at bounding box center [928, 333] width 87 height 31
click at [885, 331] on td "34%" at bounding box center [928, 333] width 87 height 31
drag, startPoint x: 864, startPoint y: 335, endPoint x: 843, endPoint y: 334, distance: 21.0
click at [885, 334] on td "34%" at bounding box center [928, 333] width 87 height 31
click at [461, 342] on td "US Large Cap" at bounding box center [672, 333] width 423 height 31
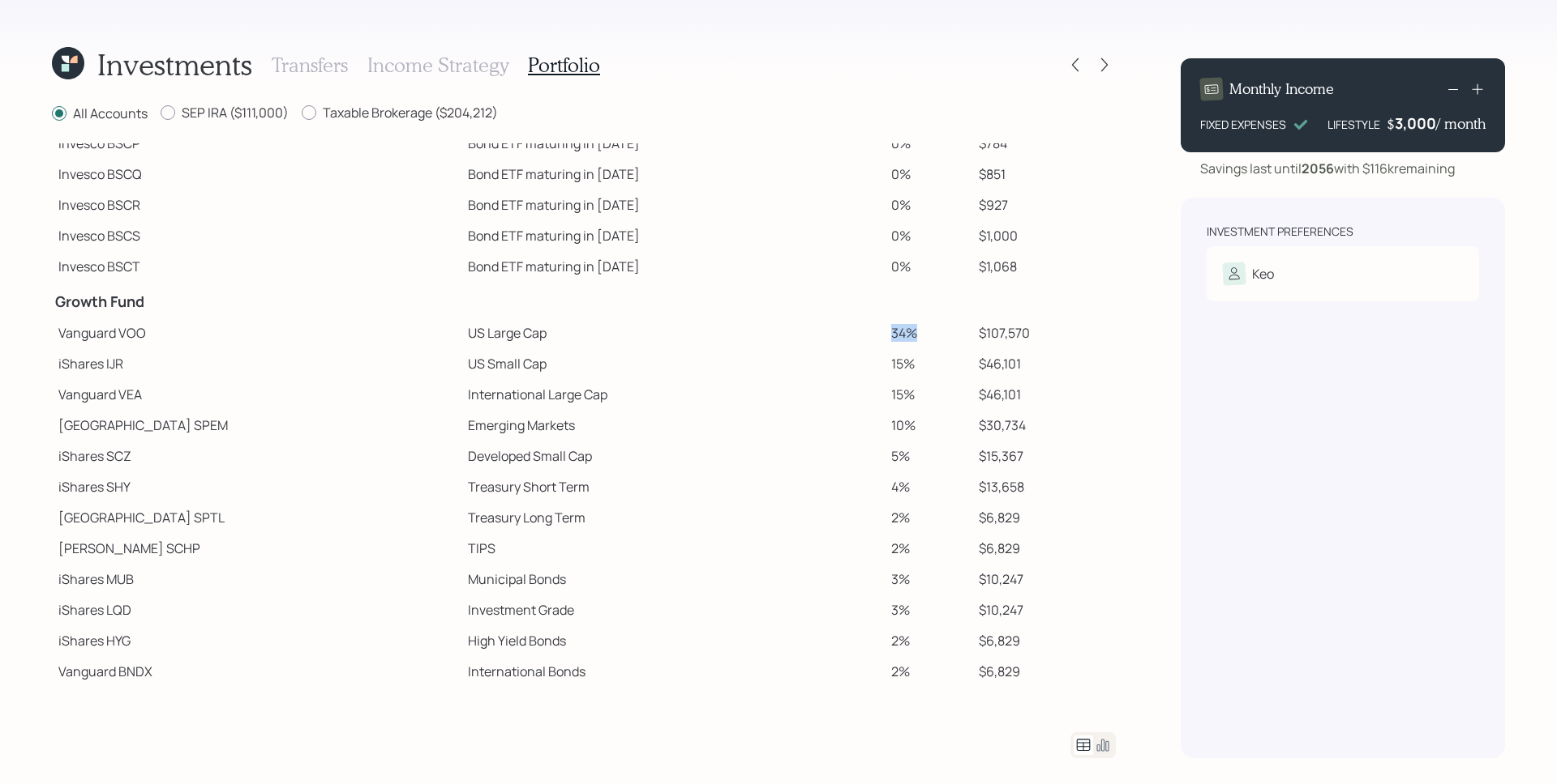
drag, startPoint x: 847, startPoint y: 336, endPoint x: 885, endPoint y: 335, distance: 38.0
click at [885, 335] on td "34%" at bounding box center [928, 333] width 87 height 31
drag, startPoint x: 885, startPoint y: 458, endPoint x: 819, endPoint y: 458, distance: 66.0
click at [819, 458] on tr "iShares SCZ Developed Small Cap 5% $15,367" at bounding box center [583, 456] width 1064 height 31
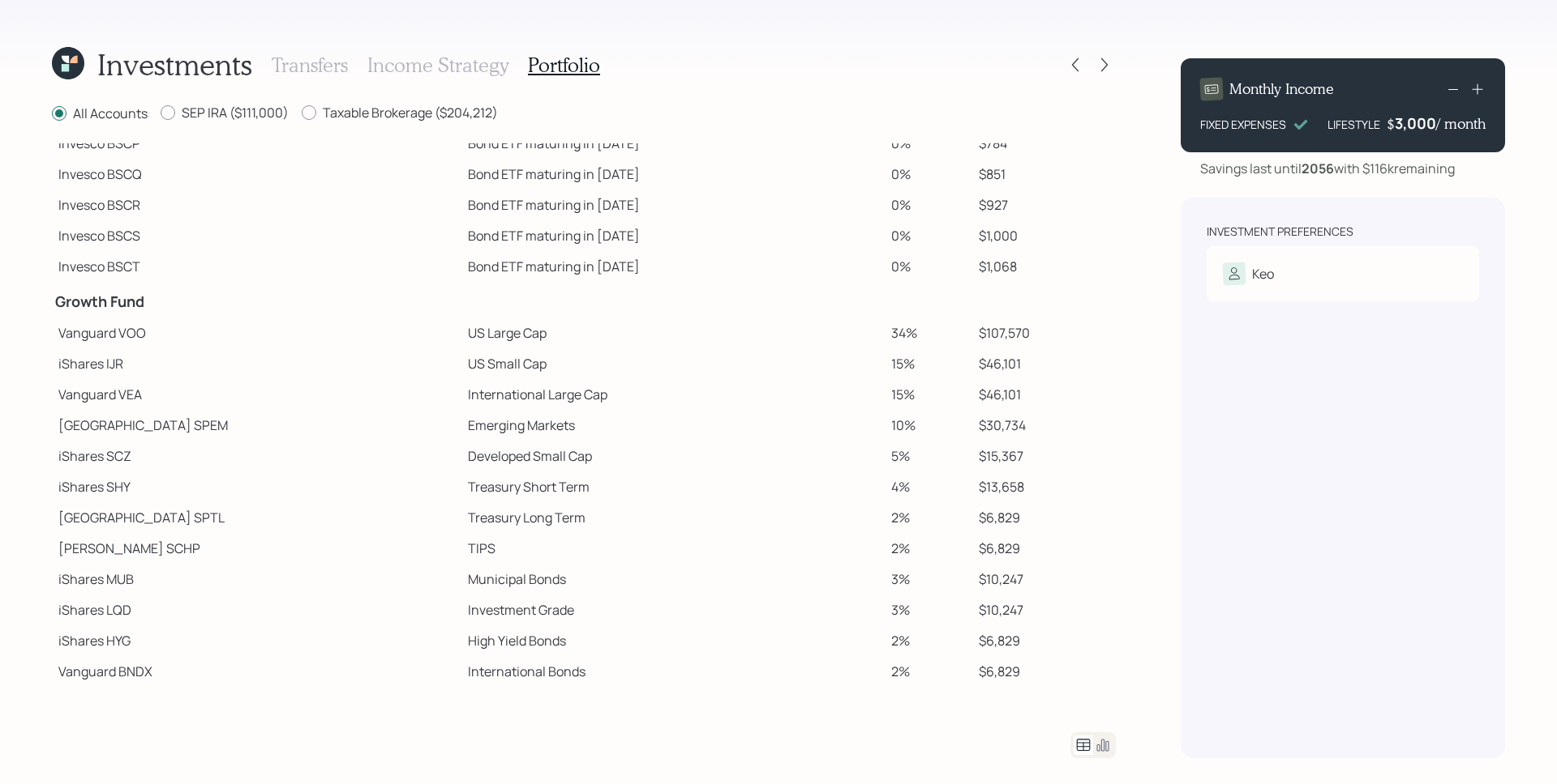
drag, startPoint x: 742, startPoint y: 385, endPoint x: 734, endPoint y: 372, distance: 15.3
click at [739, 379] on td "International Large Cap" at bounding box center [672, 395] width 423 height 31
click at [862, 347] on tbody "Spend Fund CASH Cash (Account Management) 1% $3,152 CASH Cash 0% $89 Stability …" at bounding box center [583, 342] width 1064 height 691
click at [885, 339] on td "34%" at bounding box center [928, 333] width 87 height 31
drag, startPoint x: 59, startPoint y: 335, endPoint x: 909, endPoint y: 333, distance: 850.0
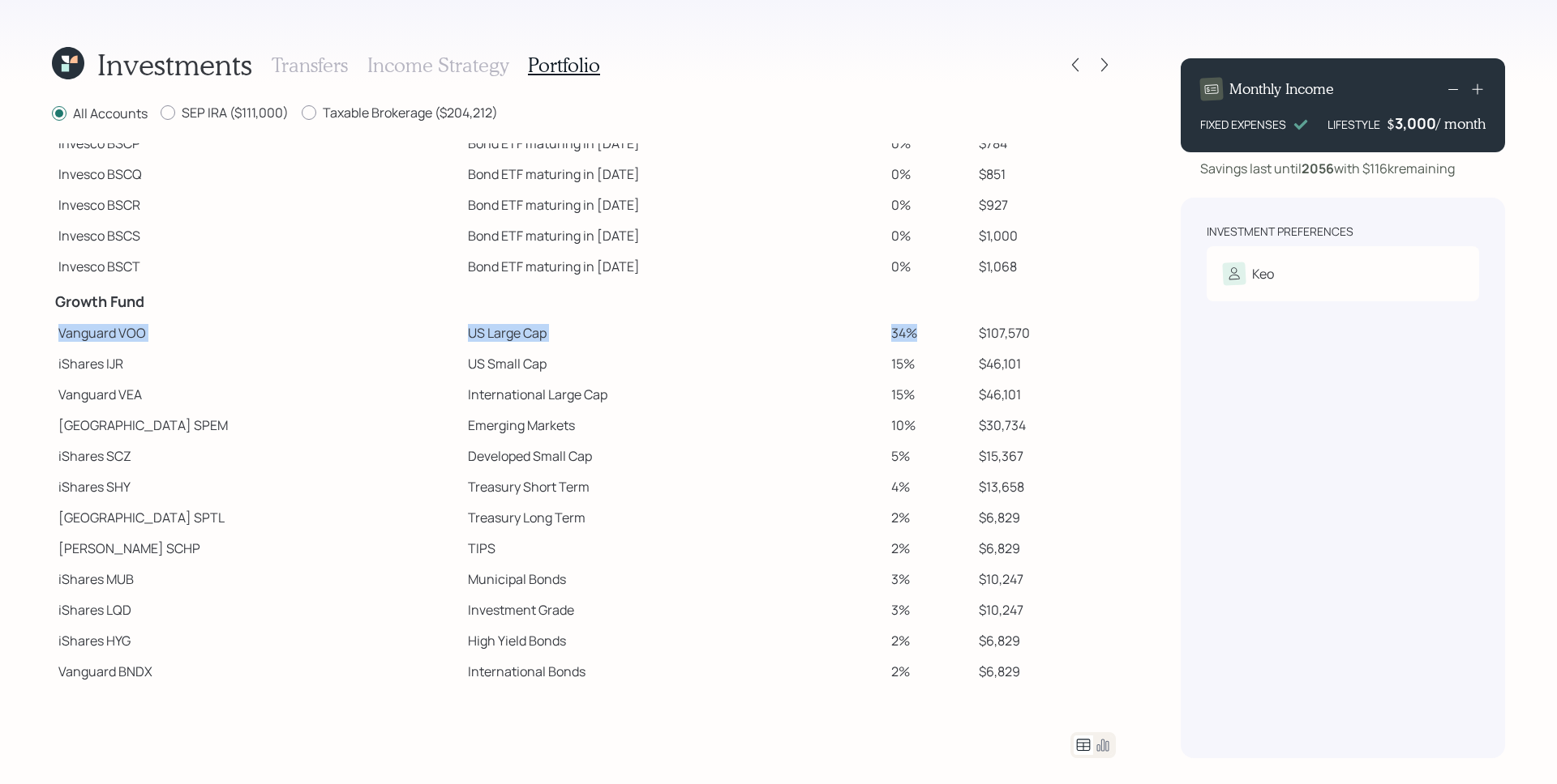
click at [909, 333] on tr "Vanguard VOO US Large Cap 34% $107,570" at bounding box center [583, 333] width 1064 height 31
drag, startPoint x: 59, startPoint y: 578, endPoint x: 987, endPoint y: 589, distance: 928.1
click at [987, 589] on tr "iShares MUB Municipal Bonds 3% $10,247" at bounding box center [583, 579] width 1064 height 31
click at [461, 654] on td "High Yield Bonds" at bounding box center [672, 641] width 423 height 31
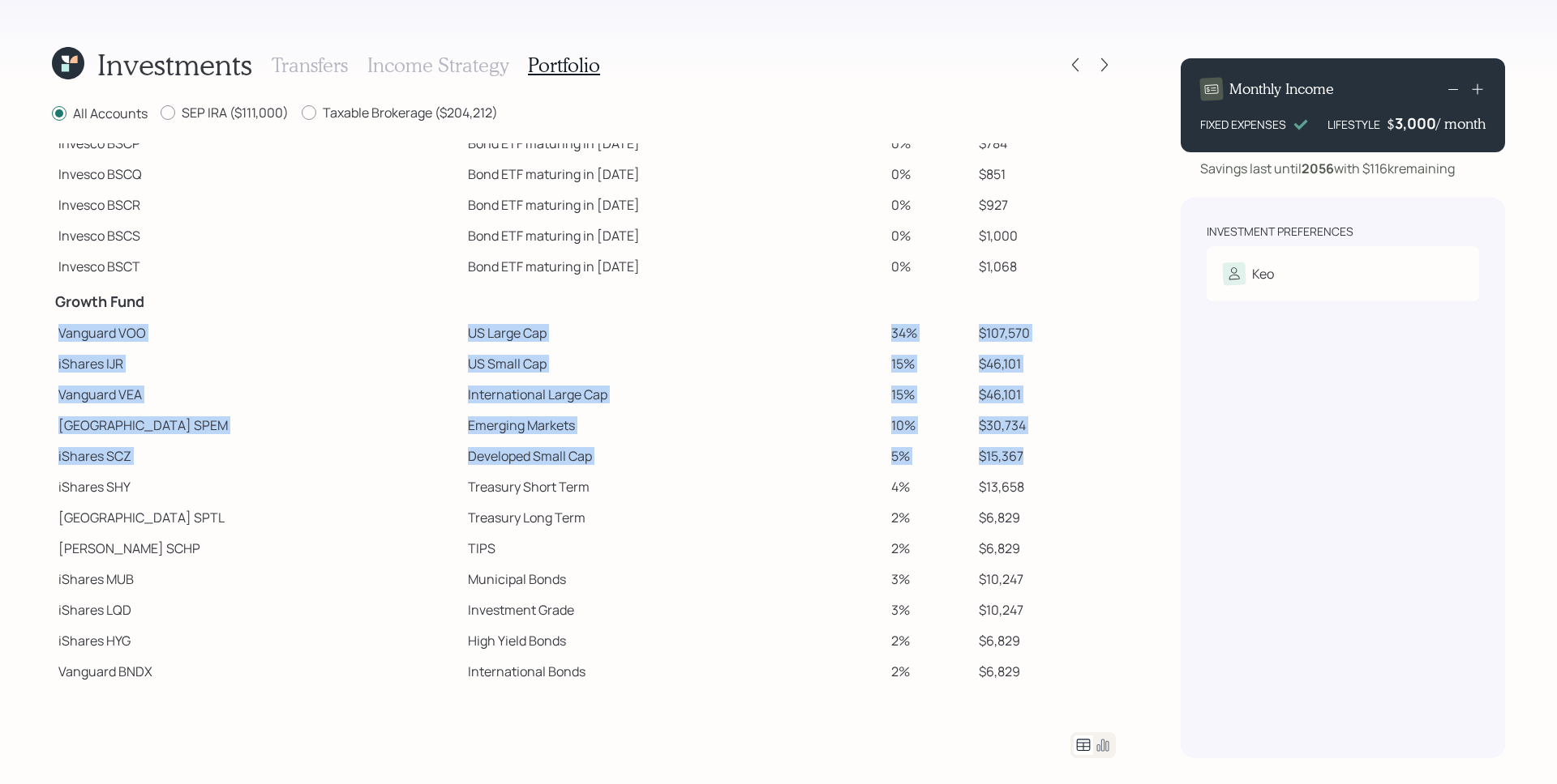
drag, startPoint x: 1009, startPoint y: 459, endPoint x: 59, endPoint y: 320, distance: 960.1
click at [59, 320] on tbody "Spend Fund CASH Cash (Account Management) 1% $3,152 CASH Cash 0% $89 Stability …" at bounding box center [583, 342] width 1064 height 691
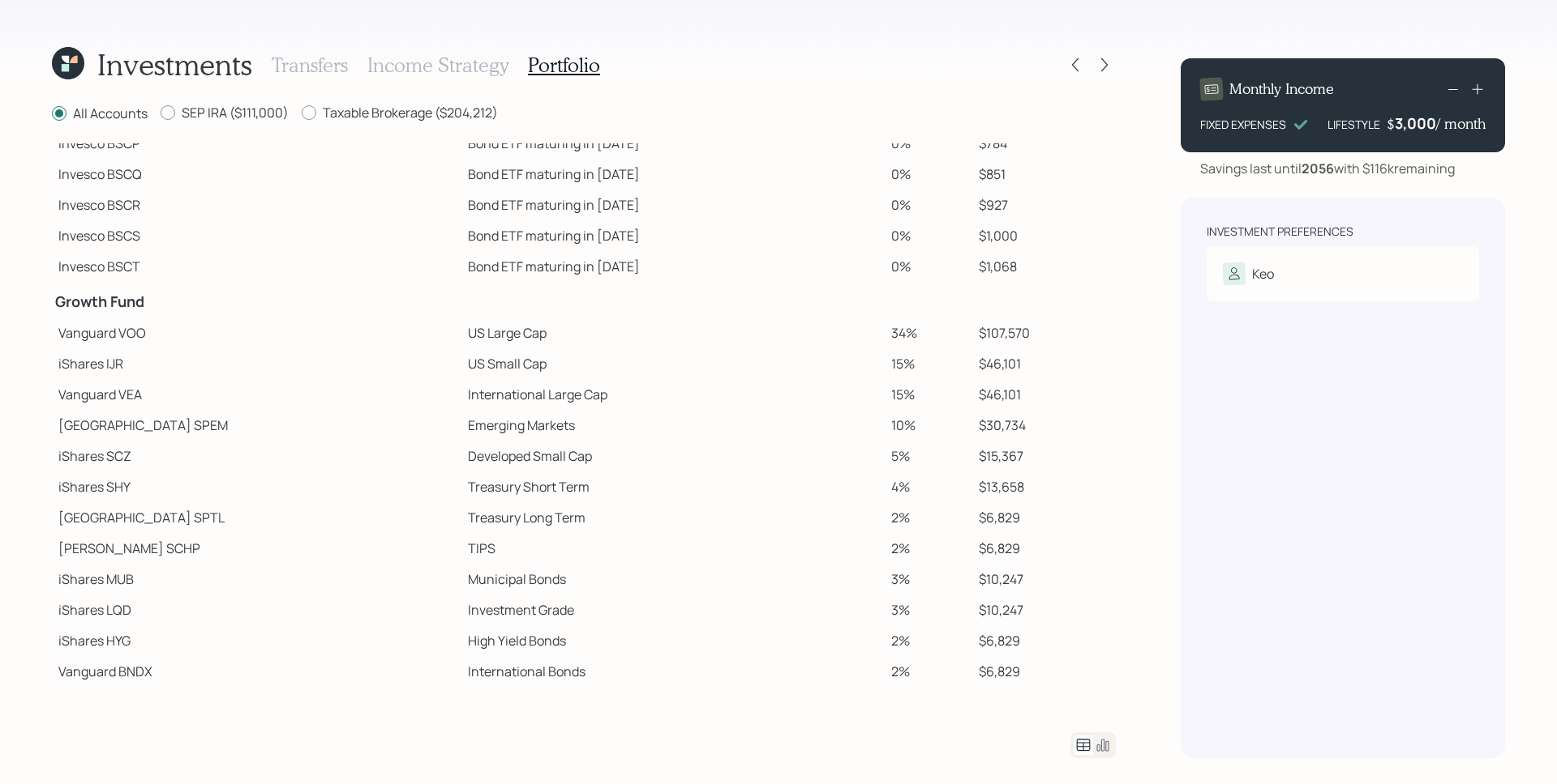
click at [611, 386] on td "International Large Cap" at bounding box center [672, 395] width 423 height 31
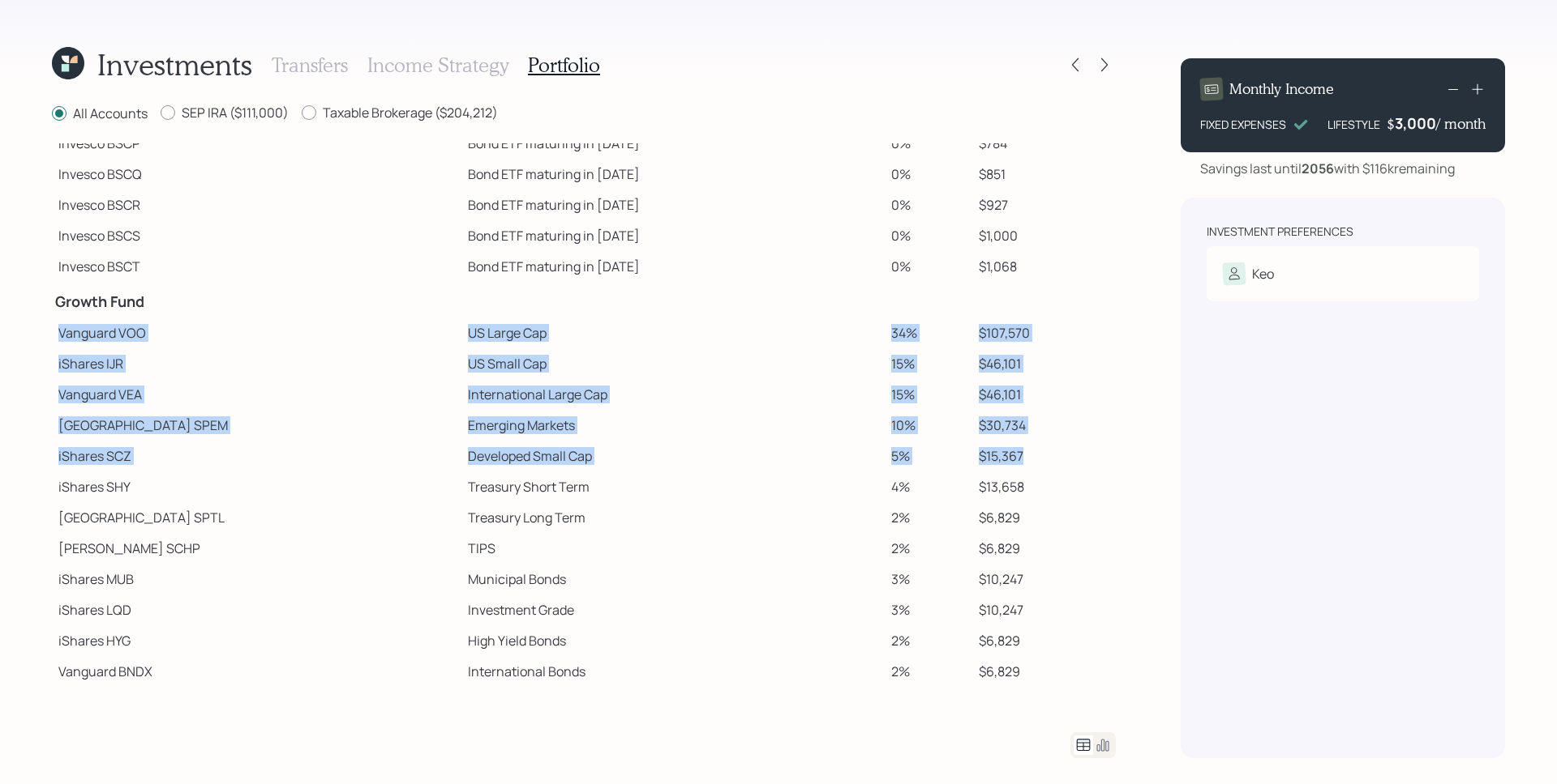
drag, startPoint x: 1014, startPoint y: 459, endPoint x: 62, endPoint y: 329, distance: 960.8
click at [62, 329] on tbody "Spend Fund CASH Cash (Account Management) 1% $3,152 CASH Cash 0% $89 Stability …" at bounding box center [583, 342] width 1064 height 691
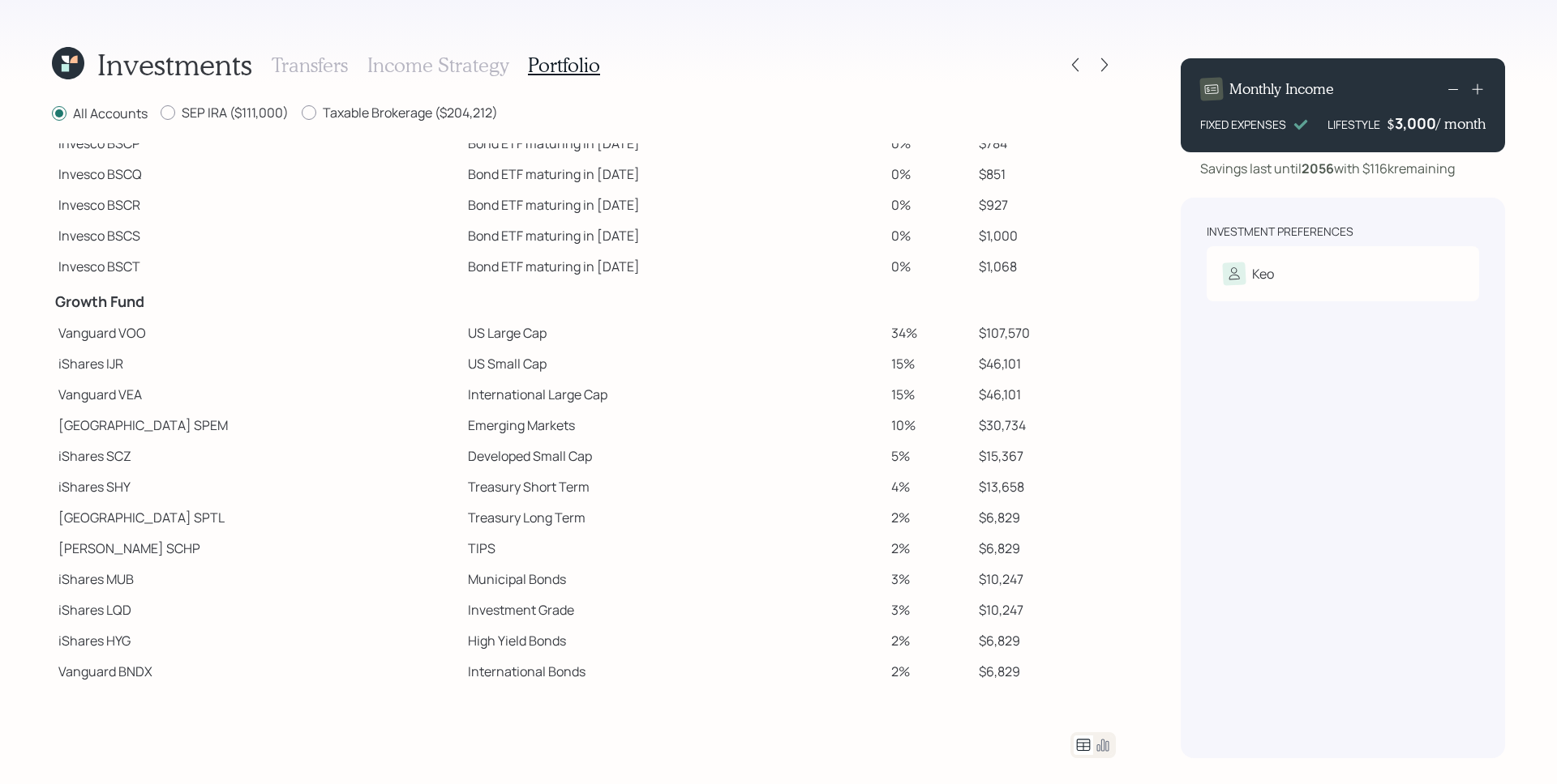
click at [821, 560] on td "TIPS" at bounding box center [672, 549] width 423 height 31
drag, startPoint x: 149, startPoint y: 332, endPoint x: 121, endPoint y: 328, distance: 28.3
click at [121, 328] on td "Vanguard VOO" at bounding box center [256, 333] width 410 height 31
copy td "VOO"
click at [308, 349] on td "iShares IJR" at bounding box center [256, 364] width 410 height 31
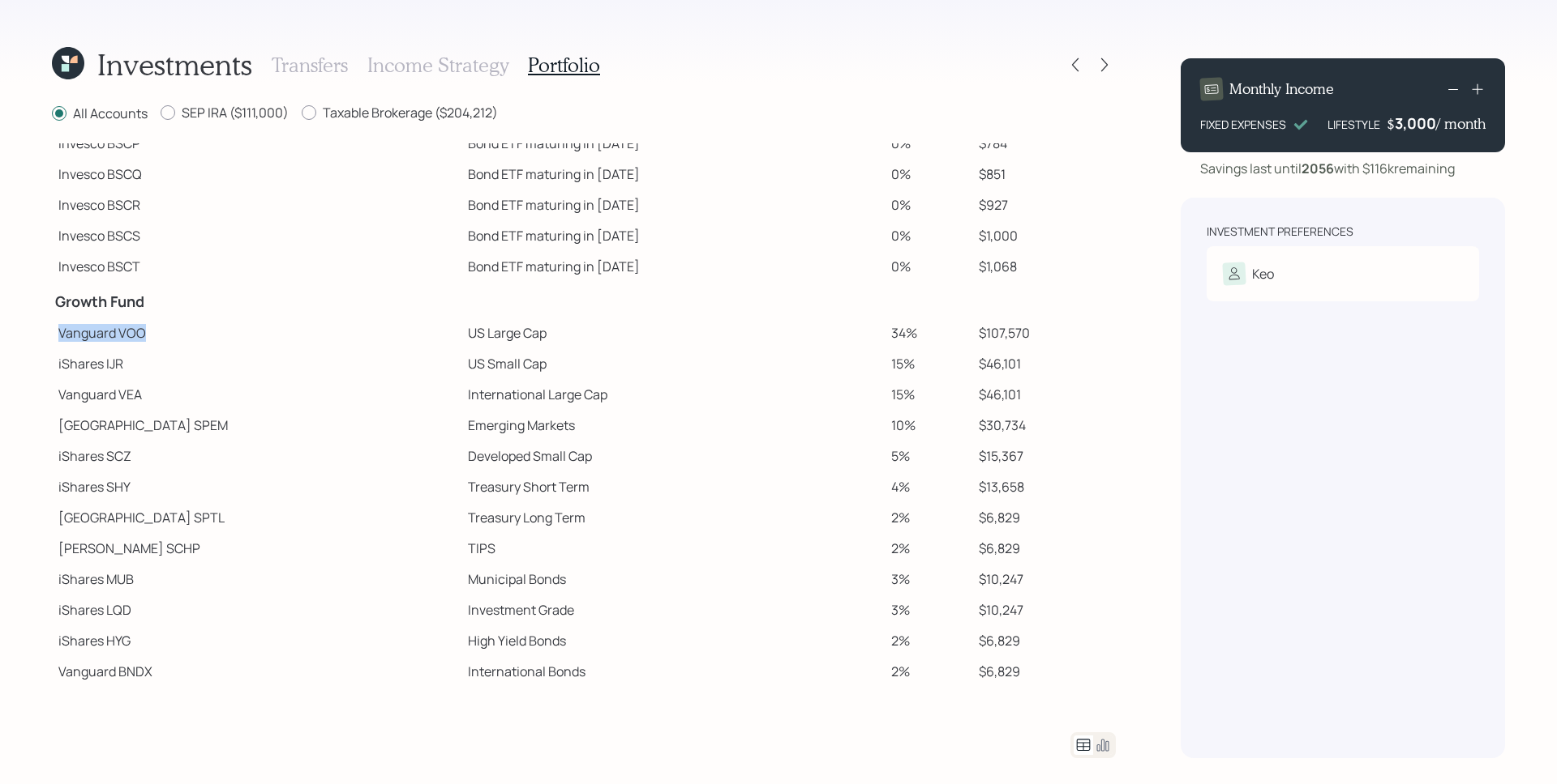
drag, startPoint x: 80, startPoint y: 336, endPoint x: 156, endPoint y: 345, distance: 76.5
click at [156, 345] on td "Vanguard VOO" at bounding box center [256, 333] width 410 height 31
drag, startPoint x: 57, startPoint y: 361, endPoint x: 114, endPoint y: 370, distance: 57.7
click at [114, 370] on td "iShares IJR" at bounding box center [256, 364] width 410 height 31
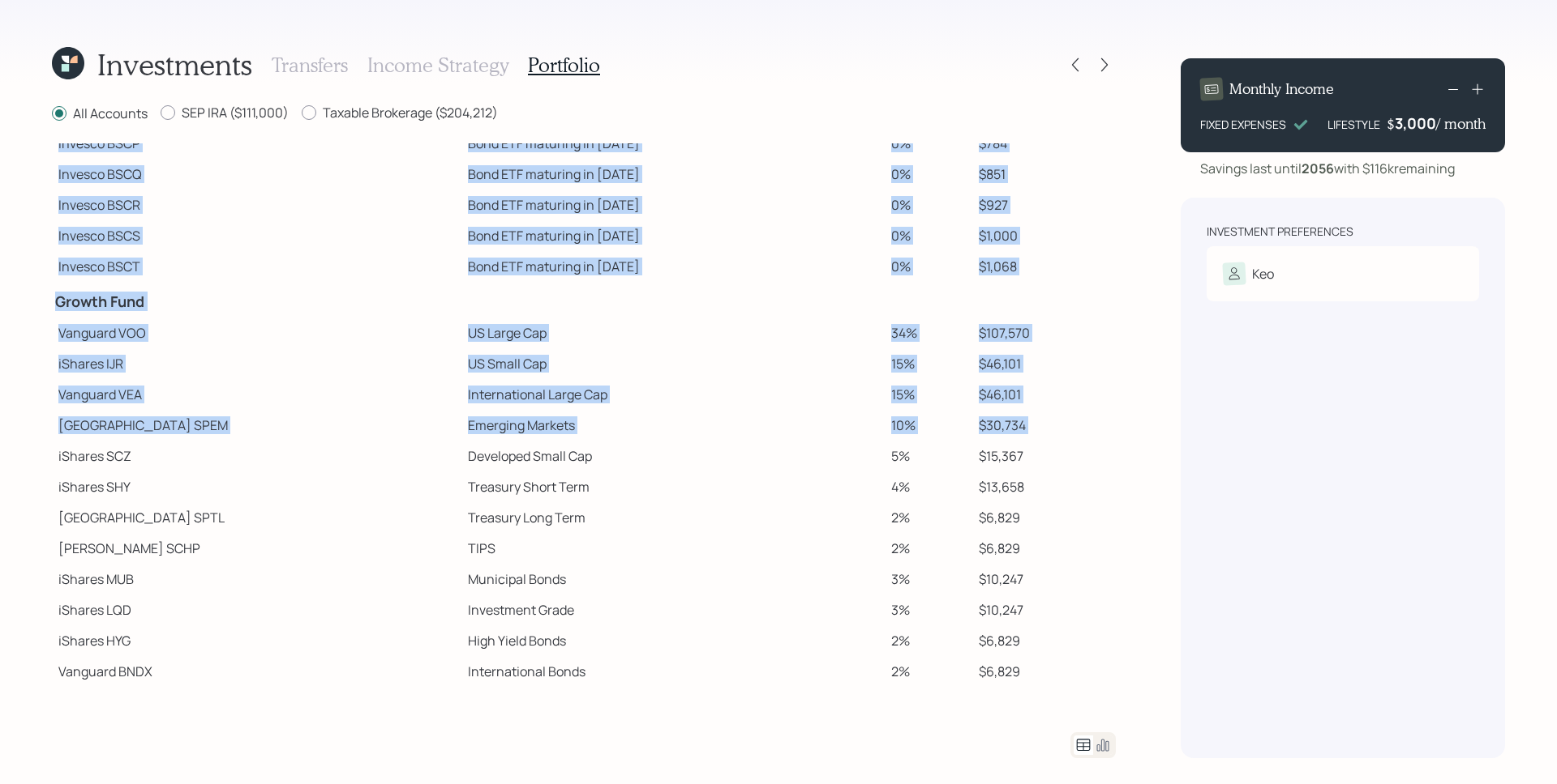
drag, startPoint x: 67, startPoint y: 427, endPoint x: 163, endPoint y: 441, distance: 97.0
click at [164, 440] on div "Investments Transfers Income Strategy Portfolio All Accounts SEP IRA ($111,000)…" at bounding box center [778, 392] width 1557 height 784
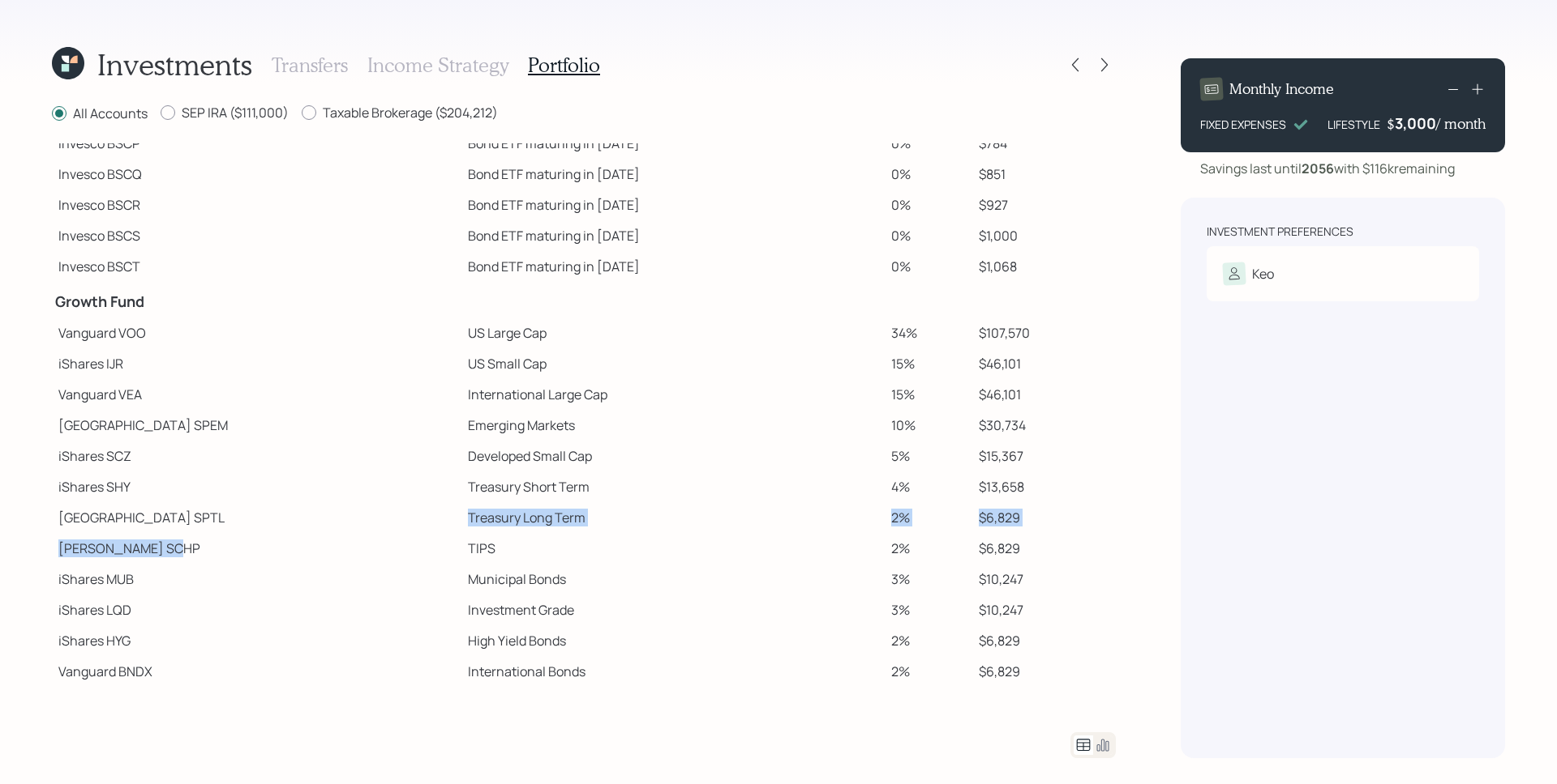
drag, startPoint x: 73, startPoint y: 539, endPoint x: 125, endPoint y: 551, distance: 53.4
click at [125, 551] on tbody "Spend Fund CASH Cash (Account Management) 1% $3,152 CASH Cash 0% $89 Stability …" at bounding box center [583, 342] width 1064 height 691
click at [131, 550] on td "[PERSON_NAME] SCHP" at bounding box center [256, 549] width 410 height 31
click at [174, 452] on td "iShares SCZ" at bounding box center [256, 456] width 410 height 31
drag, startPoint x: 117, startPoint y: 390, endPoint x: 146, endPoint y: 394, distance: 29.3
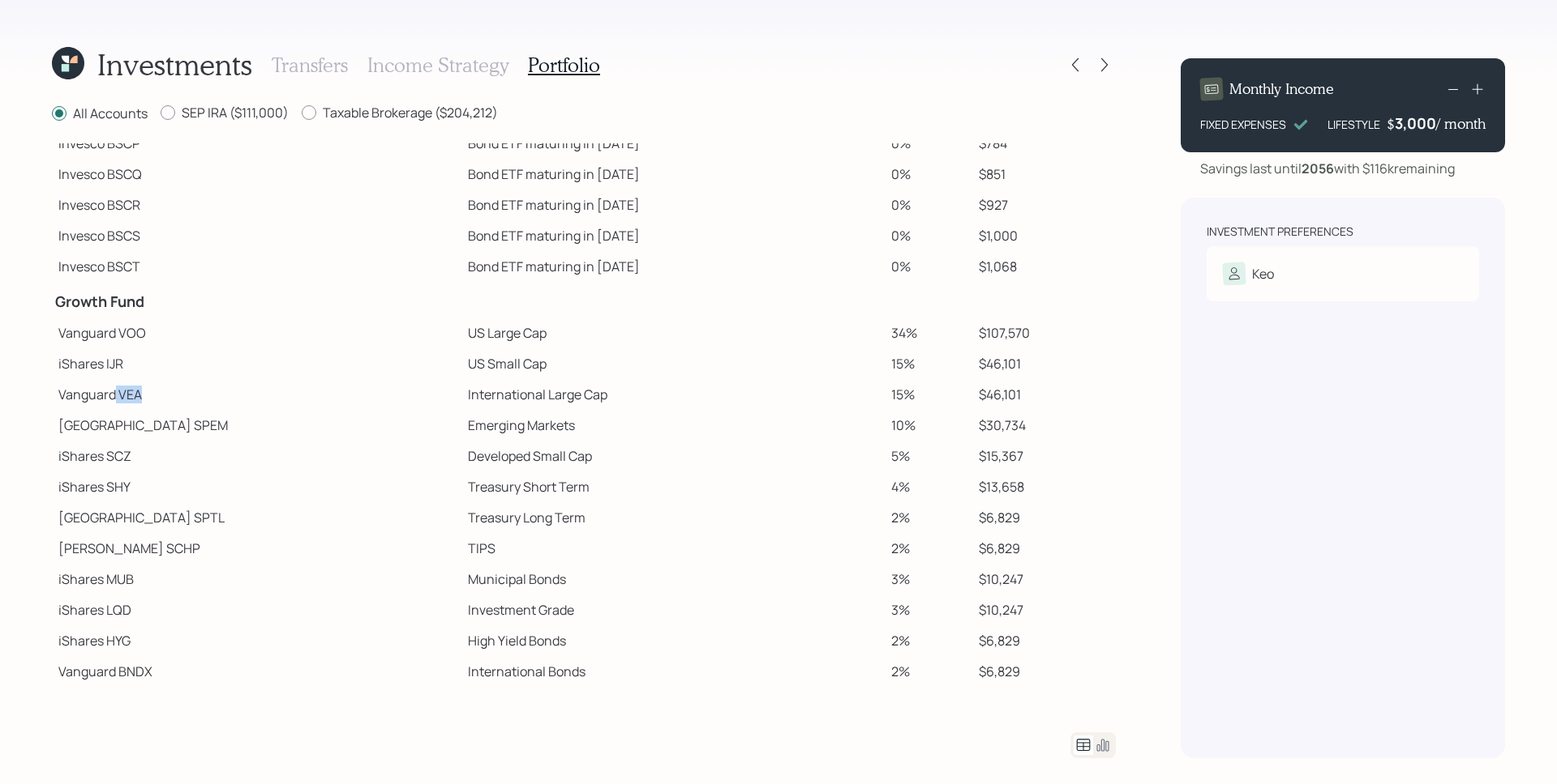
click at [146, 394] on td "Vanguard VEA" at bounding box center [256, 395] width 410 height 31
copy td "VEA"
drag, startPoint x: 849, startPoint y: 395, endPoint x: 871, endPoint y: 397, distance: 22.1
click at [885, 397] on td "15%" at bounding box center [928, 395] width 87 height 31
drag, startPoint x: 841, startPoint y: 334, endPoint x: 873, endPoint y: 336, distance: 32.1
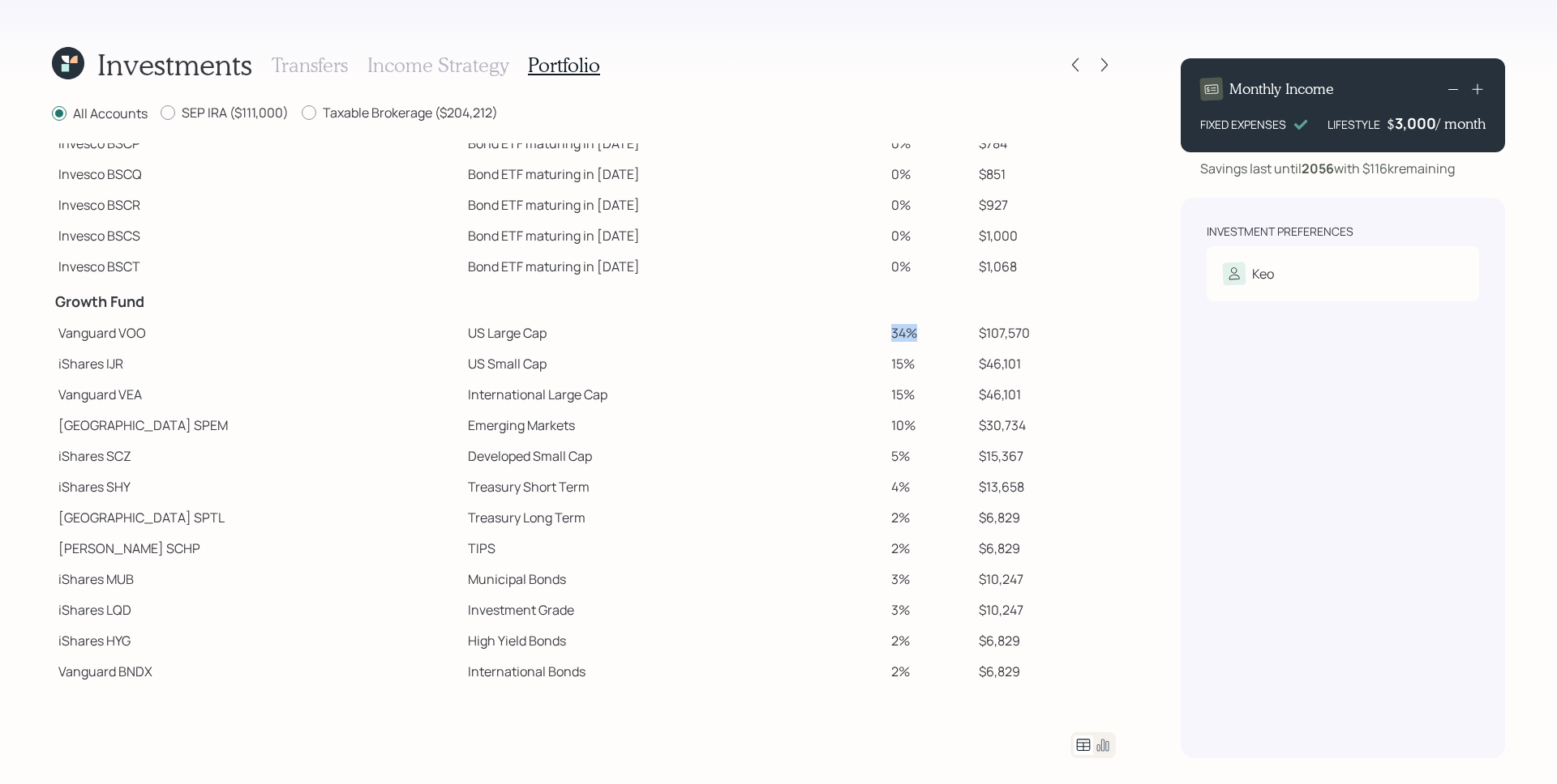
click at [885, 336] on td "34%" at bounding box center [928, 333] width 87 height 31
drag, startPoint x: 844, startPoint y: 392, endPoint x: 875, endPoint y: 396, distance: 31.3
click at [885, 396] on td "15%" at bounding box center [928, 395] width 87 height 31
drag, startPoint x: 841, startPoint y: 425, endPoint x: 874, endPoint y: 422, distance: 33.1
click at [874, 422] on tr "State Street SPEM Emerging Markets 10% $30,734" at bounding box center [583, 426] width 1064 height 31
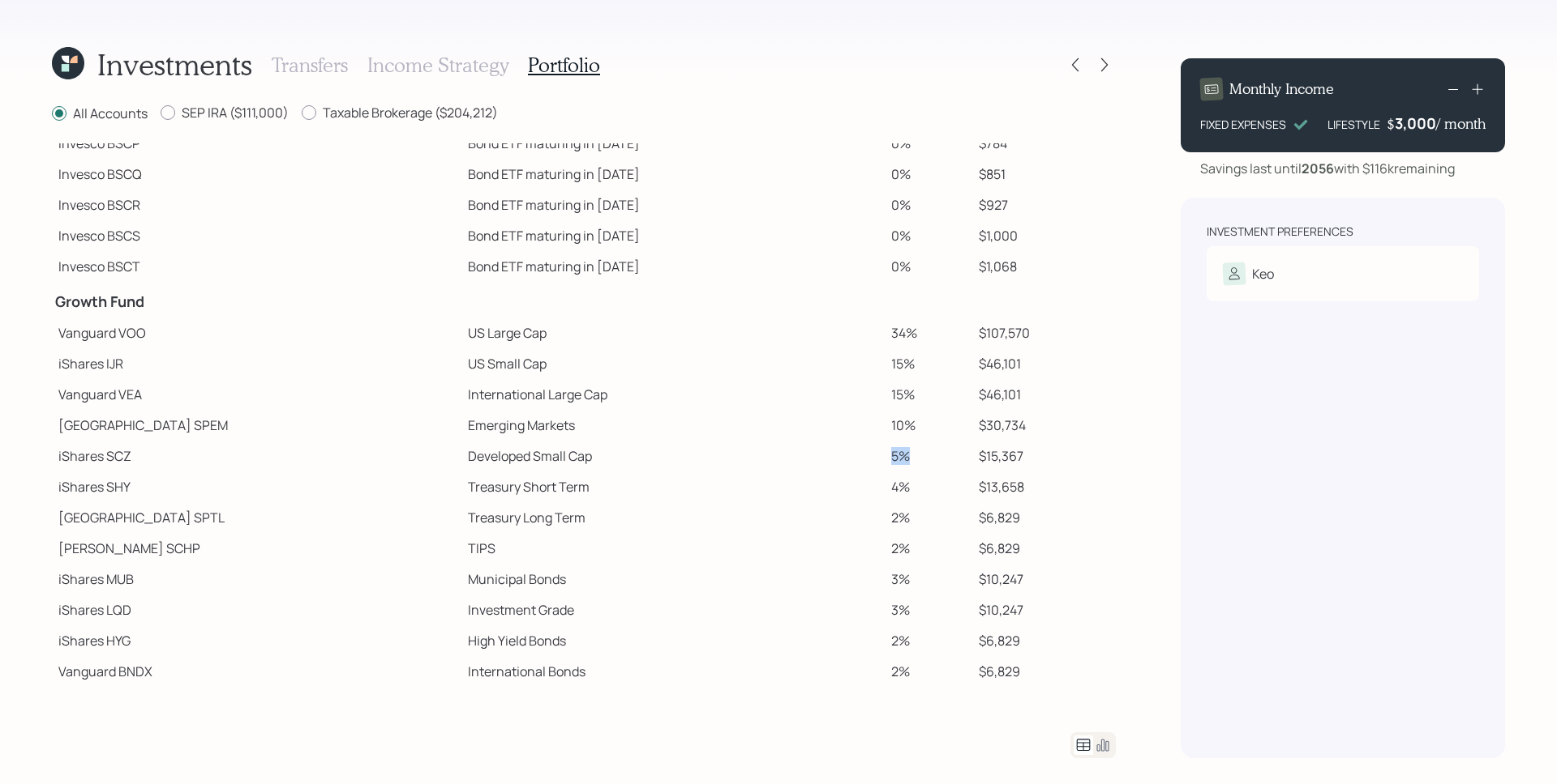
drag, startPoint x: 851, startPoint y: 456, endPoint x: 875, endPoint y: 457, distance: 24.0
click at [885, 457] on td "5%" at bounding box center [928, 456] width 87 height 31
click at [885, 432] on td "10%" at bounding box center [928, 426] width 87 height 31
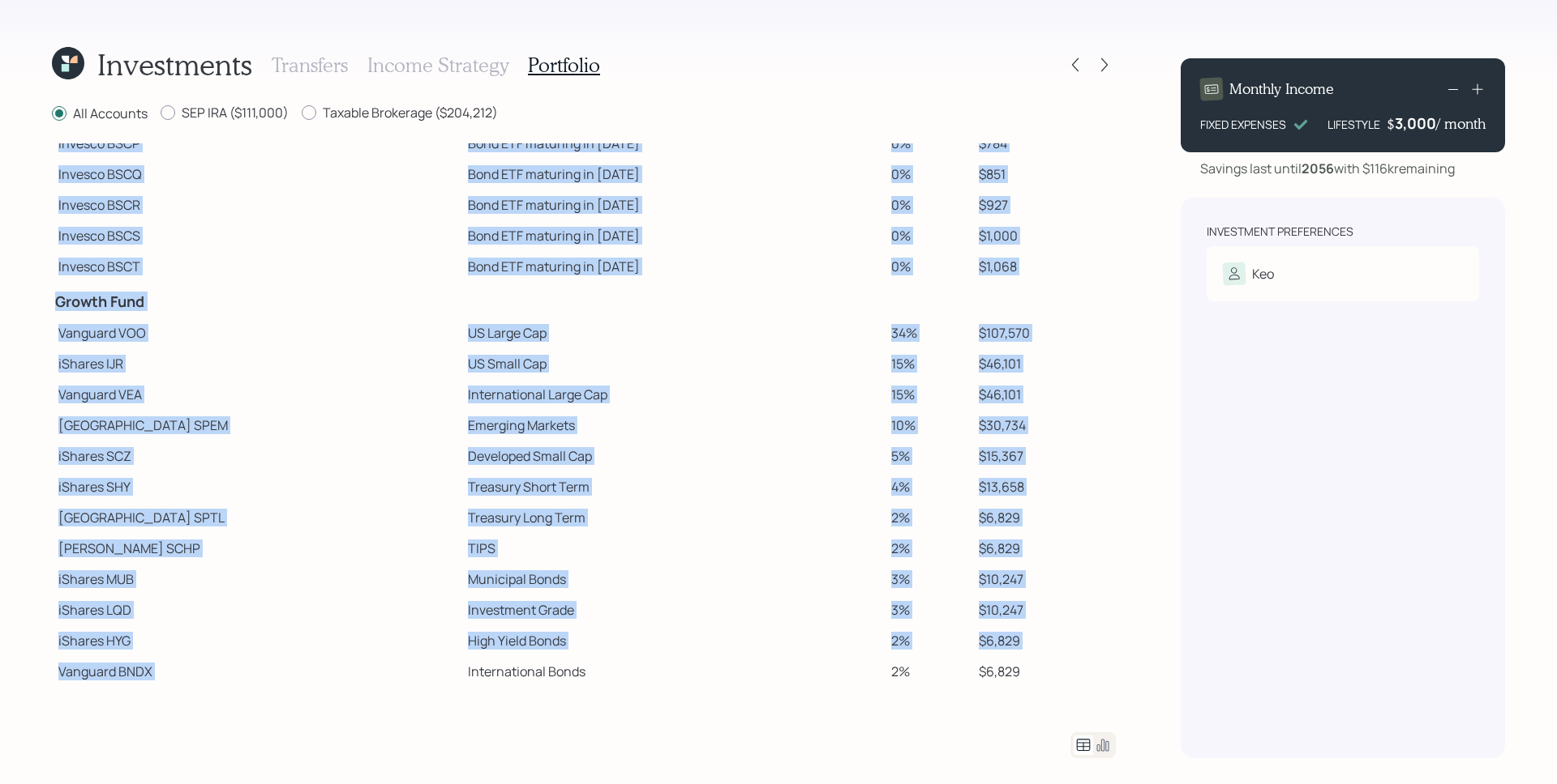
drag, startPoint x: 367, startPoint y: 674, endPoint x: 698, endPoint y: 689, distance: 331.3
click at [698, 689] on div "All Accounts SEP IRA ($111,000) Taxable Brokerage ($204,212) Spend Fund CASH Ca…" at bounding box center [583, 431] width 1064 height 655
click at [761, 686] on td "International Bonds" at bounding box center [672, 672] width 423 height 31
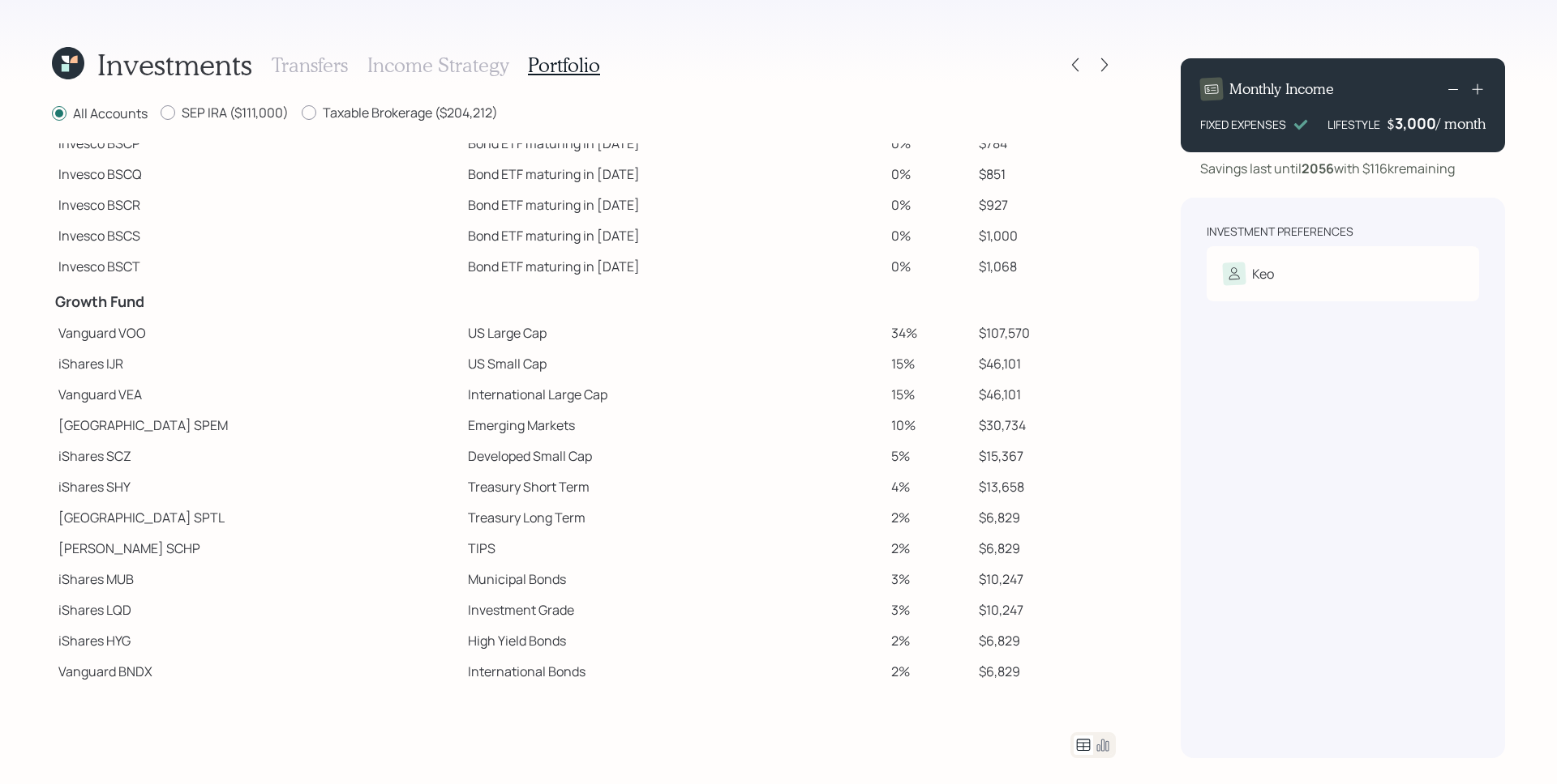
click at [902, 667] on td "2%" at bounding box center [928, 672] width 87 height 31
click at [836, 591] on td "Municipal Bonds" at bounding box center [672, 579] width 423 height 31
click at [1087, 66] on div at bounding box center [1089, 64] width 51 height 23
click at [1082, 65] on icon at bounding box center [1076, 65] width 17 height 17
